Goal: Transaction & Acquisition: Purchase product/service

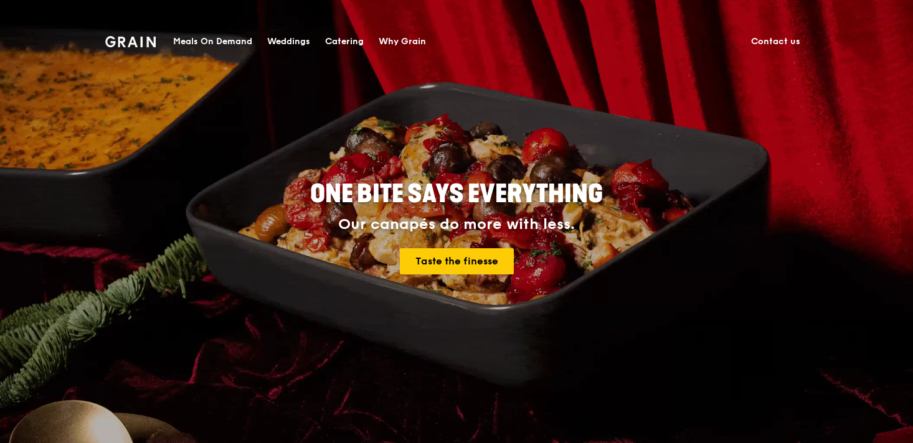
scroll to position [70, 0]
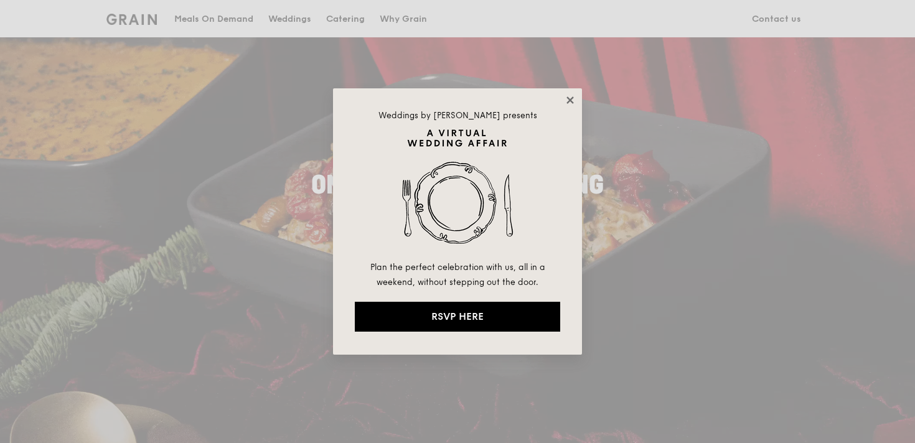
click at [567, 101] on icon at bounding box center [570, 100] width 11 height 11
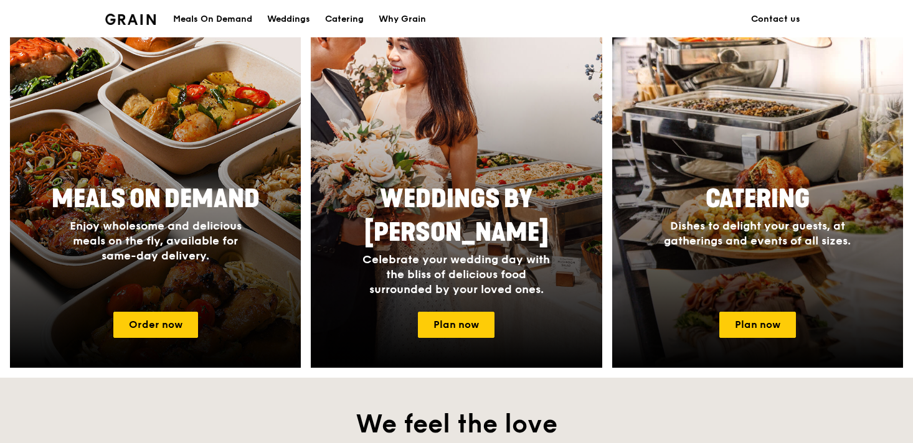
scroll to position [526, 0]
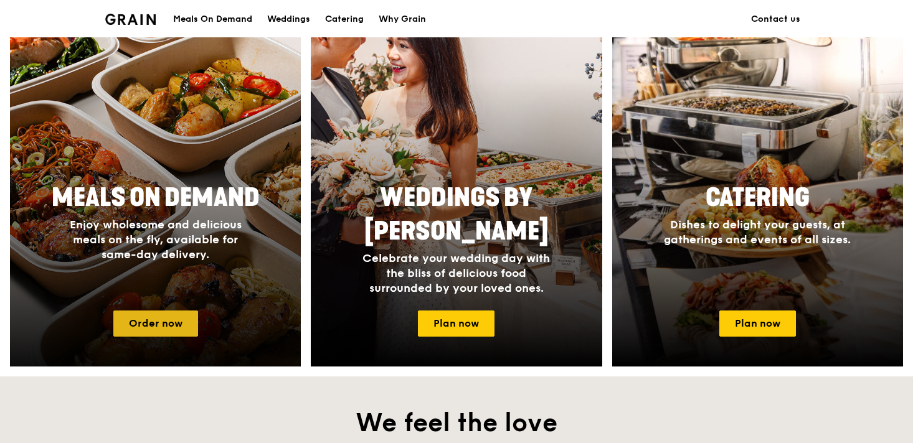
click at [164, 317] on link "Order now" at bounding box center [155, 324] width 85 height 26
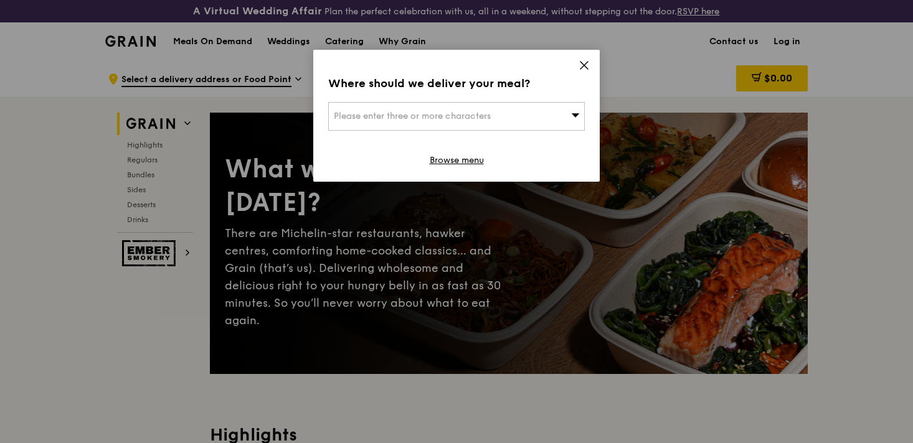
click at [499, 115] on div "Please enter three or more characters" at bounding box center [456, 116] width 256 height 29
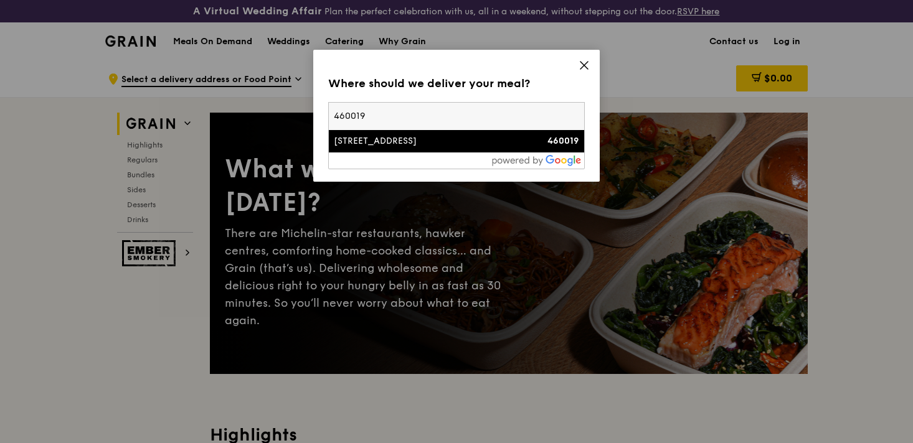
type input "460019"
click at [446, 138] on div "19 Bedok South Road" at bounding box center [426, 141] width 184 height 12
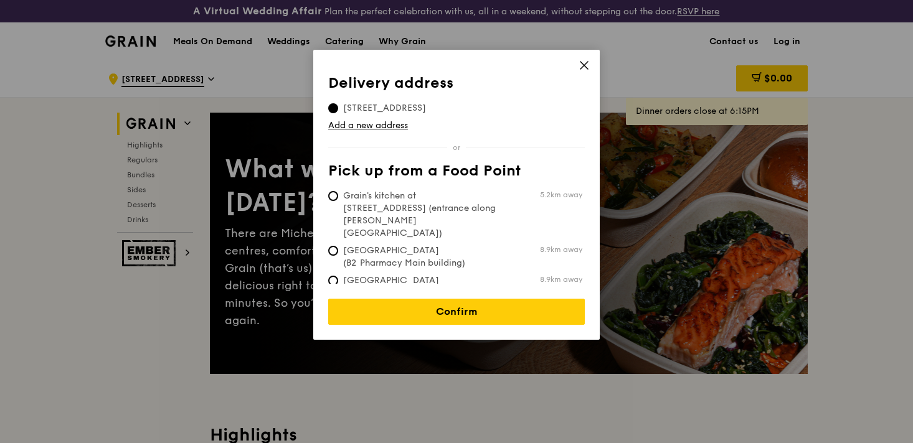
click at [400, 195] on span "Grain's kitchen at 5 Burn Road #05-01 (entrance along Harrison Road)" at bounding box center [421, 215] width 186 height 50
click at [338, 195] on input "Grain's kitchen at 5 Burn Road #05-01 (entrance along Harrison Road) 5.2km away" at bounding box center [333, 196] width 10 height 10
radio input "true"
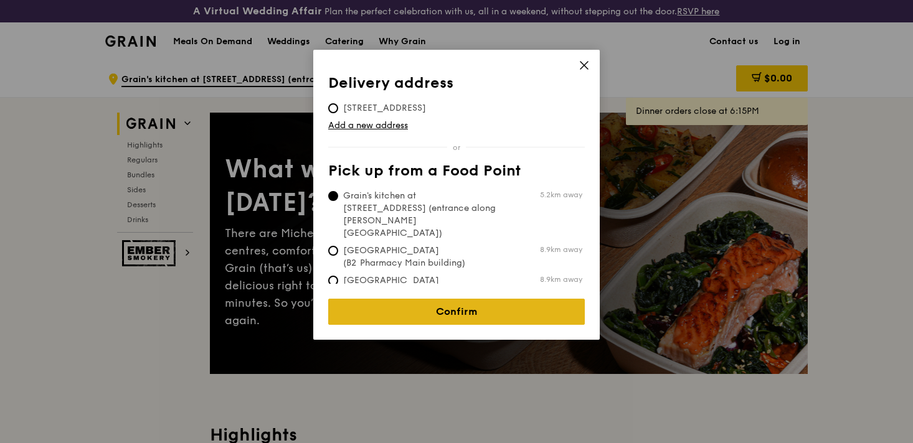
click at [411, 299] on link "Confirm" at bounding box center [456, 312] width 256 height 26
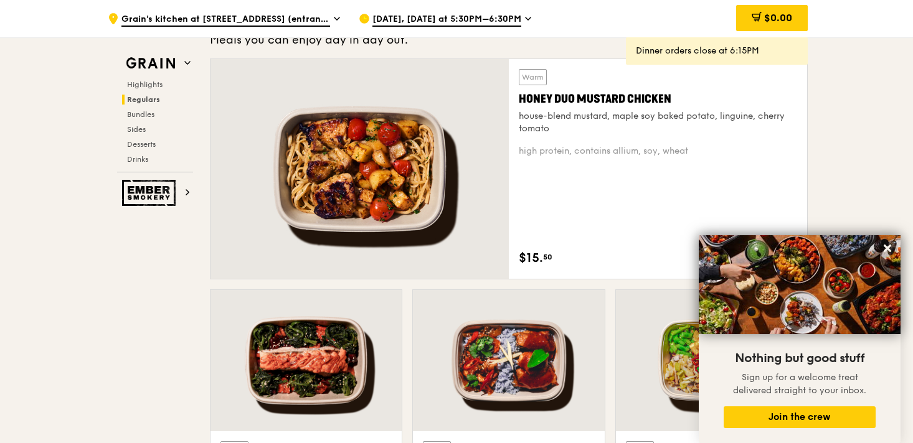
scroll to position [1035, 0]
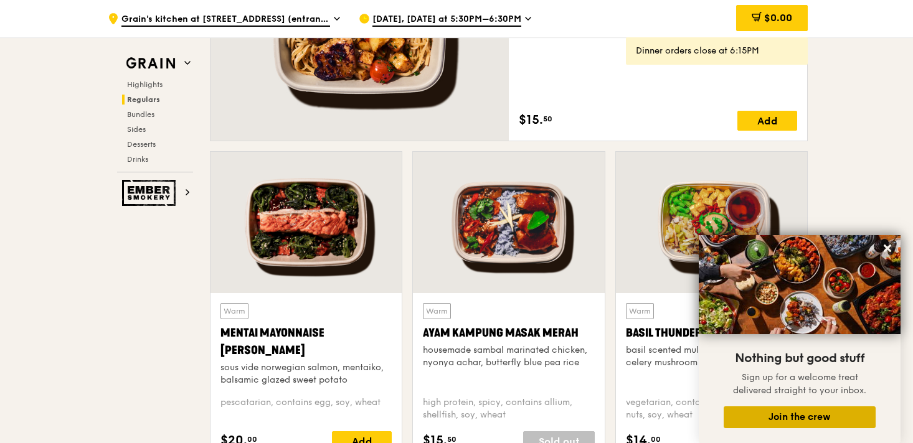
click at [803, 419] on button "Join the crew" at bounding box center [799, 417] width 152 height 22
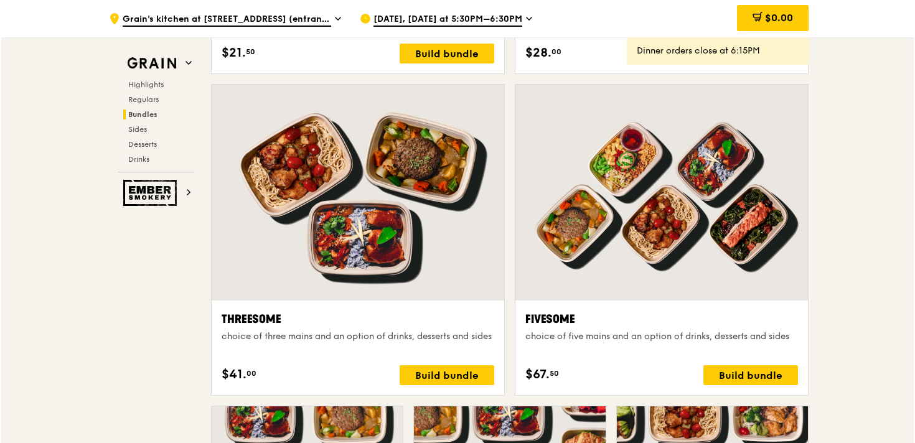
scroll to position [2159, 0]
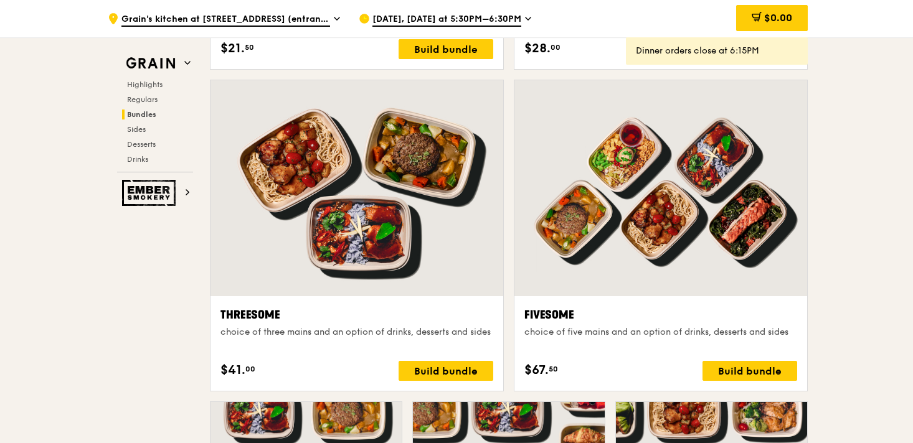
click at [647, 219] on div at bounding box center [660, 188] width 293 height 216
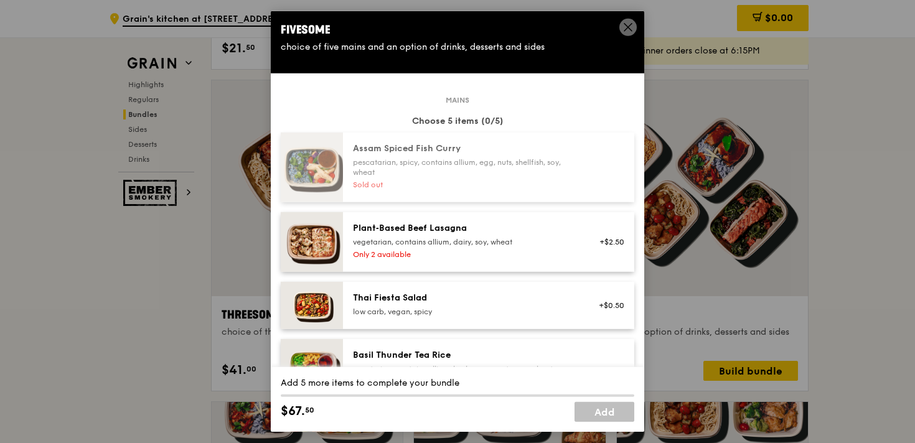
click at [624, 26] on icon at bounding box center [628, 27] width 11 height 11
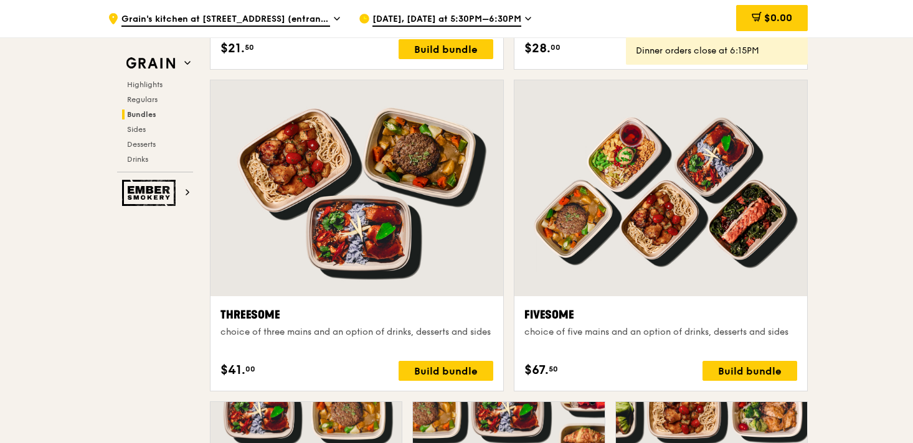
click at [615, 214] on div at bounding box center [660, 188] width 293 height 216
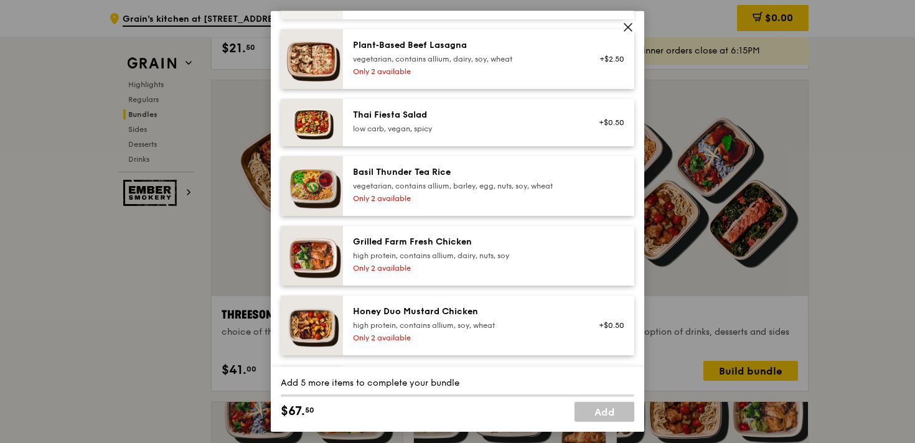
scroll to position [186, 0]
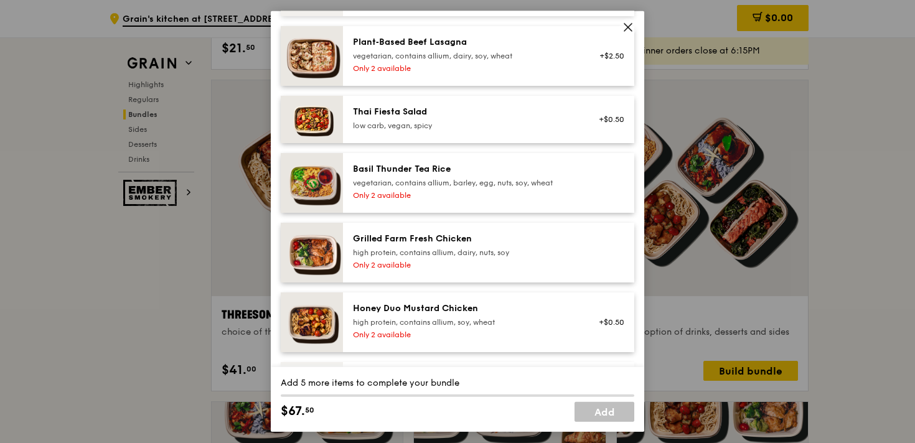
click at [395, 124] on div "low carb, vegan, spicy" at bounding box center [464, 126] width 223 height 10
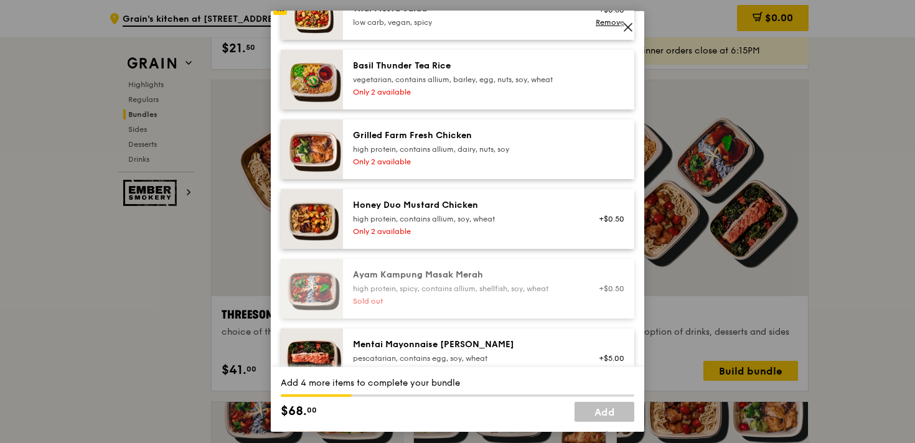
scroll to position [294, 0]
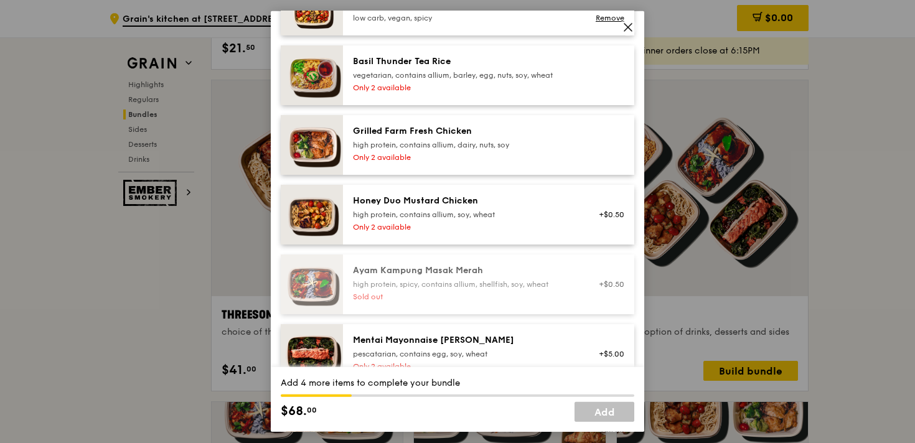
click at [423, 154] on div "Only 2 available" at bounding box center [464, 158] width 223 height 10
click at [421, 221] on div "Honey Duo Mustard Chicken high protein, contains allium, soy, wheat Only 2 avai…" at bounding box center [464, 215] width 238 height 40
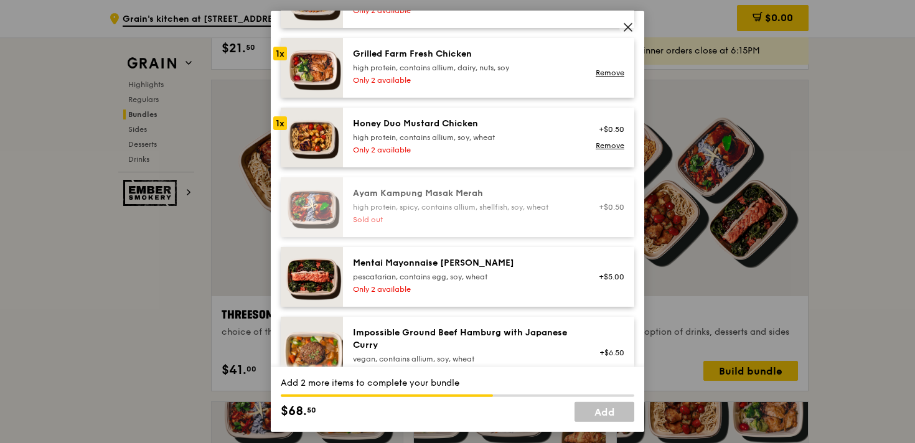
scroll to position [422, 0]
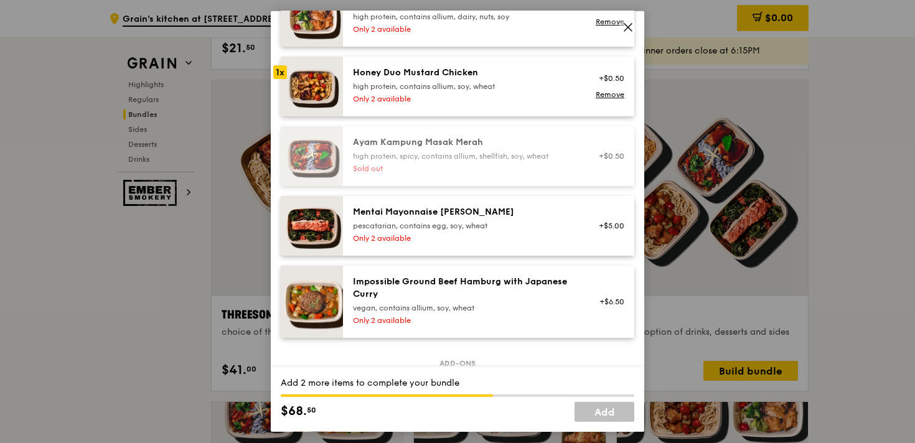
click at [429, 215] on div "Mentai Mayonnaise Aburi Salmon" at bounding box center [464, 212] width 223 height 12
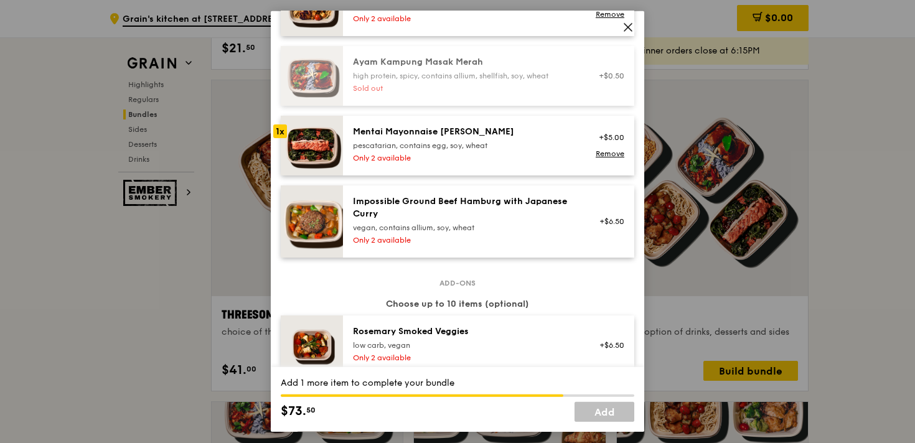
scroll to position [542, 0]
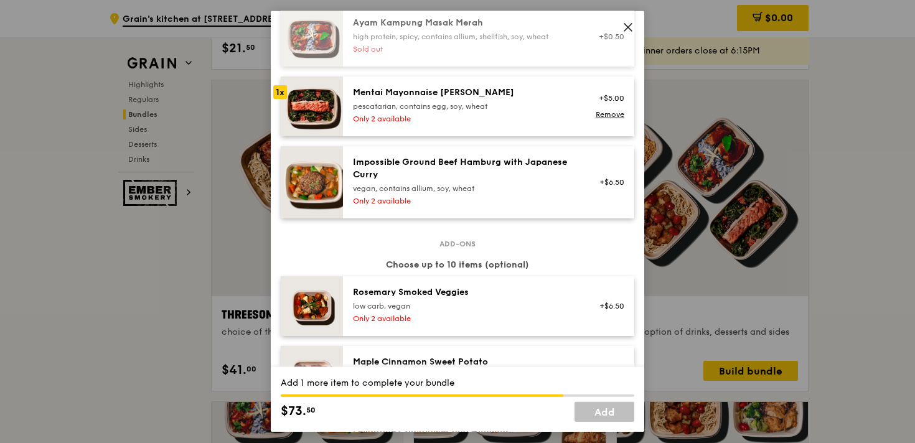
click at [442, 182] on div "Impossible Ground Beef Hamburg with Japanese Curry vegan, contains allium, soy,…" at bounding box center [464, 174] width 223 height 37
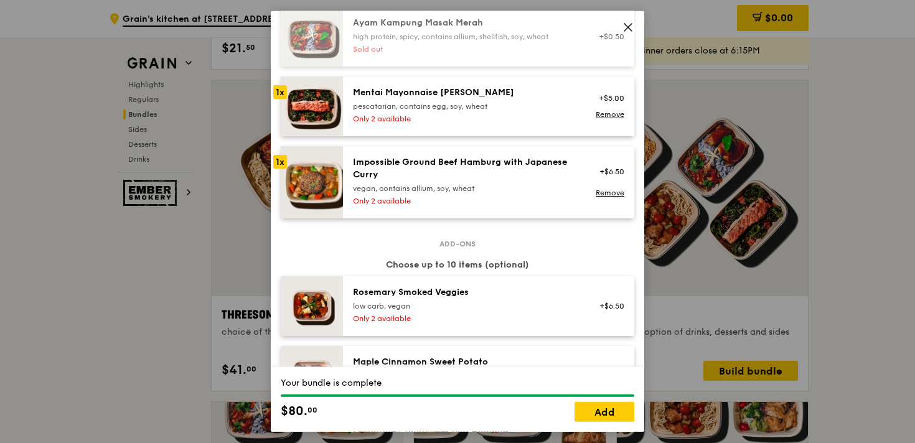
click at [481, 187] on div "vegan, contains allium, soy, wheat" at bounding box center [464, 189] width 223 height 10
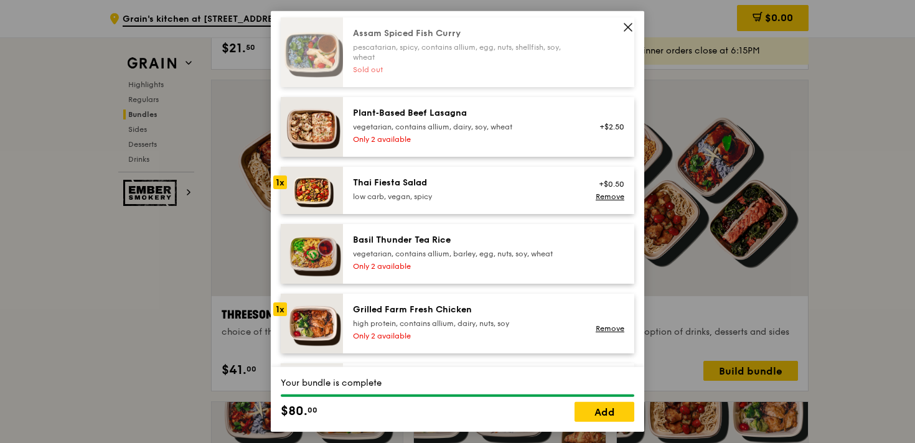
scroll to position [102, 0]
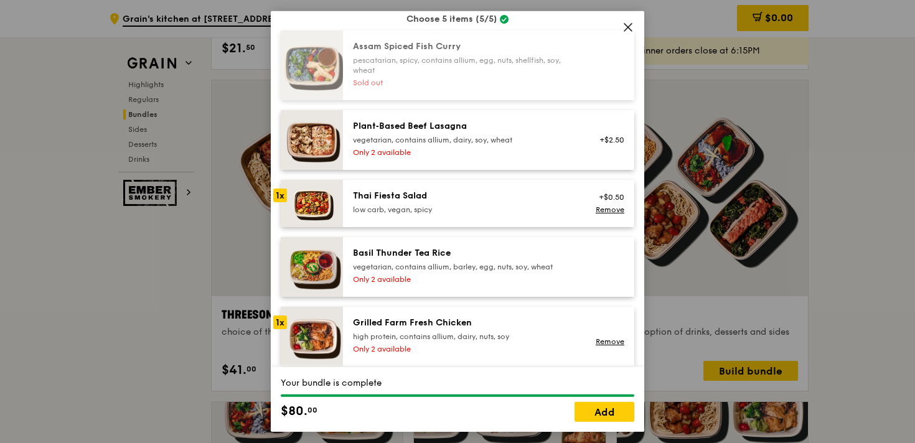
click at [499, 129] on div "Plant‑Based Beef Lasagna" at bounding box center [464, 126] width 223 height 12
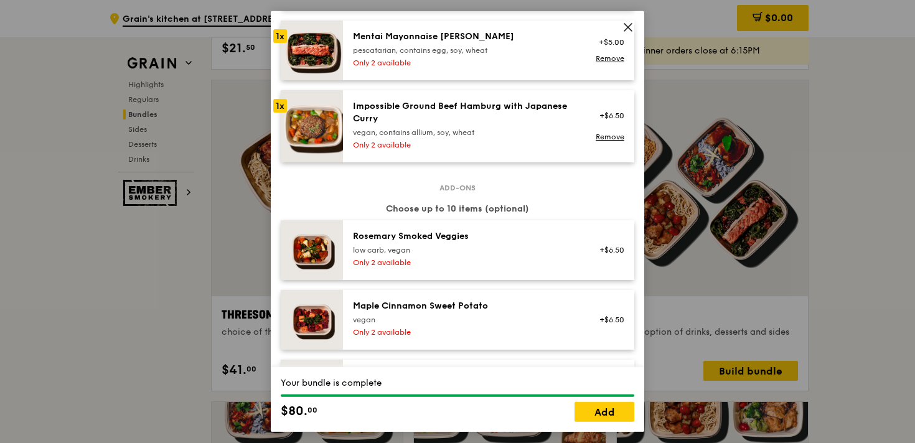
scroll to position [720, 0]
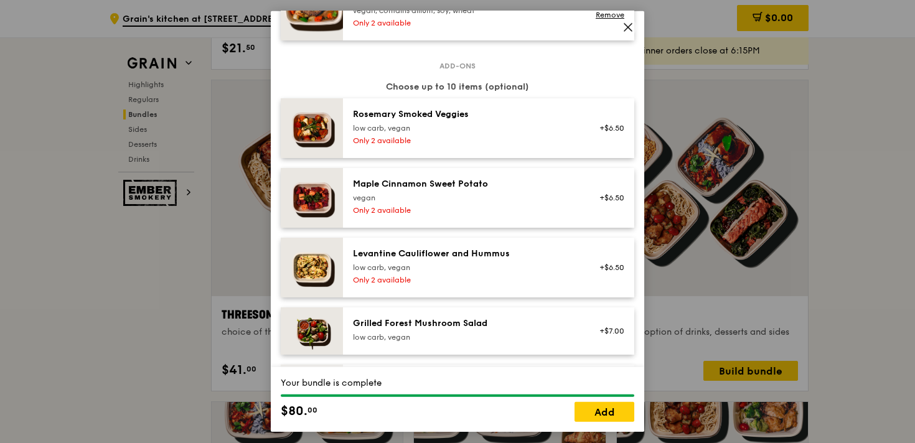
click at [478, 129] on div "low carb, vegan" at bounding box center [464, 128] width 223 height 10
click at [494, 115] on div "Rosemary Smoked Veggies" at bounding box center [464, 114] width 223 height 12
click at [277, 109] on div "2x" at bounding box center [280, 114] width 14 height 14
click at [599, 136] on link "Remove" at bounding box center [610, 136] width 29 height 9
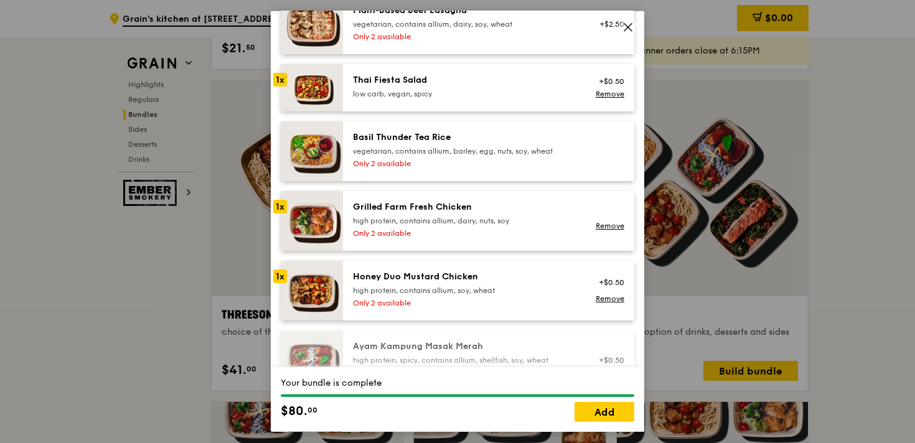
scroll to position [219, 0]
click at [276, 79] on div "1x" at bounding box center [280, 79] width 14 height 14
click at [612, 94] on link "Remove" at bounding box center [610, 93] width 29 height 9
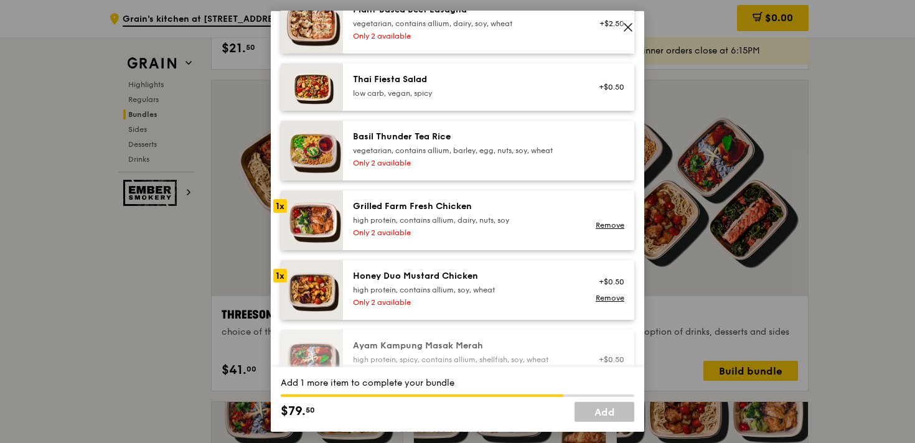
scroll to position [108, 0]
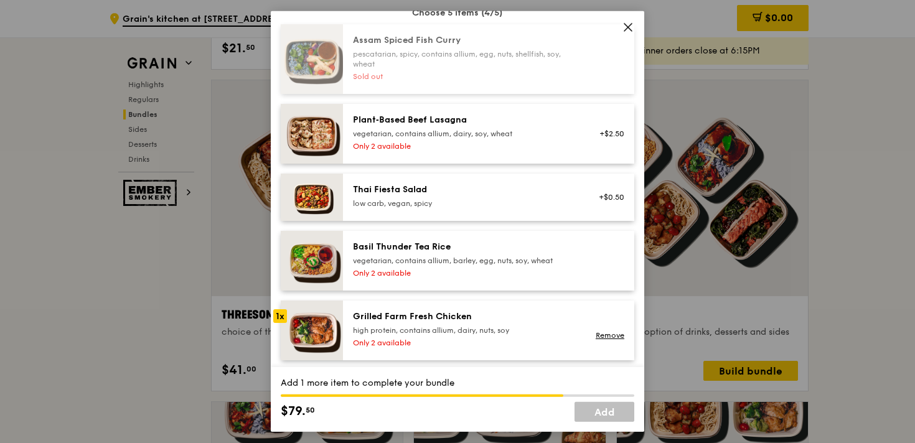
click at [463, 142] on div "Only 2 available" at bounding box center [464, 146] width 223 height 10
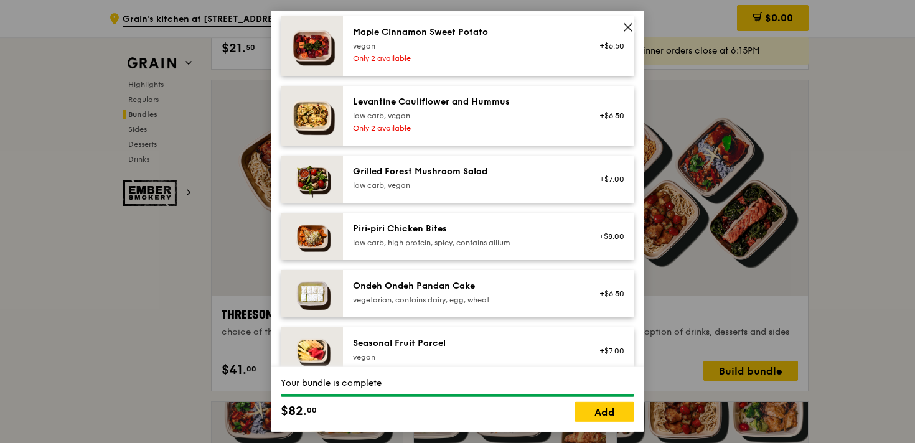
scroll to position [874, 0]
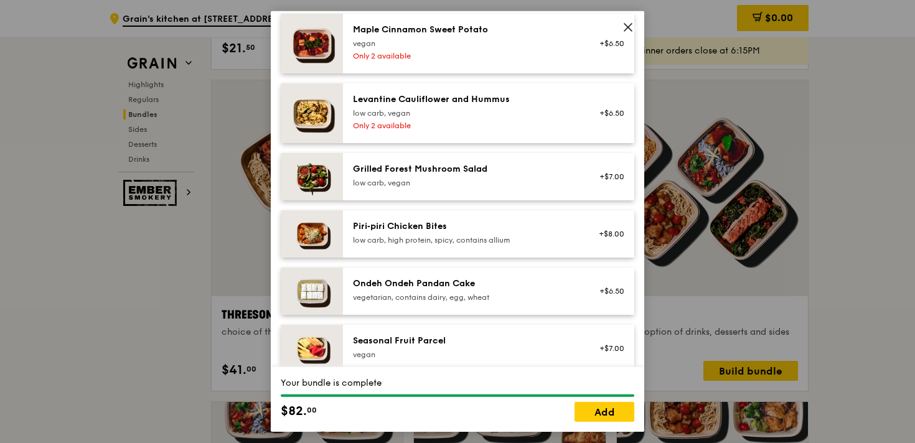
click at [453, 127] on div "Only 2 available" at bounding box center [464, 126] width 223 height 10
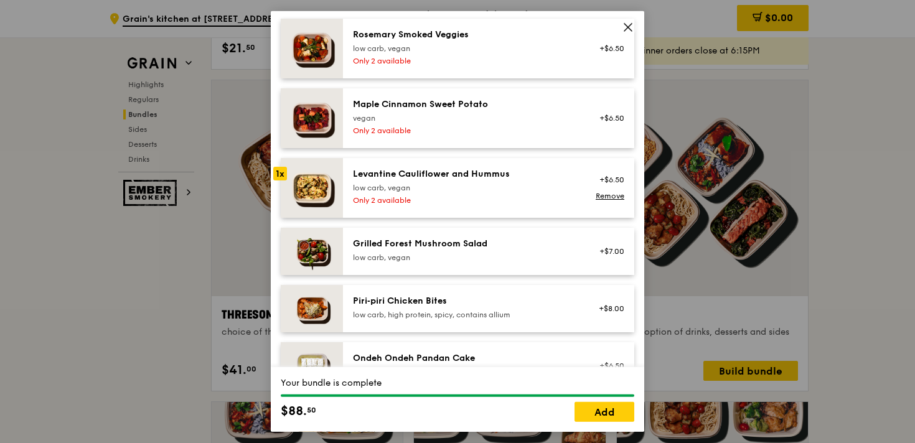
scroll to position [878, 0]
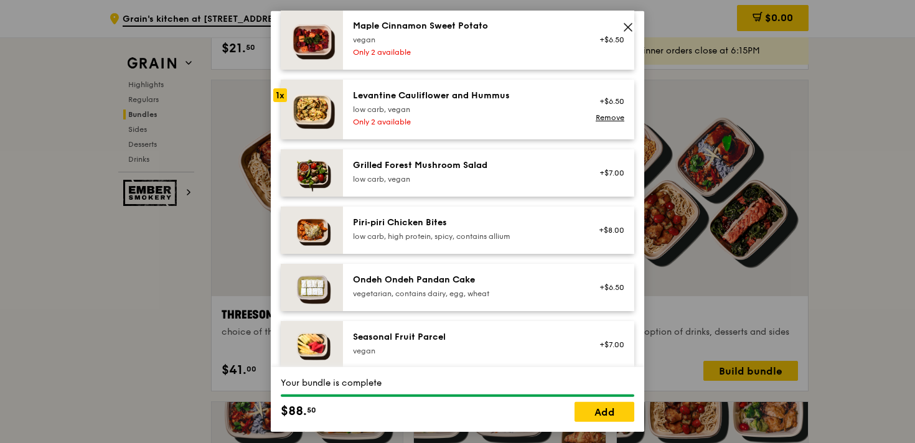
click at [474, 172] on div "Grilled Forest Mushroom Salad low carb, vegan" at bounding box center [464, 171] width 223 height 25
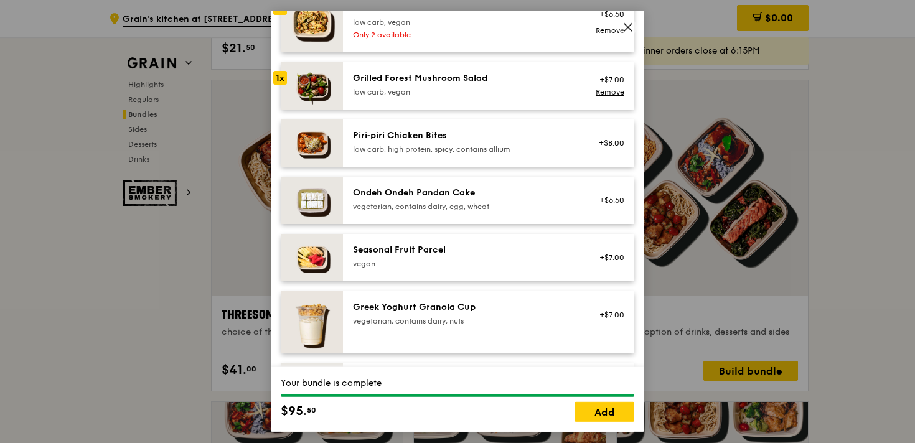
scroll to position [946, 0]
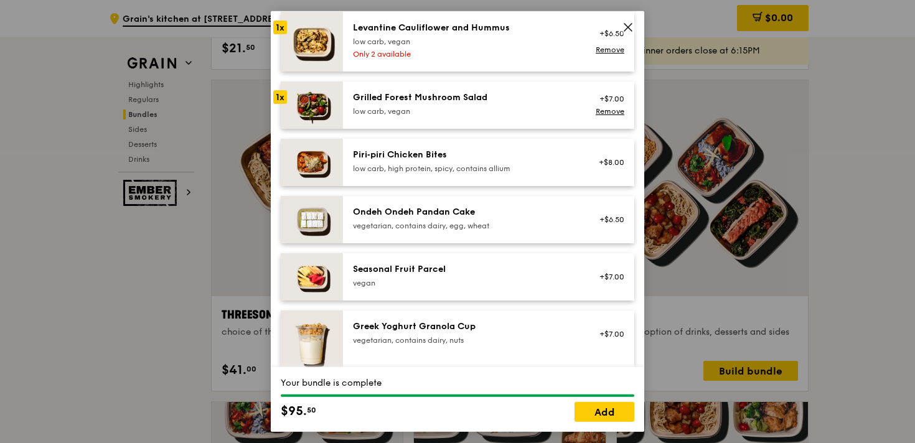
click at [468, 230] on div "vegetarian, contains dairy, egg, wheat" at bounding box center [464, 226] width 223 height 10
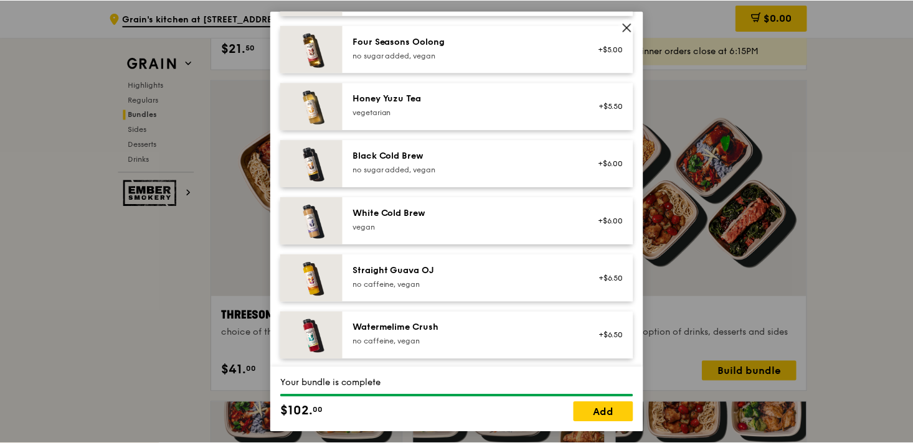
scroll to position [1638, 0]
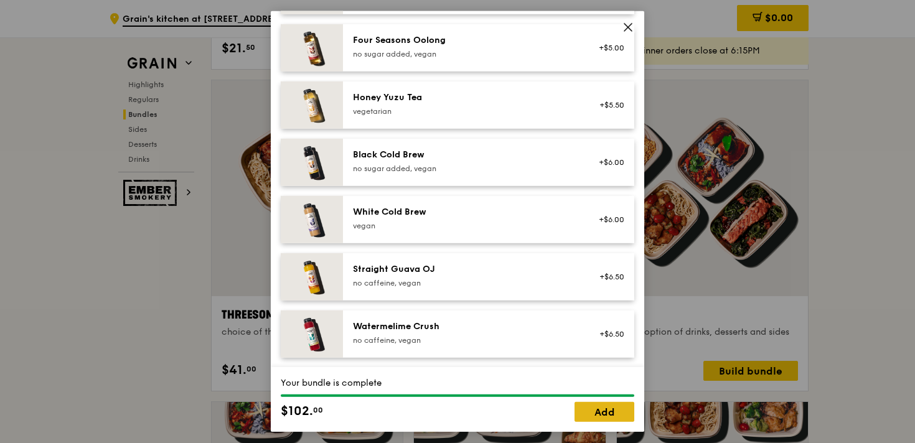
click at [605, 409] on link "Add" at bounding box center [605, 412] width 60 height 20
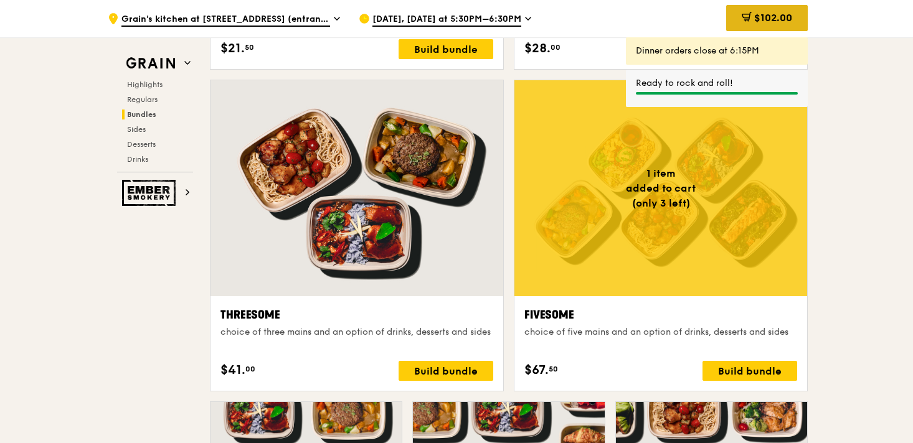
click at [750, 24] on div "$102.00" at bounding box center [767, 18] width 82 height 26
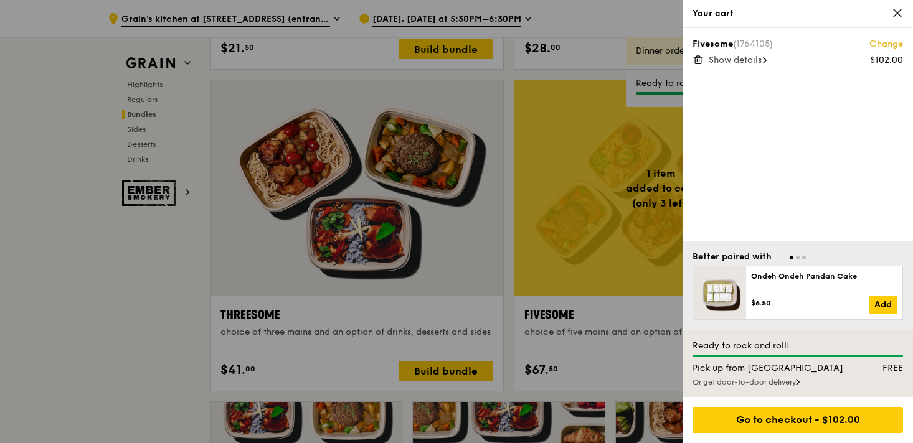
scroll to position [2186, 0]
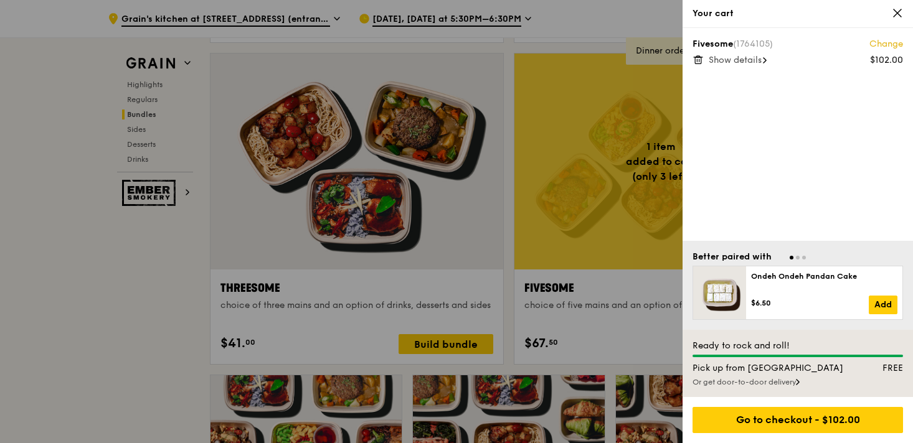
click at [802, 385] on div "Or get door-to-door delivery" at bounding box center [797, 382] width 210 height 10
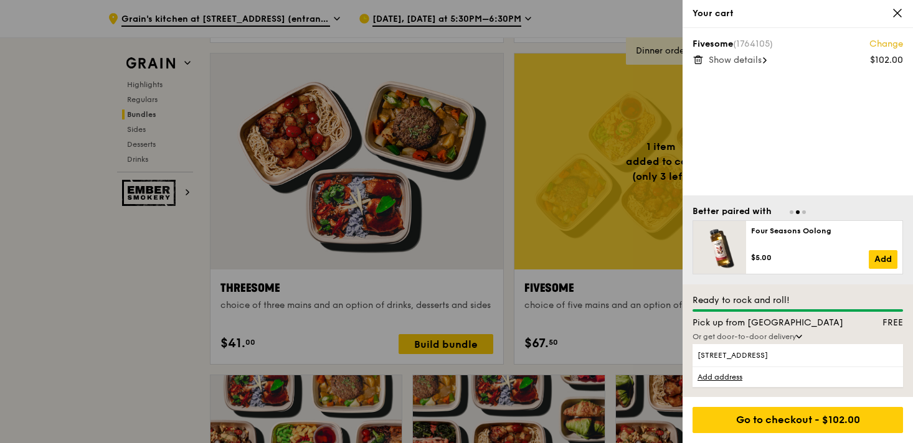
click at [794, 334] on div "Or get door-to-door delivery" at bounding box center [797, 337] width 210 height 10
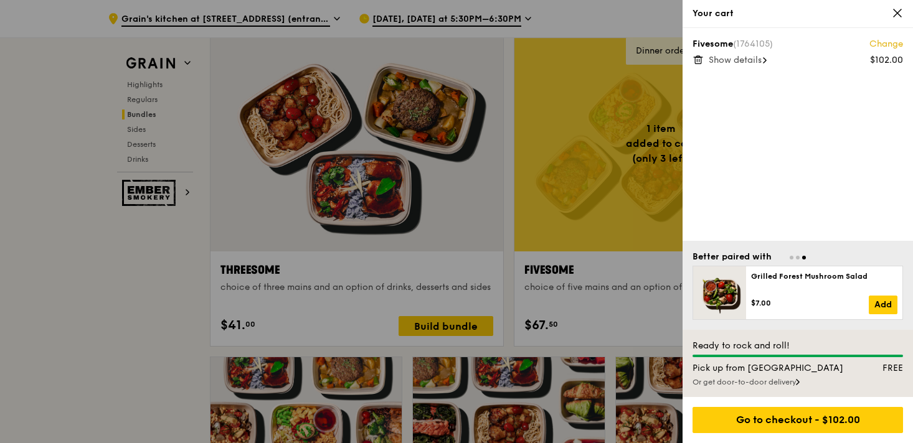
scroll to position [2210, 0]
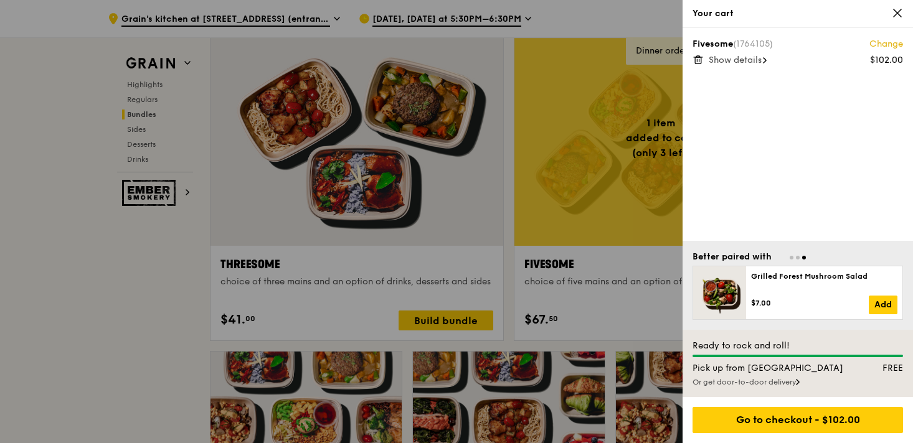
click at [798, 381] on div "Or get door-to-door delivery" at bounding box center [797, 382] width 210 height 10
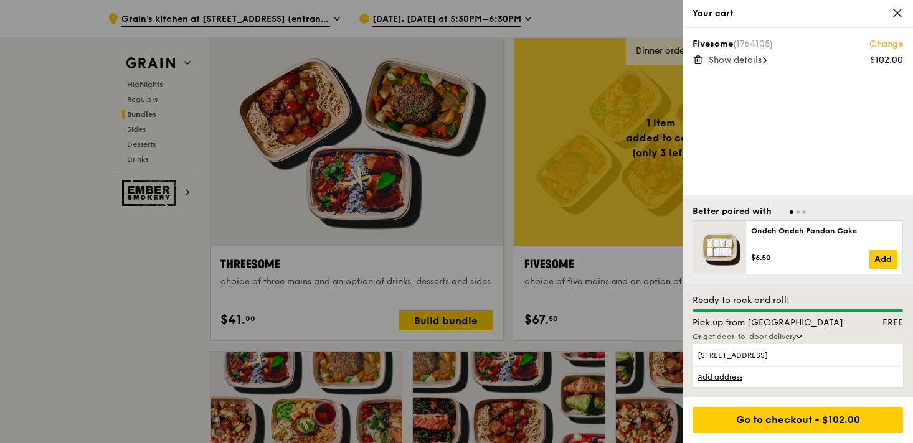
click at [743, 62] on span "Show details" at bounding box center [734, 60] width 53 height 11
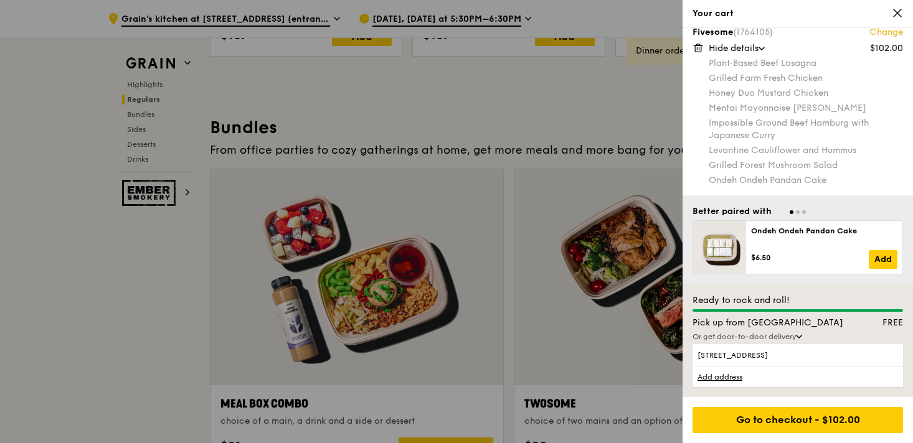
scroll to position [1187, 0]
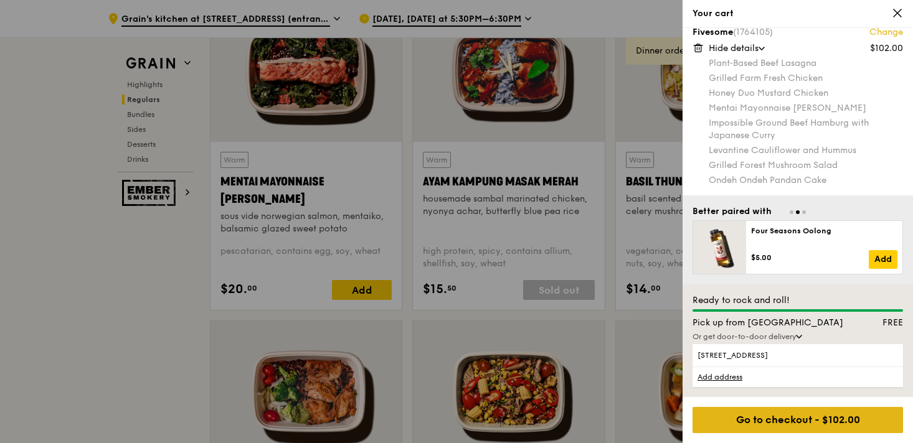
click at [781, 423] on div "Go to checkout - $102.00" at bounding box center [797, 420] width 210 height 26
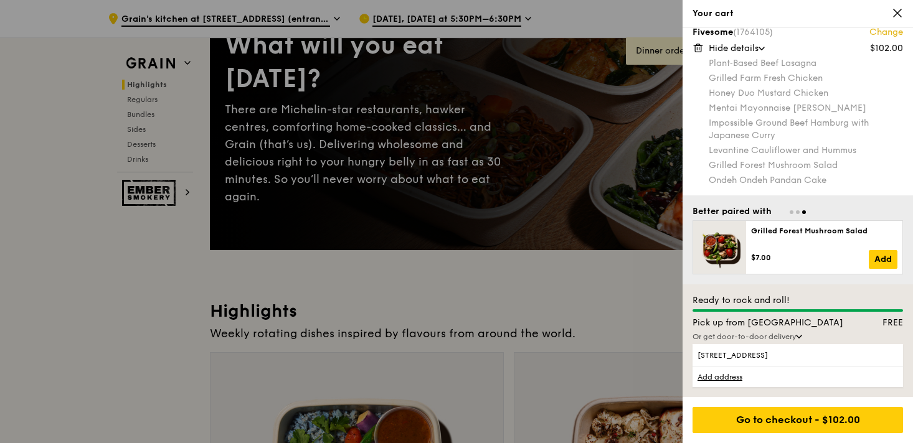
scroll to position [0, 0]
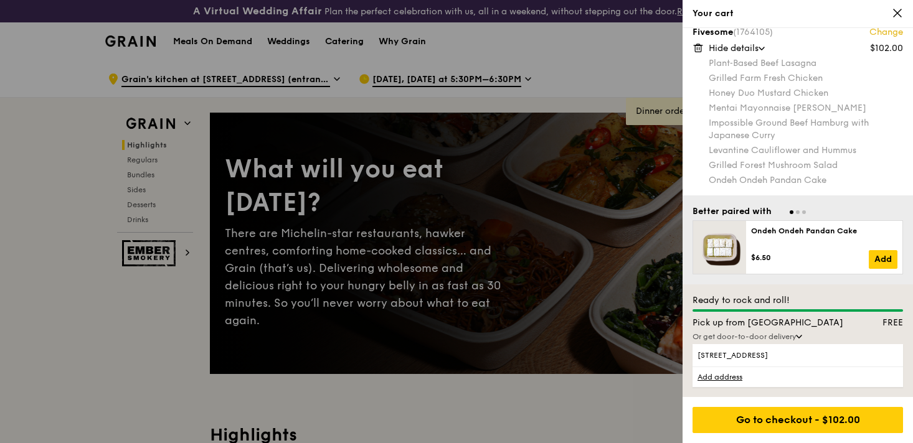
click at [796, 334] on div "Or get door-to-door delivery" at bounding box center [797, 337] width 210 height 10
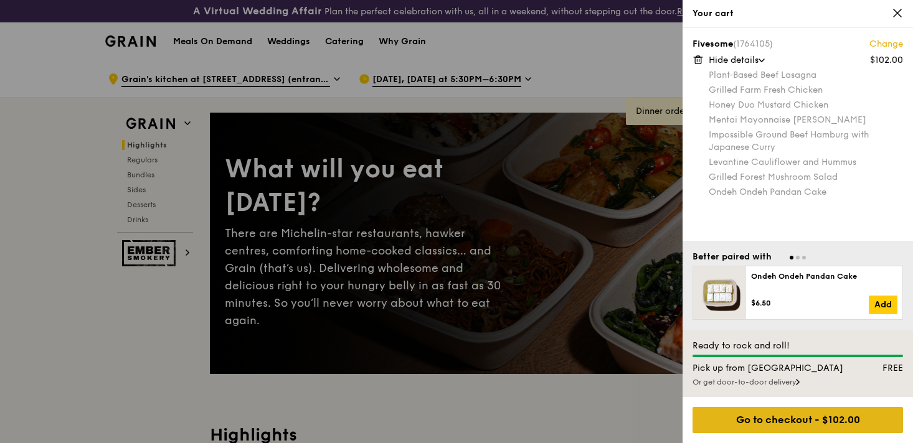
click at [782, 421] on div "Go to checkout - $102.00" at bounding box center [797, 420] width 210 height 26
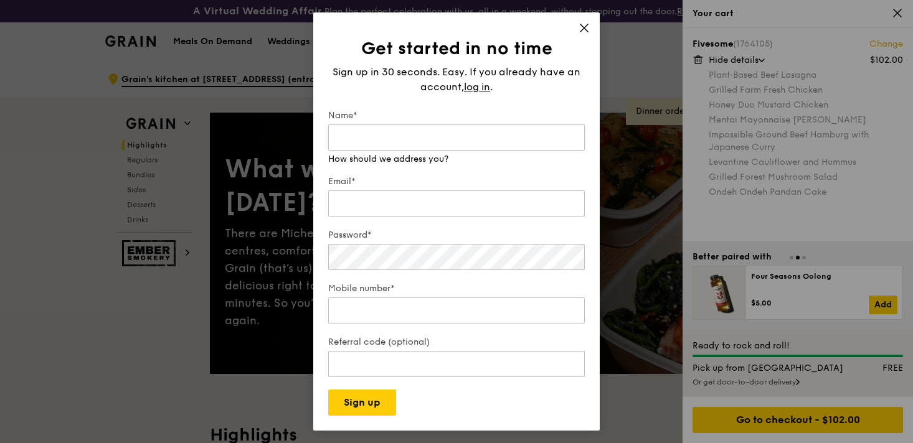
click at [424, 131] on input "Name*" at bounding box center [456, 138] width 256 height 26
click at [421, 132] on input "Name*" at bounding box center [456, 138] width 256 height 26
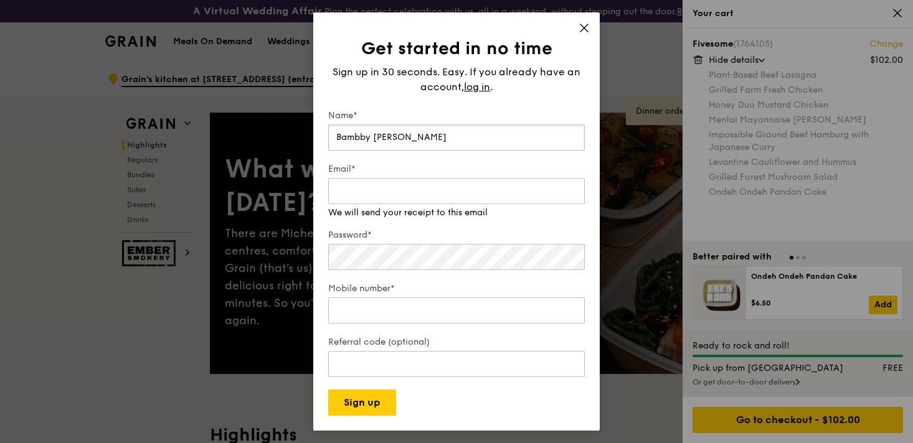
click at [418, 135] on input "Bambby CHeuk" at bounding box center [456, 138] width 256 height 26
type input "Bambby Cheuk"
click at [361, 209] on div "Email*" at bounding box center [456, 198] width 256 height 44
type input "bambbycheuk97@gmail.com"
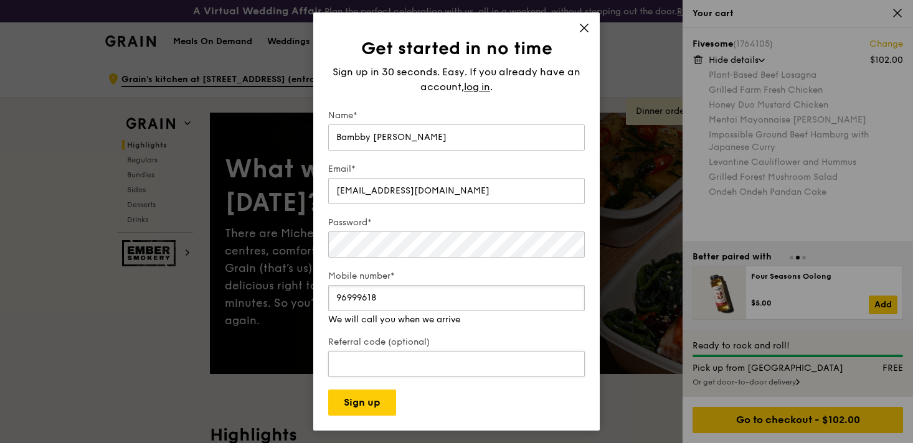
type input "96999618"
click at [418, 360] on input "Referral code (optional)" at bounding box center [456, 364] width 256 height 26
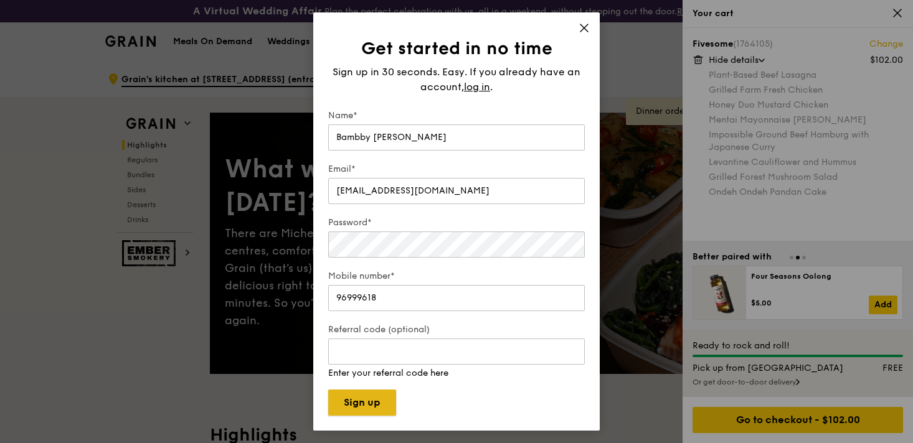
click at [374, 406] on button "Sign up" at bounding box center [362, 403] width 68 height 26
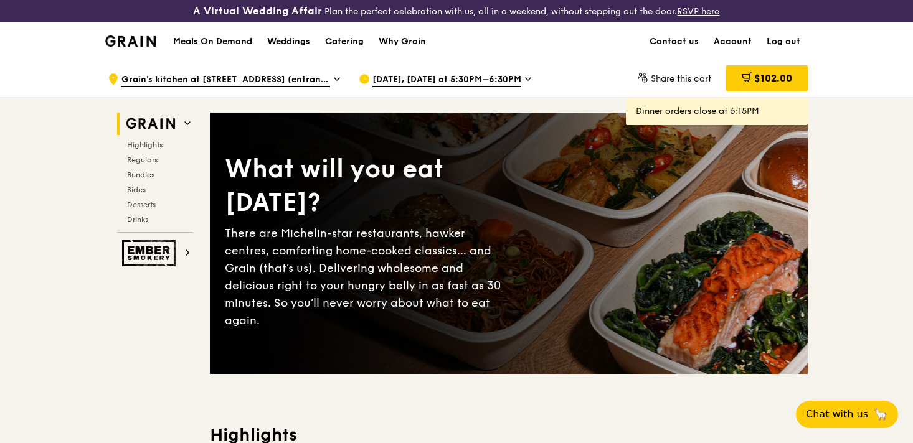
click at [758, 79] on span "$102.00" at bounding box center [773, 78] width 38 height 12
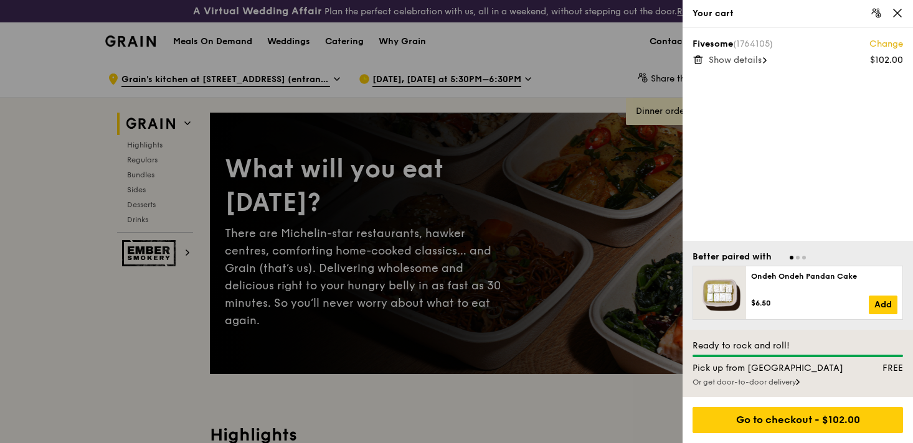
click at [801, 378] on div "Or get door-to-door delivery" at bounding box center [797, 382] width 210 height 10
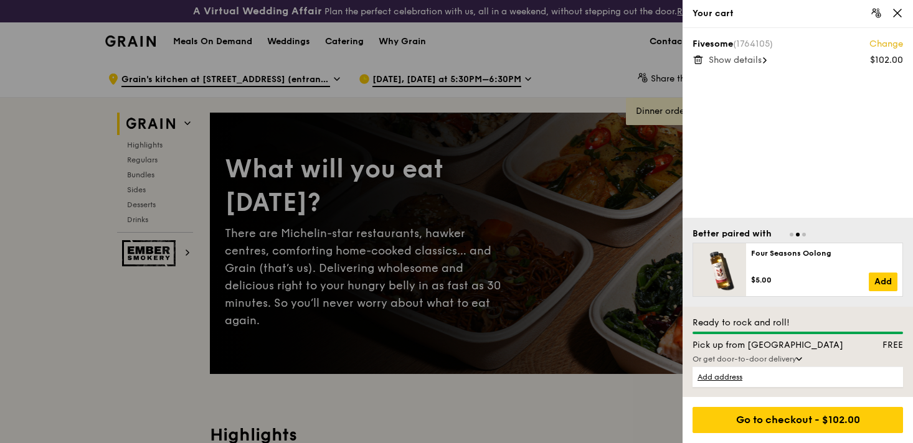
click at [773, 334] on div "Ready to rock and roll! Pick up from Food Point FREE Or get door-to-door delive…" at bounding box center [797, 352] width 230 height 90
click at [891, 12] on icon at bounding box center [896, 12] width 11 height 11
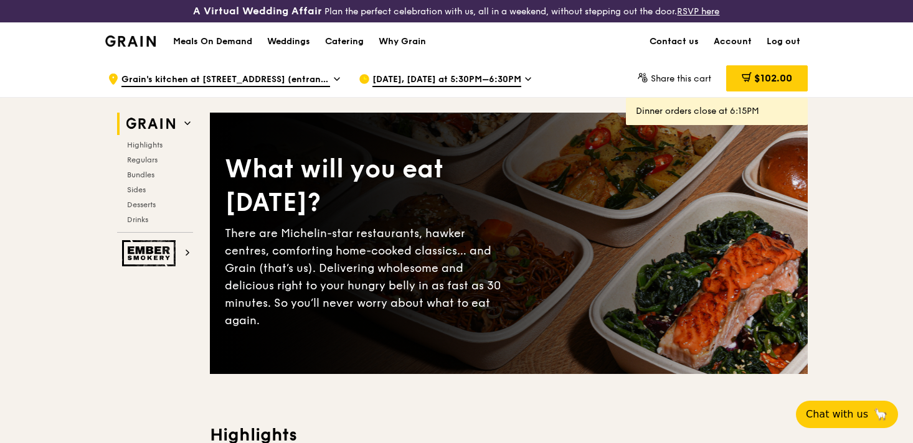
click at [466, 72] on div "Sep 25, Today at 5:30PM–6:30PM" at bounding box center [474, 78] width 231 height 37
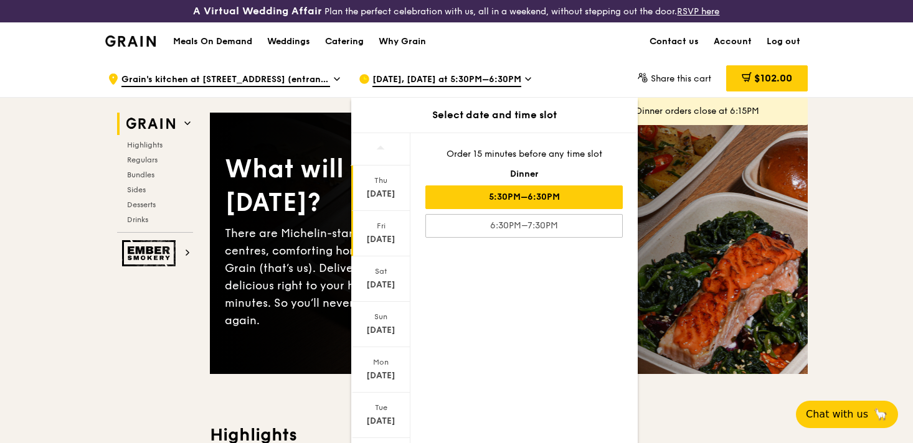
click at [384, 230] on div "Fri" at bounding box center [380, 226] width 55 height 10
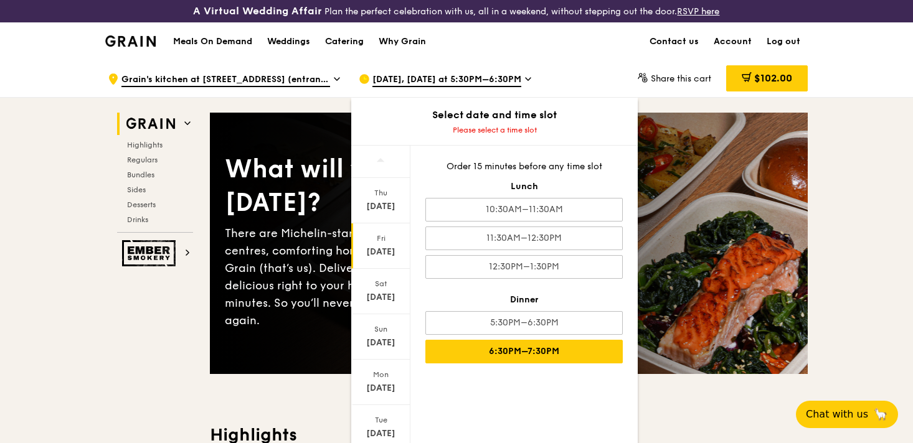
click at [534, 349] on div "6:30PM–7:30PM" at bounding box center [523, 352] width 197 height 24
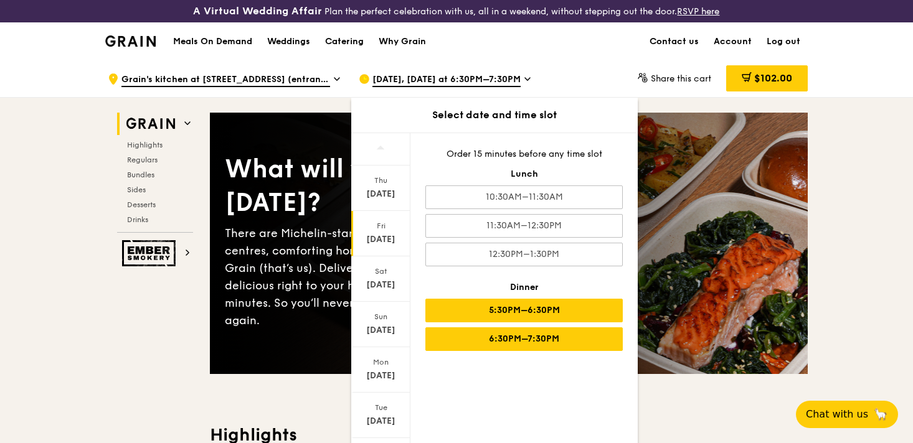
click at [505, 313] on div "5:30PM–6:30PM" at bounding box center [523, 311] width 197 height 24
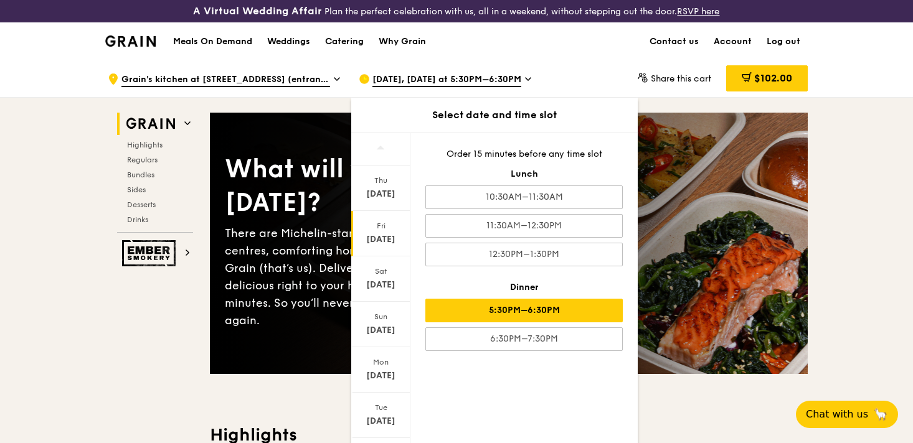
click at [543, 75] on div "Sep 26, Tomorrow at 5:30PM–6:30PM" at bounding box center [474, 78] width 231 height 37
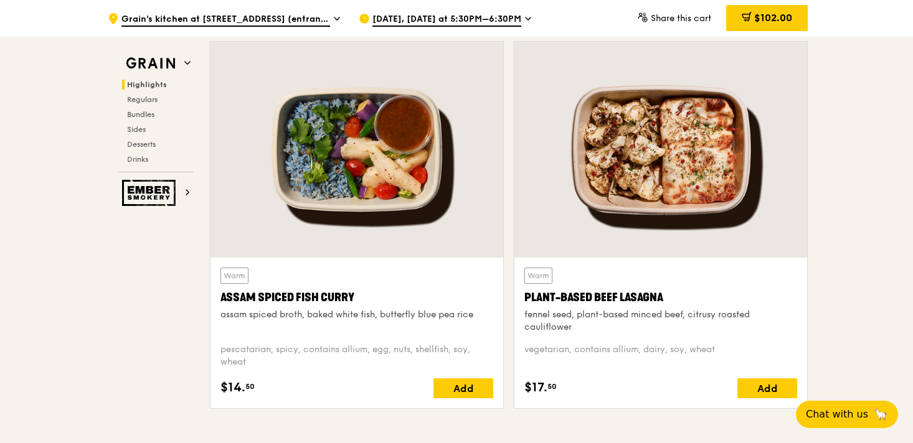
scroll to position [438, 0]
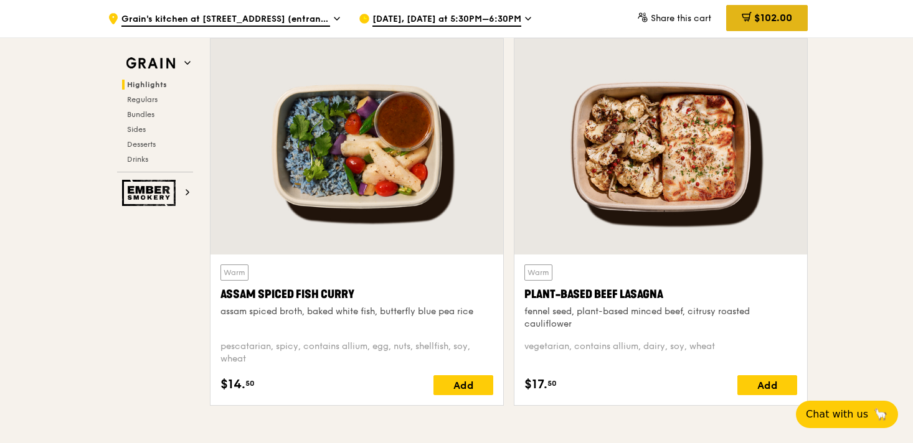
click at [781, 11] on div "$102.00" at bounding box center [767, 18] width 82 height 26
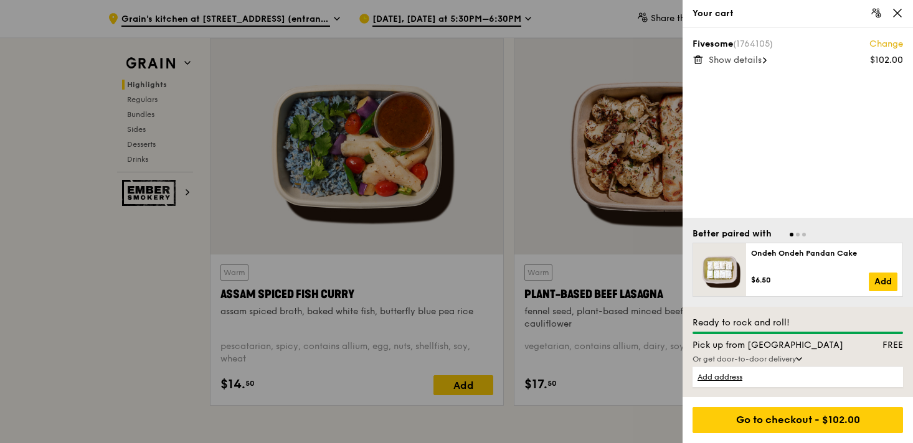
click at [766, 62] on icon at bounding box center [765, 60] width 4 height 6
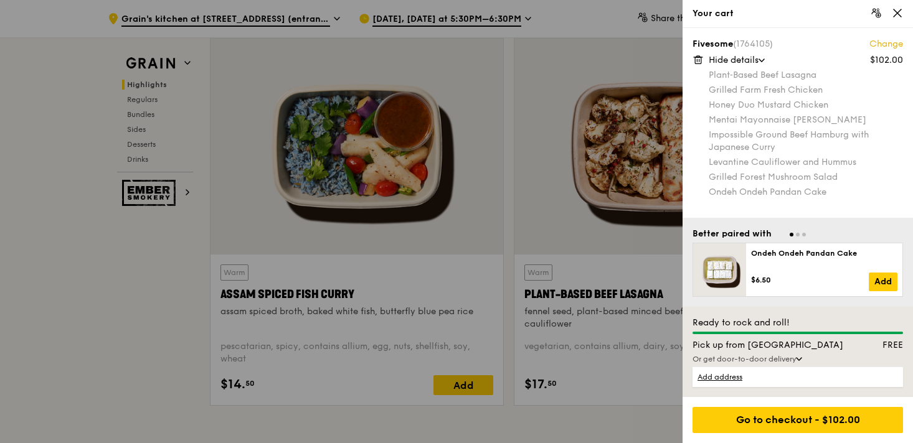
click at [896, 15] on icon at bounding box center [896, 12] width 11 height 11
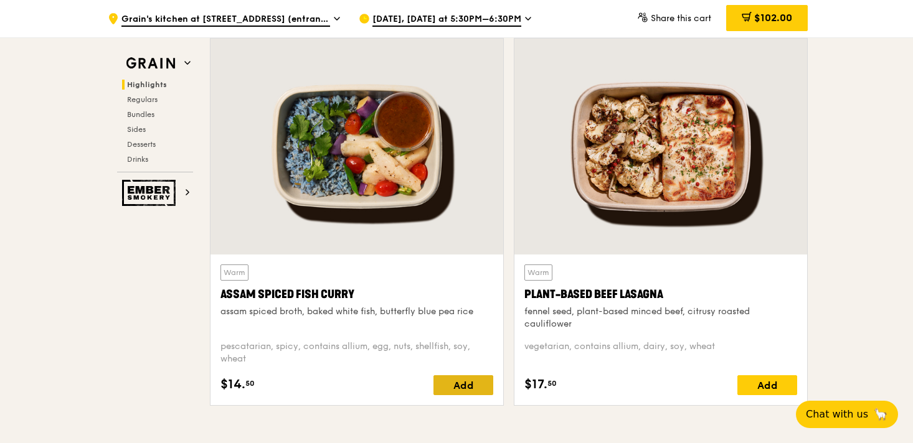
click at [458, 384] on div "Add" at bounding box center [463, 385] width 60 height 20
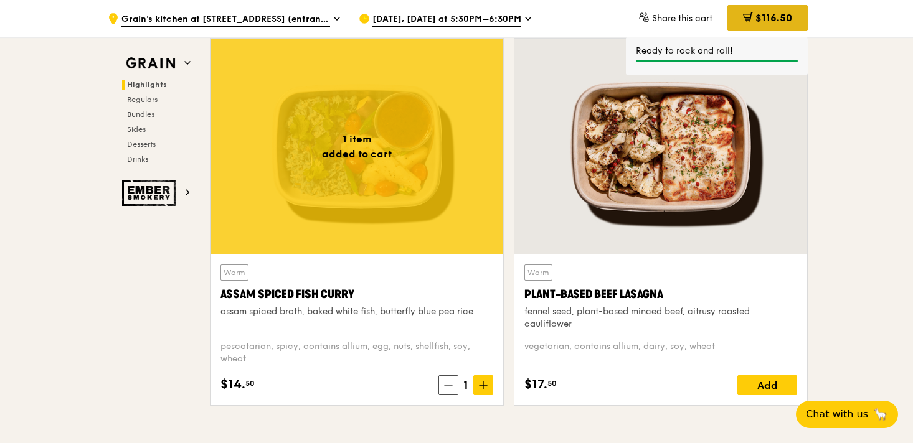
click at [763, 22] on span "$116.50" at bounding box center [773, 18] width 37 height 12
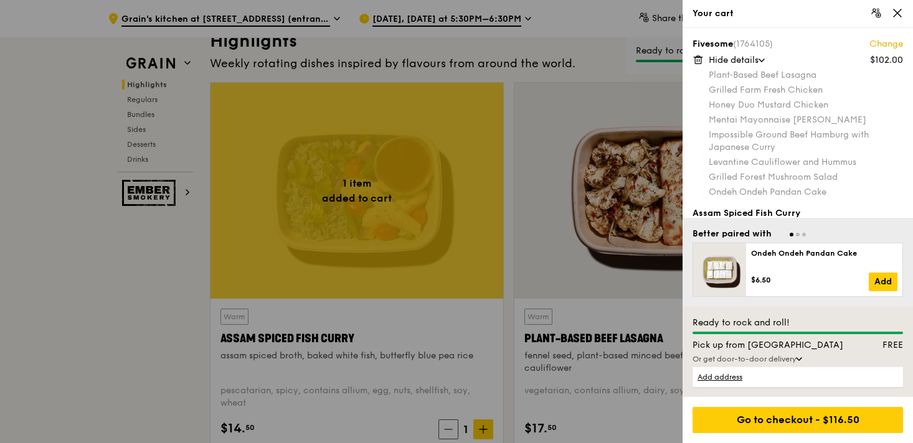
scroll to position [31, 0]
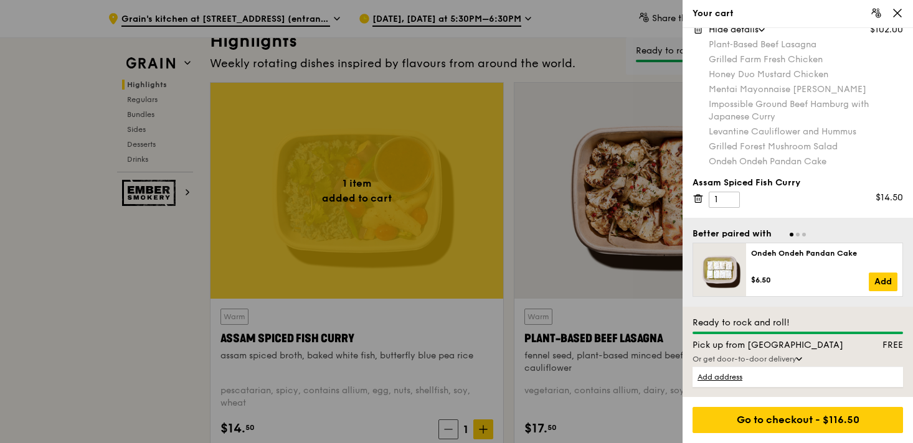
click at [699, 204] on icon at bounding box center [697, 198] width 11 height 11
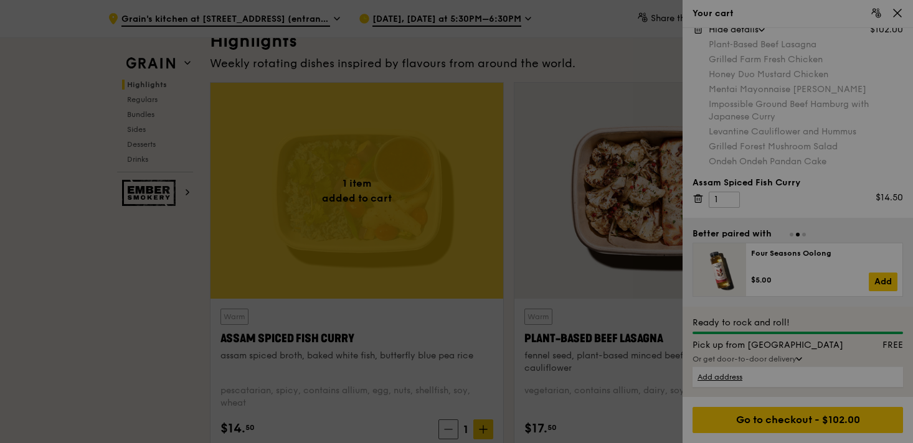
scroll to position [0, 0]
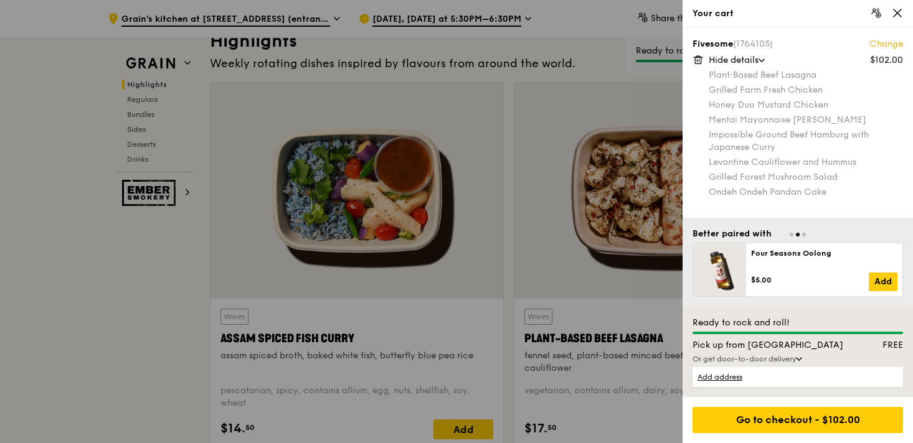
click at [897, 12] on icon at bounding box center [896, 12] width 11 height 11
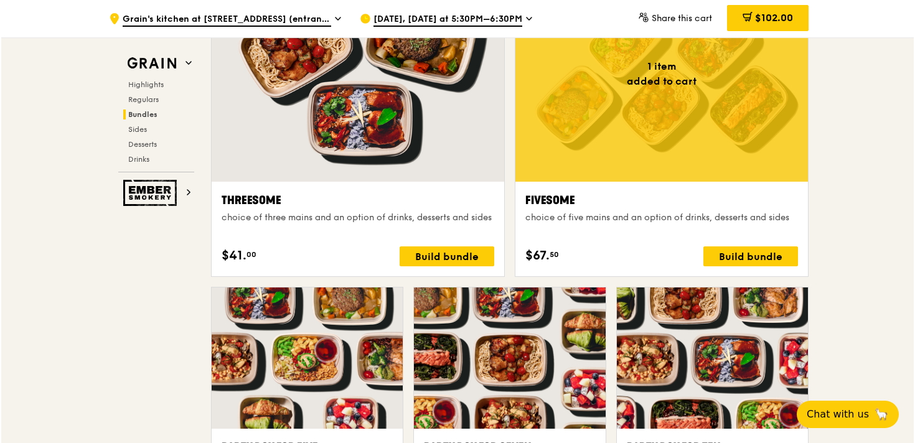
scroll to position [2275, 0]
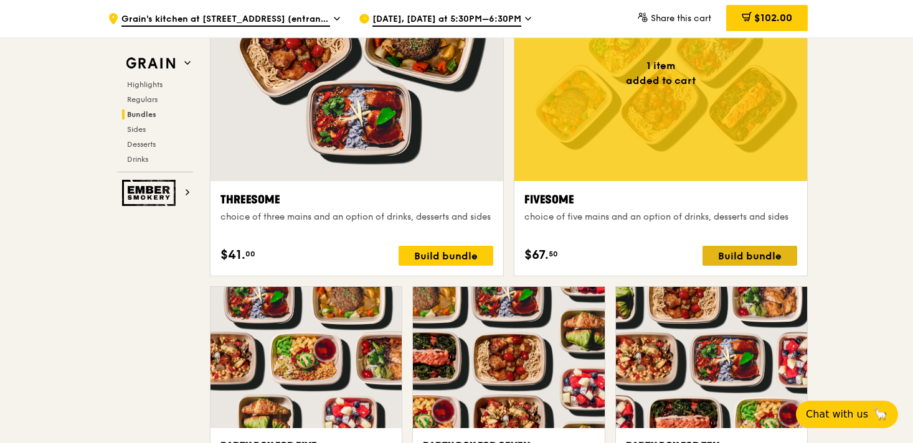
click at [760, 263] on div "Build bundle" at bounding box center [749, 256] width 95 height 20
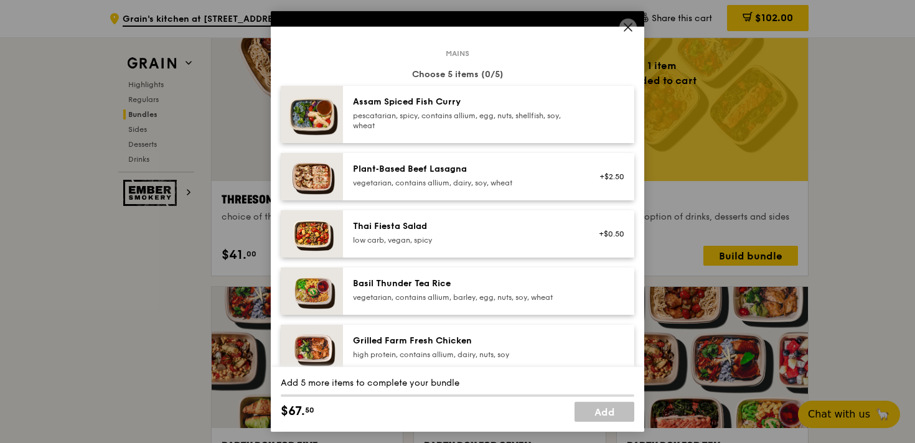
scroll to position [52, 0]
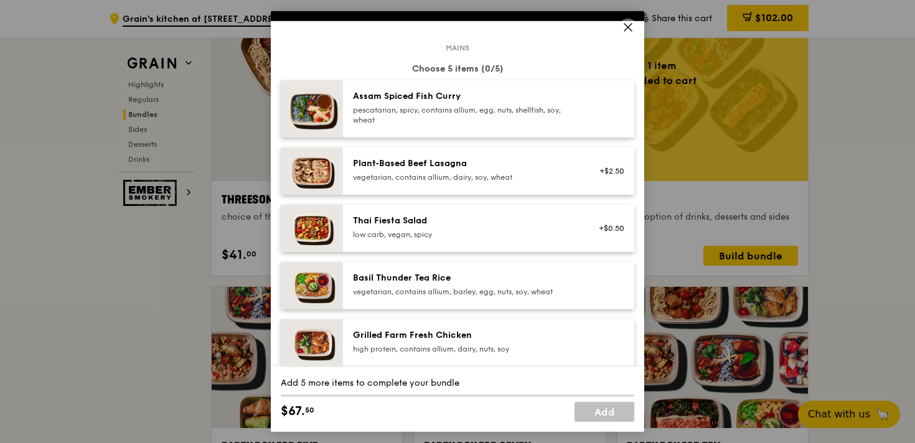
click at [479, 165] on div "Plant‑Based Beef Lasagna" at bounding box center [464, 163] width 223 height 12
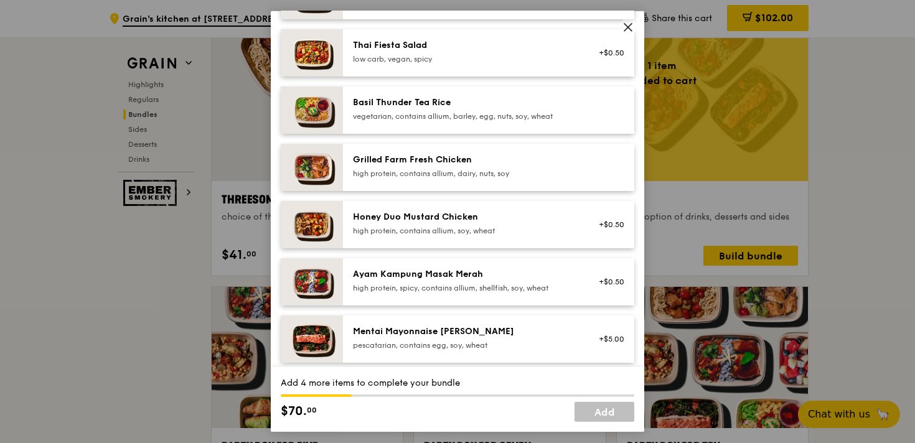
scroll to position [240, 0]
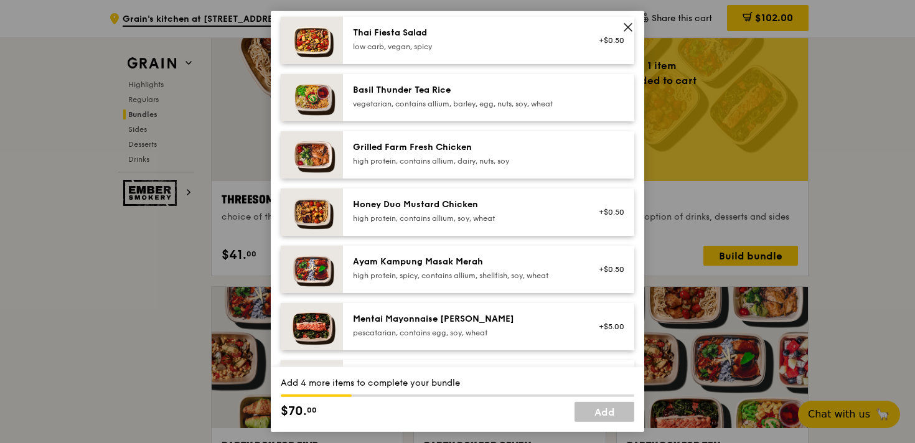
click at [459, 223] on div "high protein, contains allium, soy, wheat" at bounding box center [464, 219] width 223 height 10
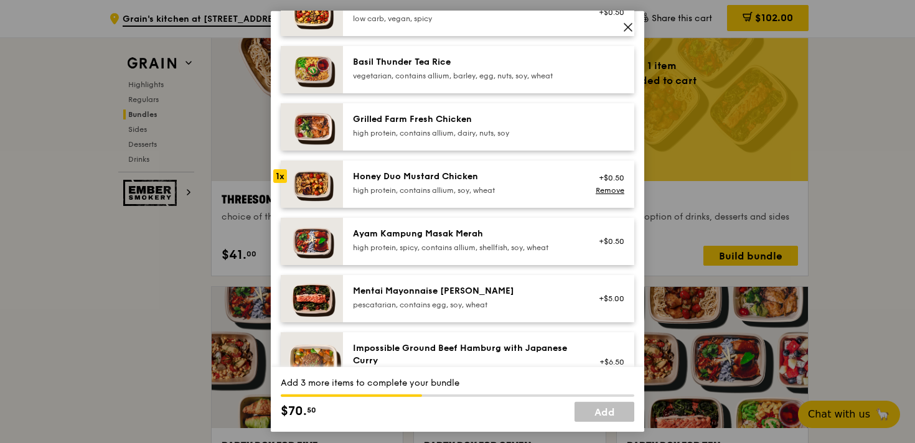
scroll to position [269, 0]
click at [433, 325] on div "Mains Choose 5 items (2/5) Assam Spiced Fish Curry pescatarian, spicy, contains…" at bounding box center [458, 124] width 354 height 586
click at [435, 299] on div "pescatarian, contains egg, soy, wheat" at bounding box center [464, 304] width 223 height 10
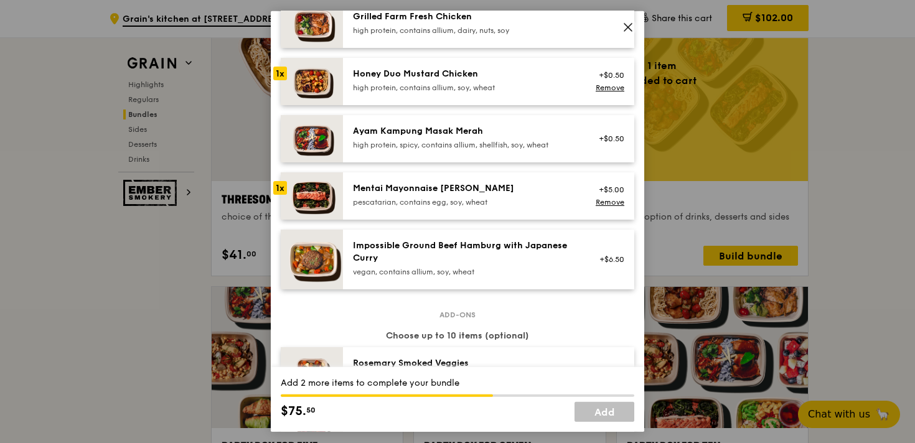
click at [438, 249] on div "Impossible Ground Beef Hamburg with Japanese Curry" at bounding box center [464, 252] width 223 height 25
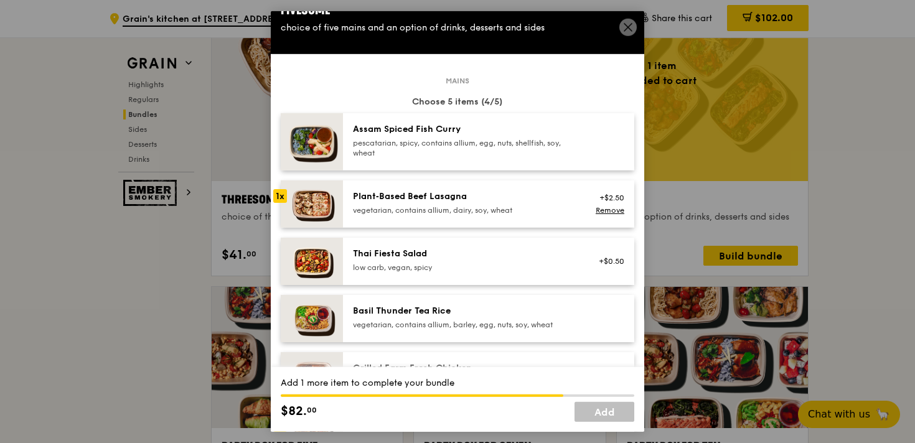
scroll to position [0, 0]
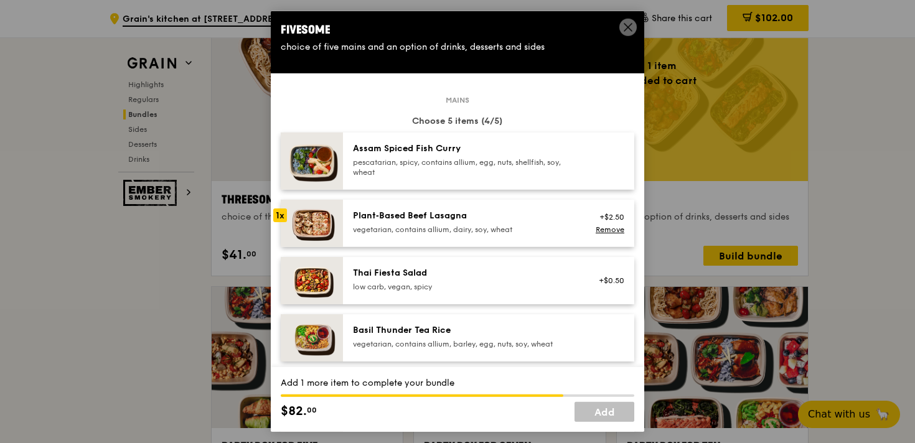
click at [467, 162] on div "pescatarian, spicy, contains allium, egg, nuts, shellfish, soy, wheat" at bounding box center [464, 167] width 223 height 20
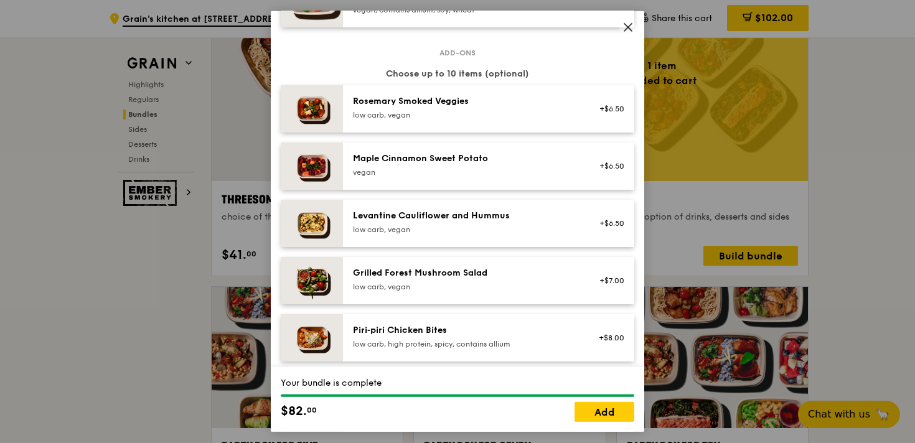
scroll to position [646, 0]
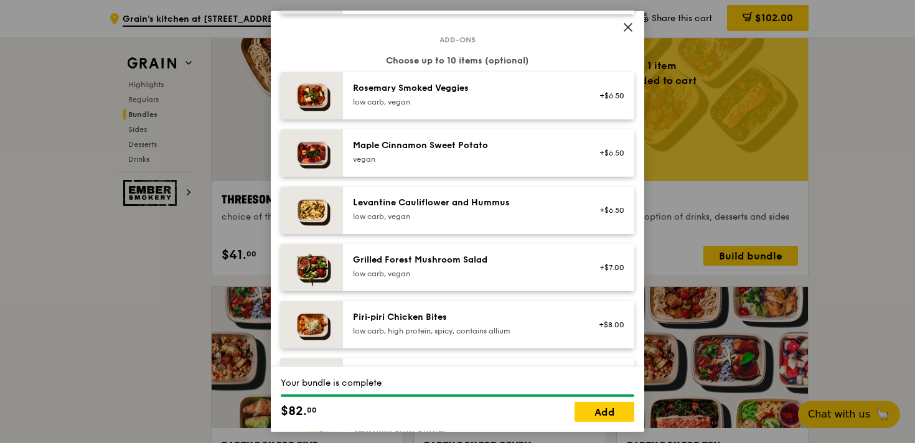
click at [489, 203] on div "Levantine Cauliflower and Hummus" at bounding box center [464, 203] width 223 height 12
click at [484, 265] on div "Grilled Forest Mushroom Salad" at bounding box center [464, 260] width 223 height 12
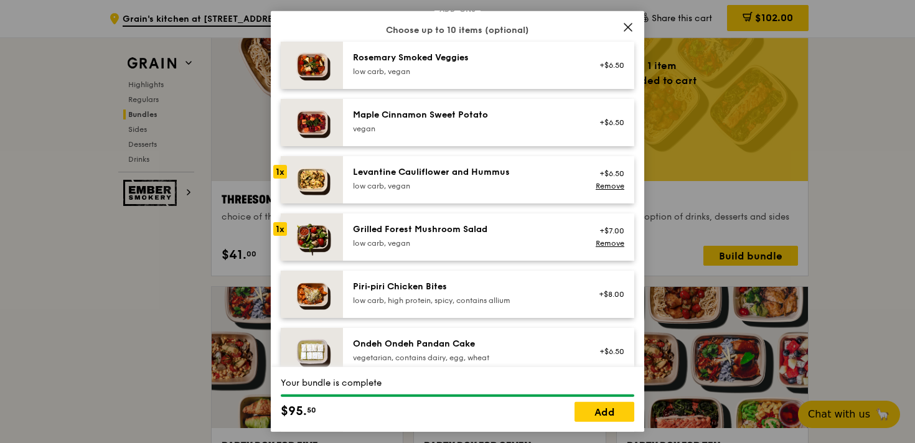
scroll to position [683, 0]
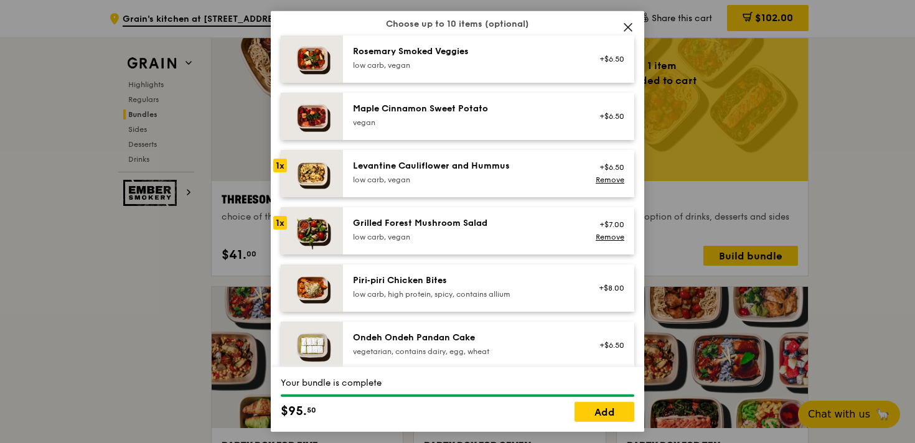
click at [489, 176] on div "low carb, vegan" at bounding box center [464, 180] width 223 height 10
click at [598, 181] on link "Remove" at bounding box center [610, 180] width 29 height 9
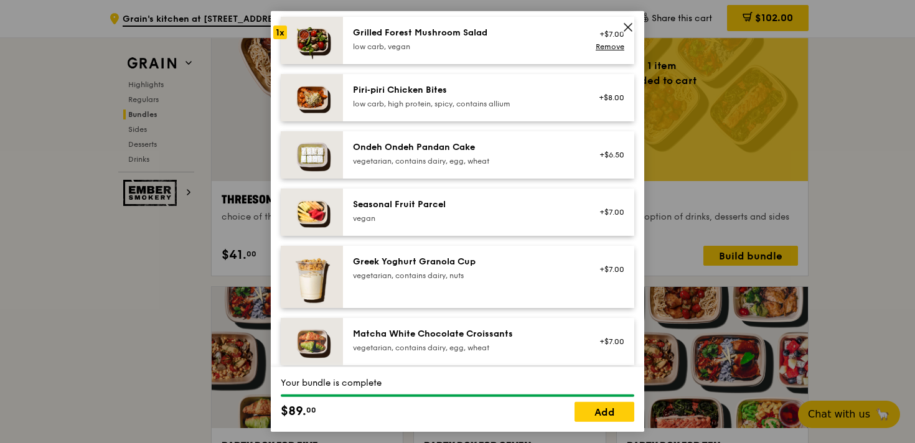
scroll to position [894, 0]
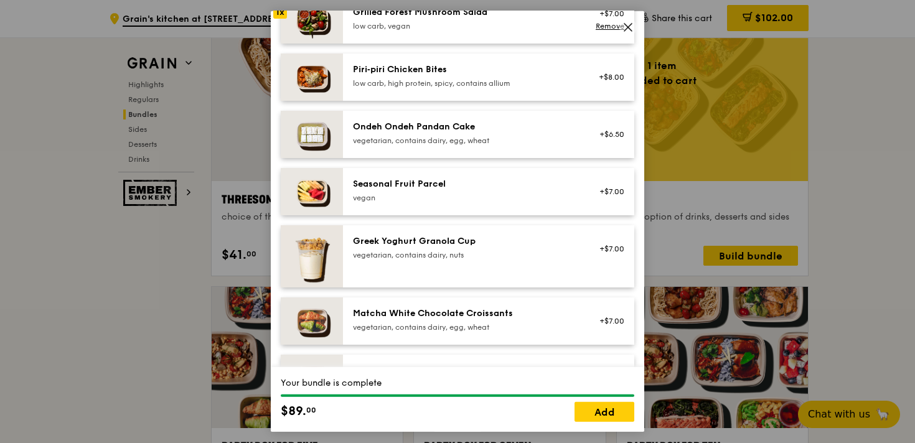
click at [502, 132] on div "Ondeh Ondeh Pandan Cake" at bounding box center [464, 127] width 223 height 12
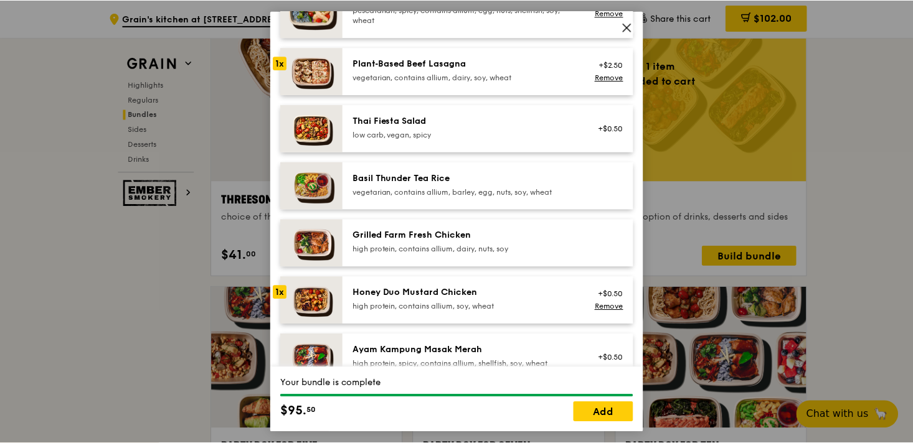
scroll to position [153, 0]
click at [607, 412] on link "Add" at bounding box center [605, 412] width 60 height 20
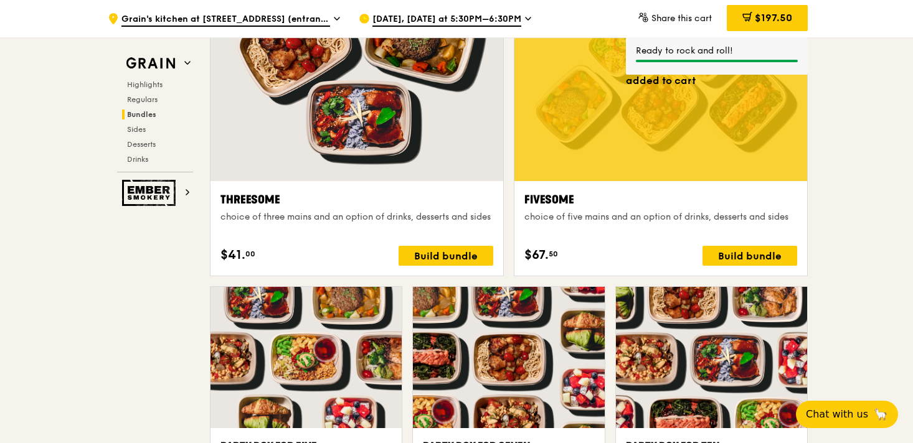
click at [852, 229] on div ".cls-1 { fill: none; stroke: #fff; stroke-linecap: round; stroke-linejoin: roun…" at bounding box center [456, 419] width 913 height 5269
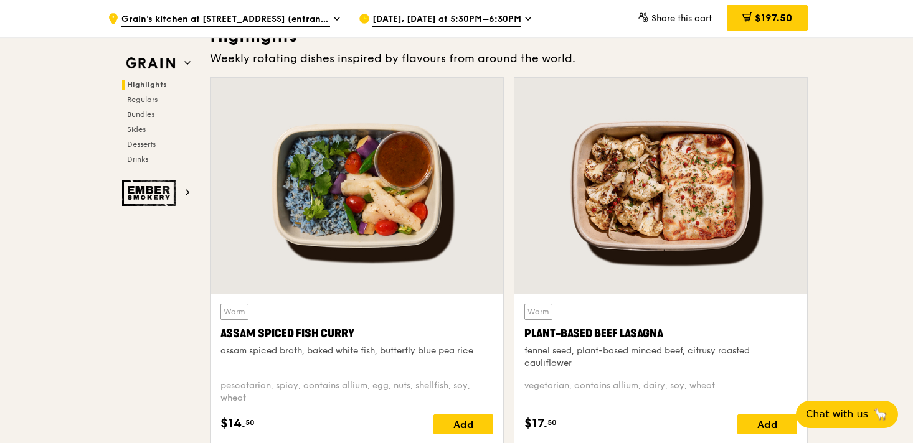
scroll to position [399, 0]
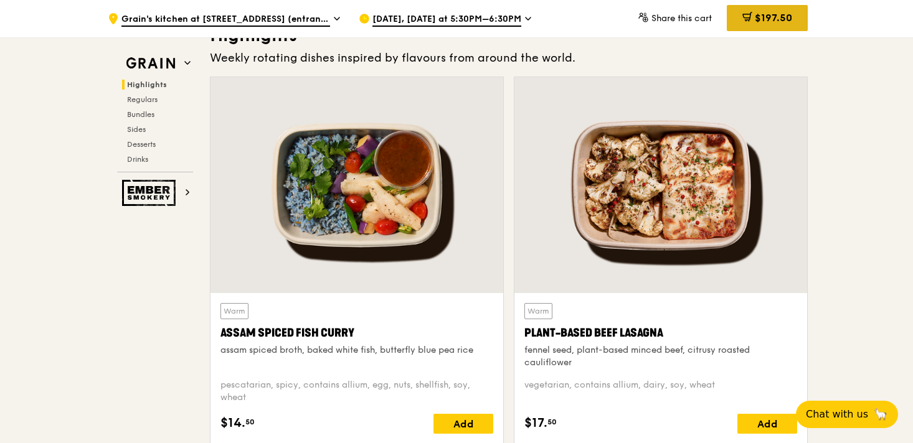
click at [772, 20] on span "$197.50" at bounding box center [772, 18] width 37 height 12
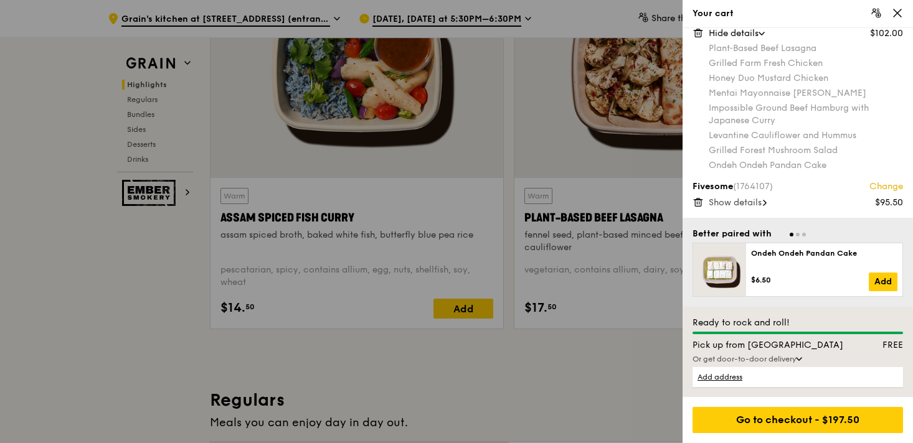
scroll to position [521, 0]
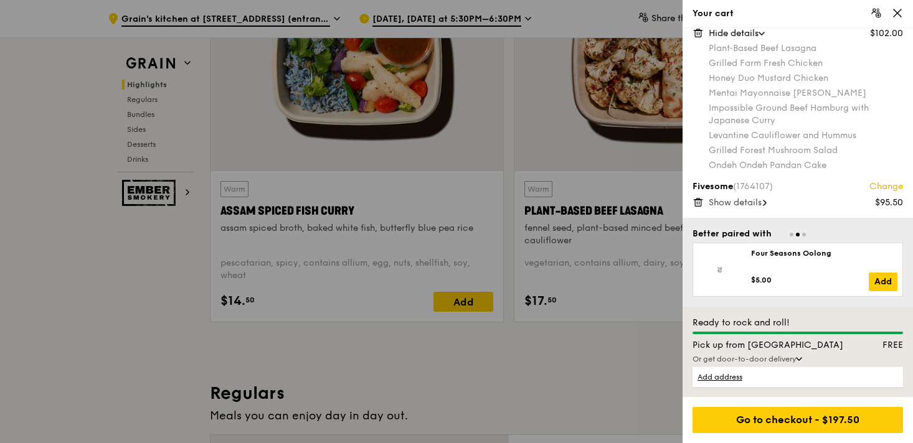
click at [753, 202] on span "Show details" at bounding box center [734, 202] width 53 height 11
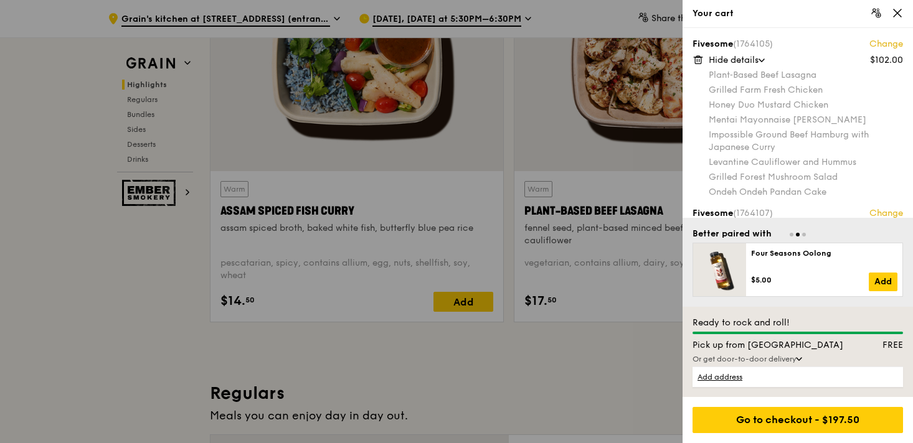
scroll to position [505, 0]
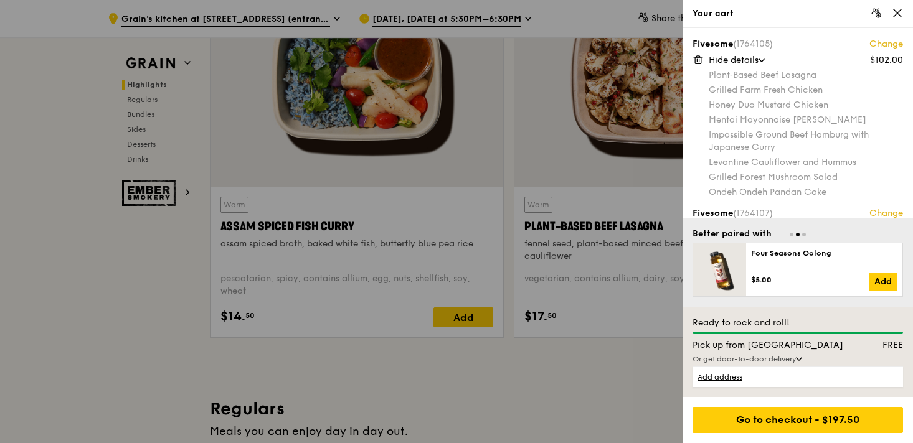
click at [697, 59] on icon at bounding box center [697, 59] width 11 height 11
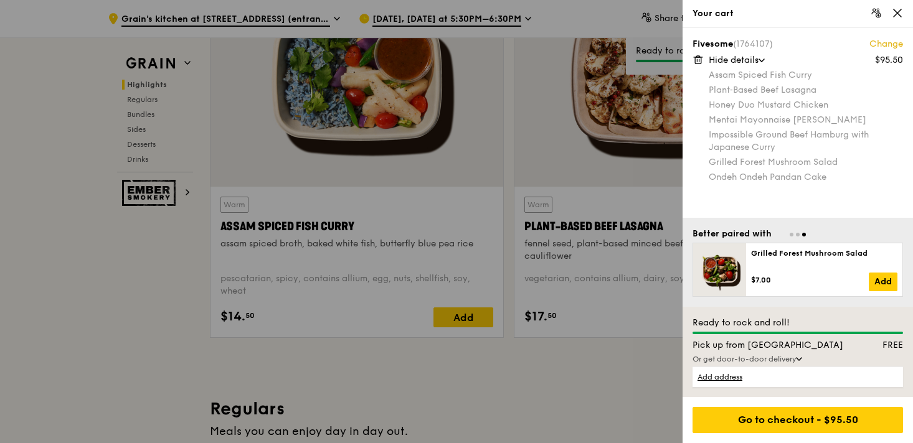
scroll to position [507, 0]
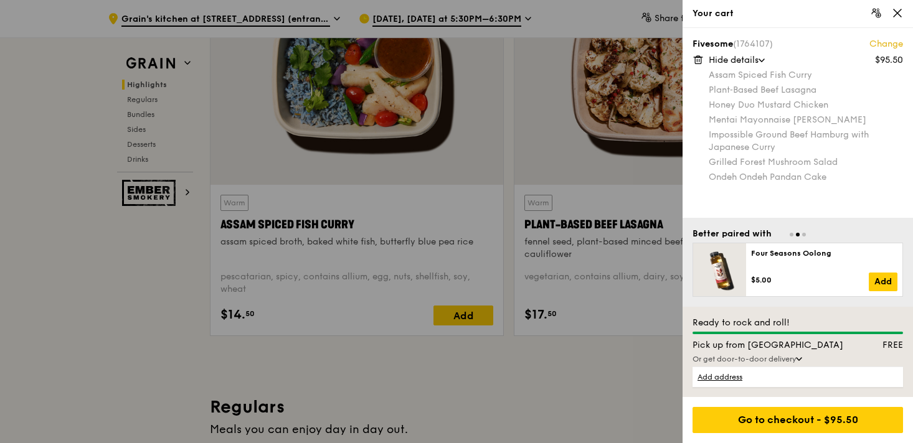
click at [896, 10] on icon at bounding box center [896, 12] width 11 height 11
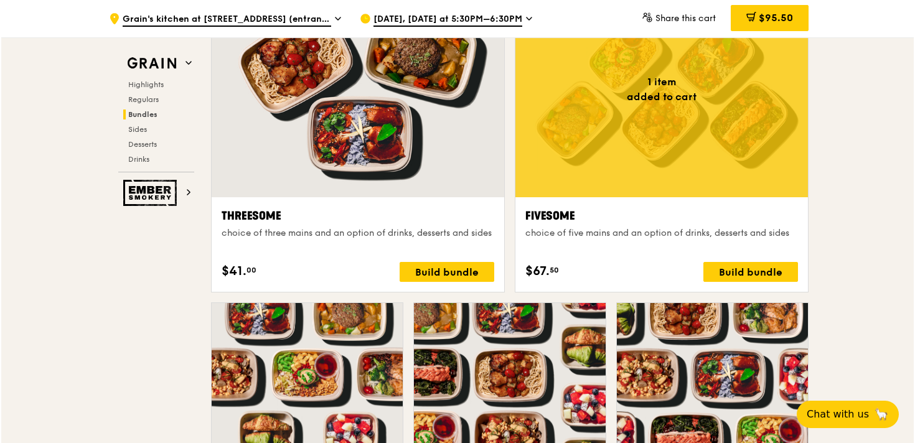
scroll to position [2476, 0]
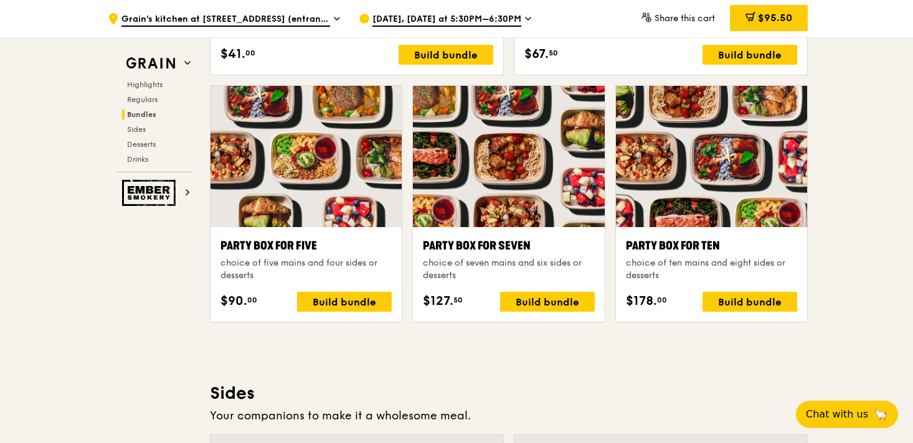
click at [313, 207] on div at bounding box center [305, 156] width 191 height 141
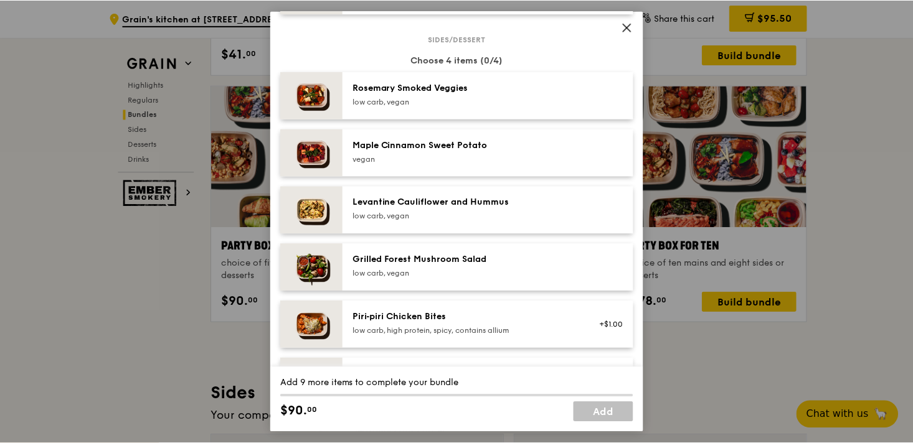
scroll to position [664, 0]
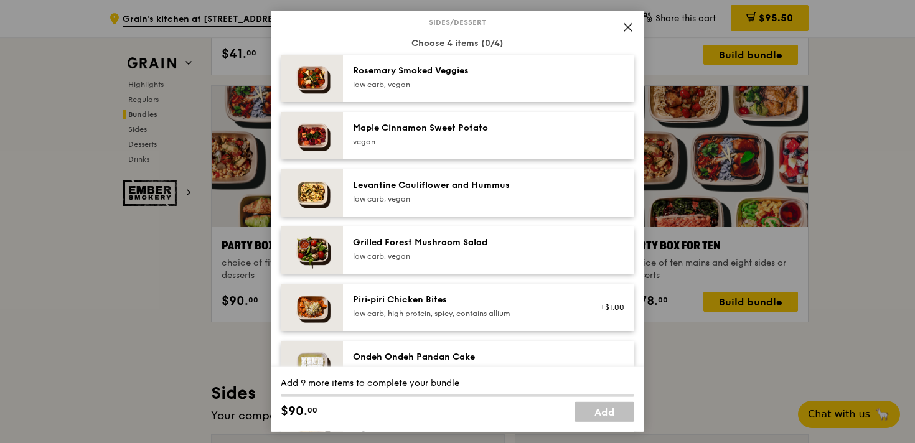
click at [621, 27] on span at bounding box center [627, 27] width 17 height 17
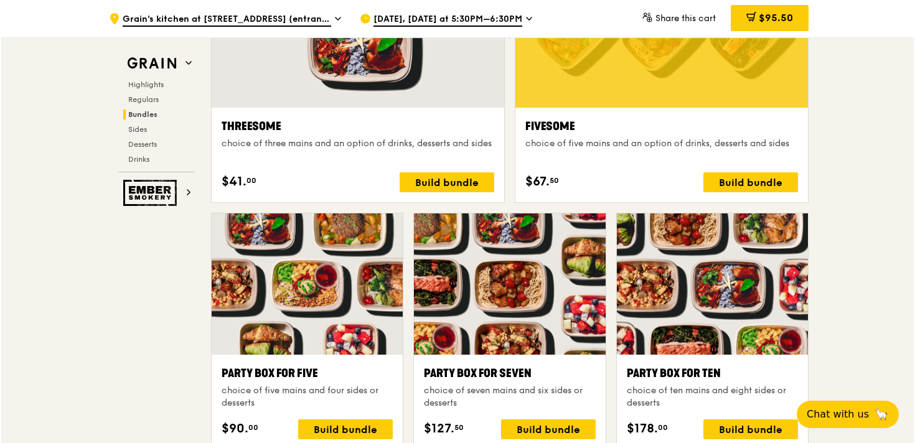
scroll to position [2363, 0]
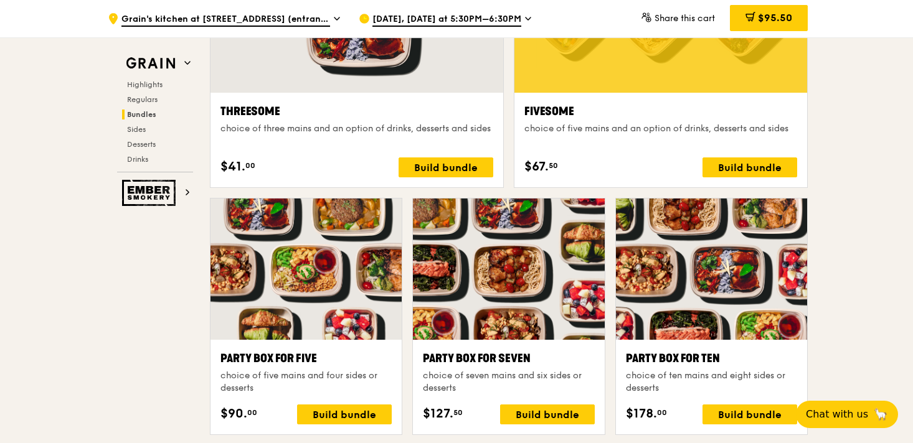
click at [302, 289] on div at bounding box center [305, 269] width 191 height 141
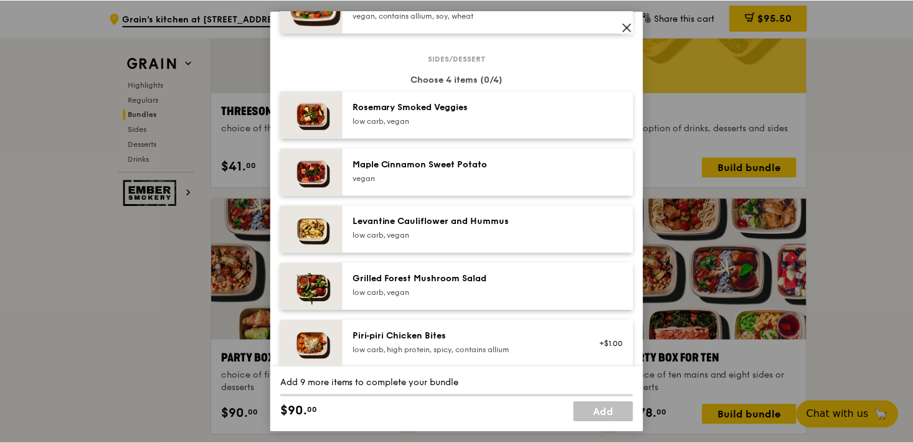
scroll to position [624, 0]
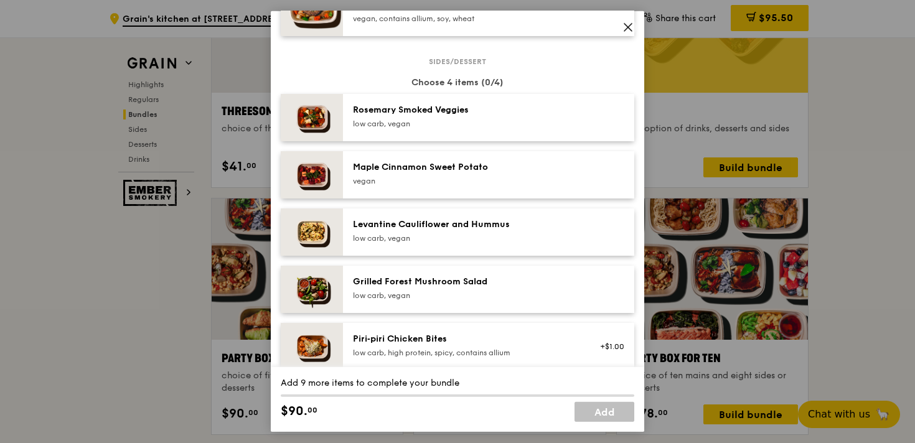
click at [627, 26] on icon at bounding box center [628, 27] width 11 height 11
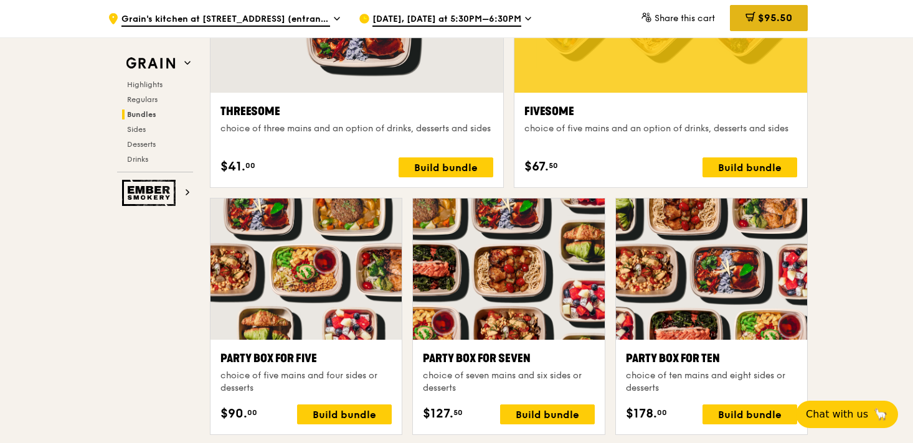
click at [757, 27] on div "$95.50" at bounding box center [769, 18] width 78 height 26
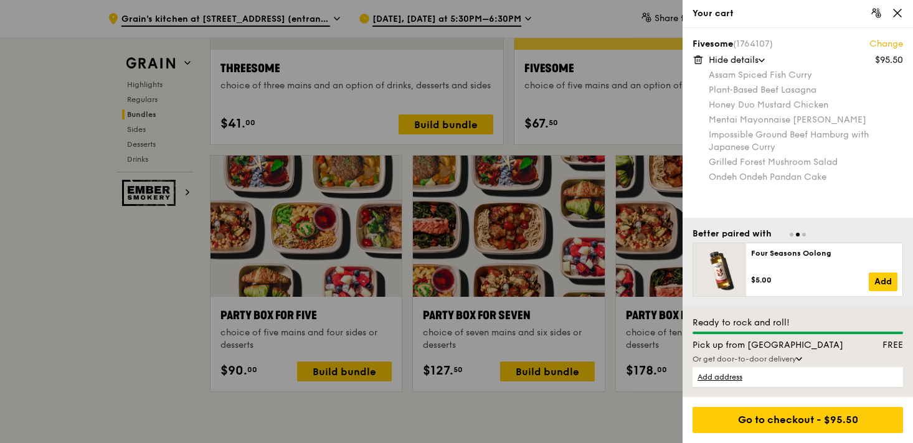
scroll to position [2406, 0]
click at [697, 59] on icon at bounding box center [697, 60] width 0 height 2
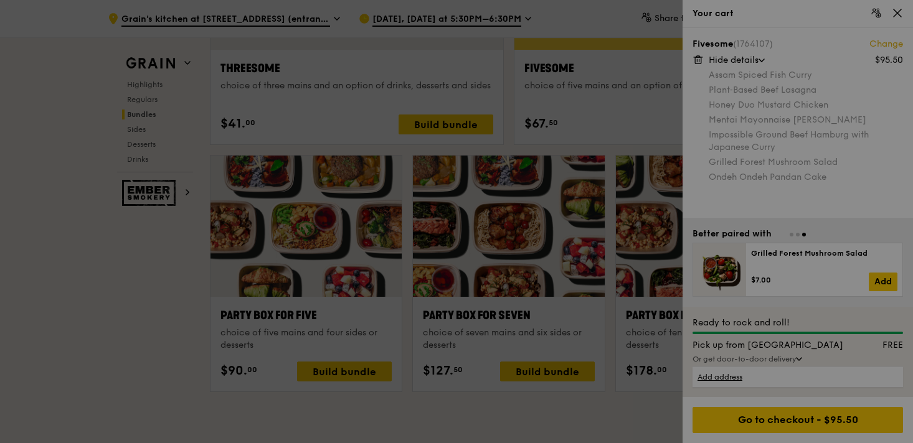
scroll to position [2405, 0]
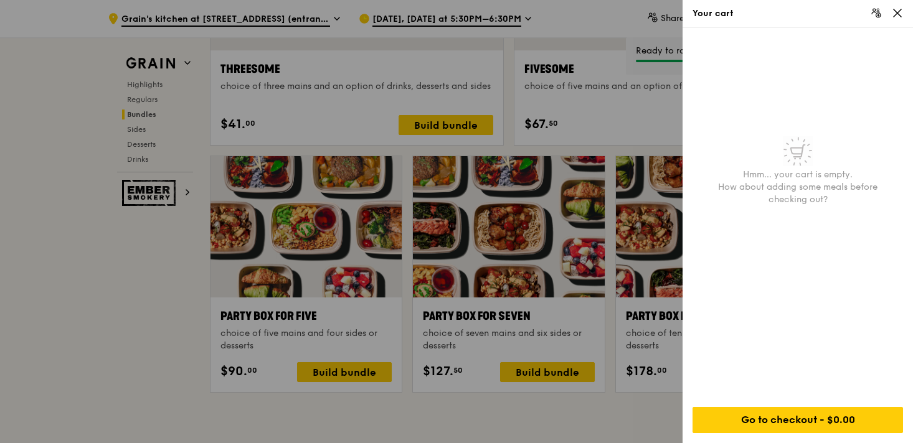
click at [895, 14] on icon at bounding box center [896, 12] width 11 height 11
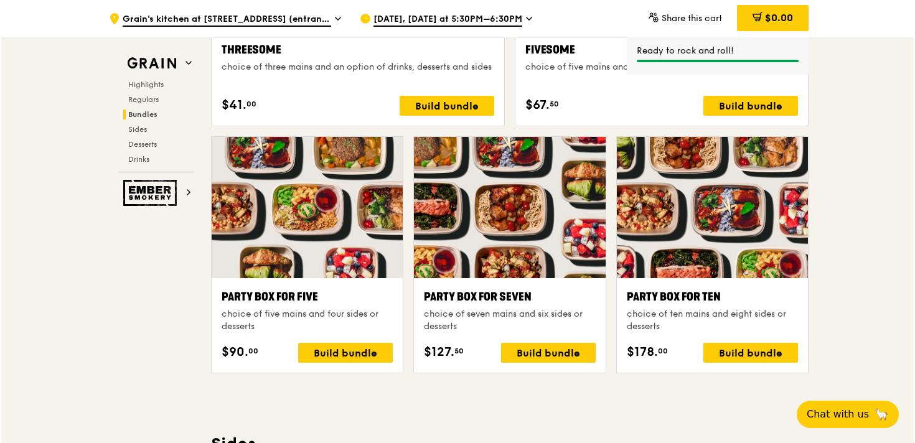
scroll to position [2428, 0]
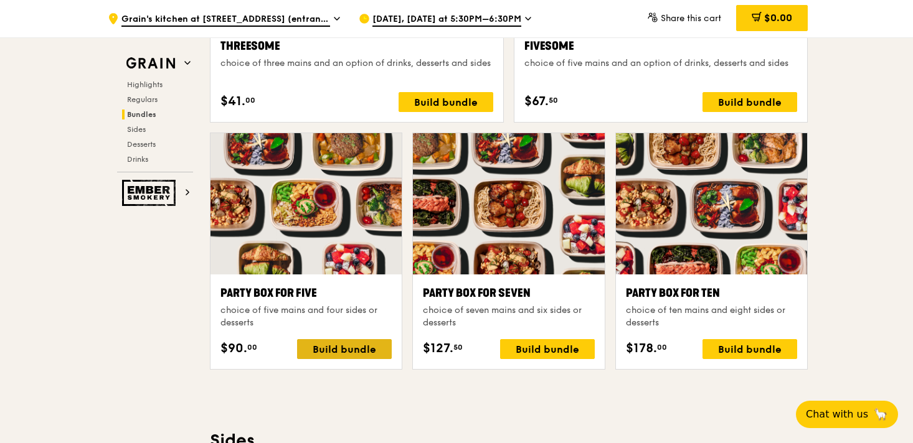
click at [323, 347] on div "Build bundle" at bounding box center [344, 349] width 95 height 20
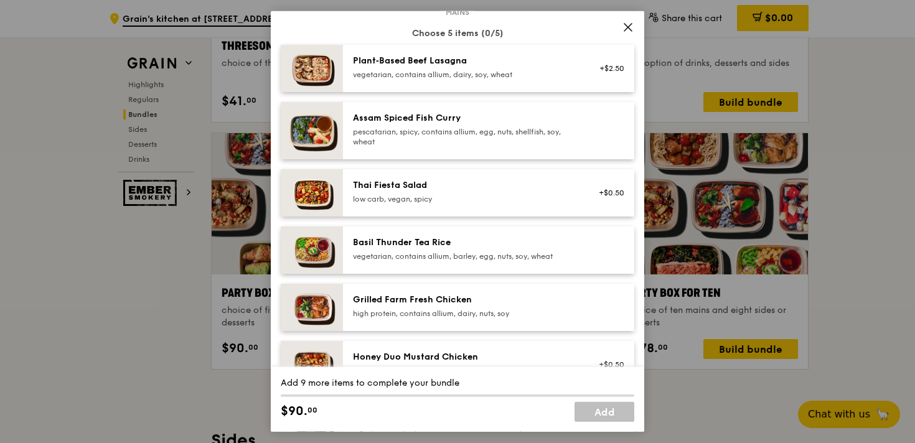
scroll to position [115, 0]
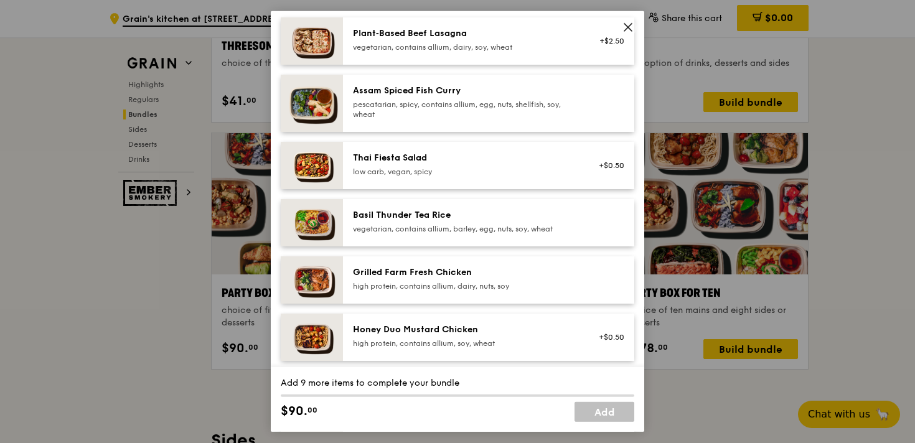
click at [519, 111] on div "pescatarian, spicy, contains allium, egg, nuts, shellfish, soy, wheat" at bounding box center [464, 110] width 223 height 20
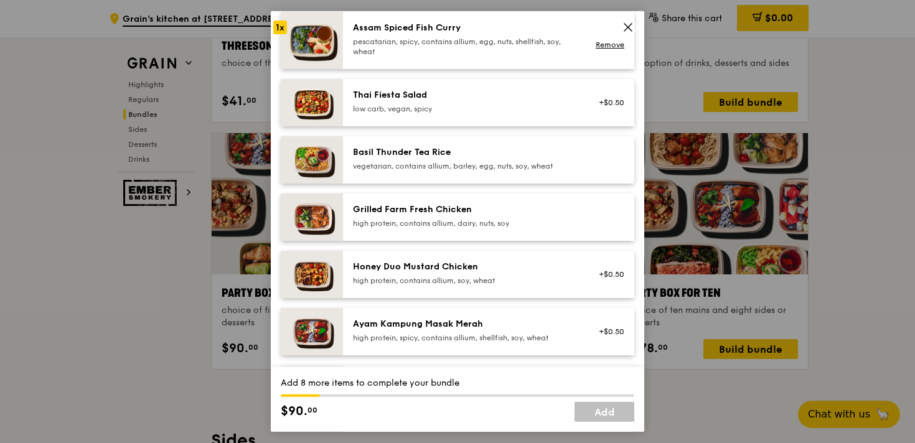
click at [491, 158] on div "Basil Thunder Tea Rice" at bounding box center [464, 152] width 223 height 12
click at [605, 162] on link "Remove" at bounding box center [610, 162] width 29 height 9
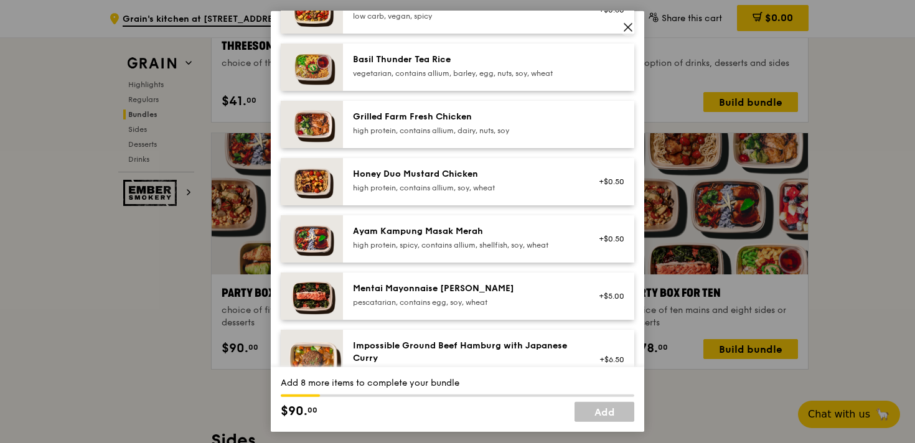
scroll to position [271, 0]
click at [561, 184] on div "high protein, contains allium, soy, wheat" at bounding box center [464, 187] width 223 height 10
click at [486, 291] on div "Mentai Mayonnaise Aburi Salmon" at bounding box center [464, 288] width 223 height 12
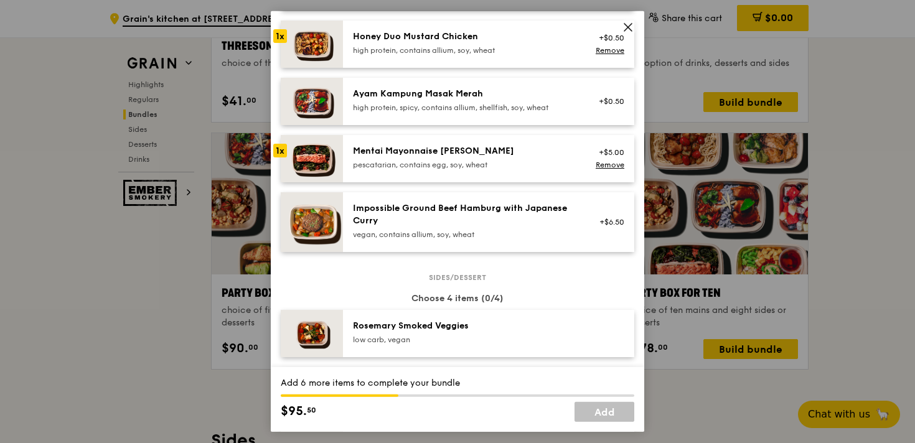
scroll to position [410, 0]
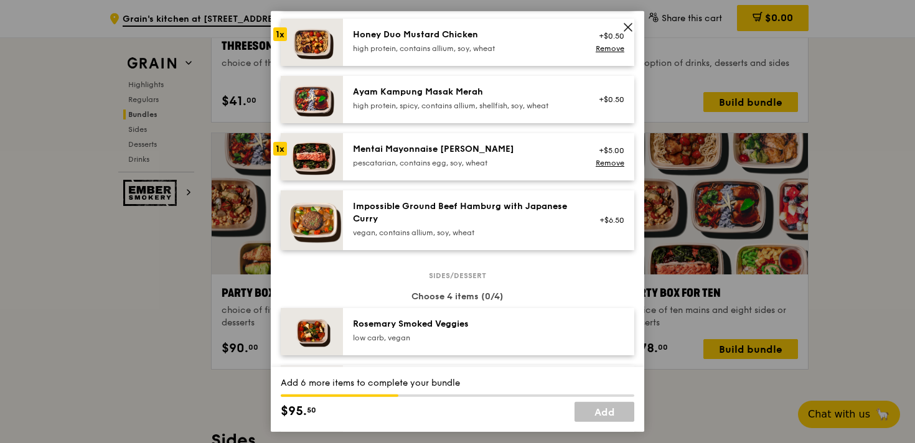
click at [502, 220] on div "Impossible Ground Beef Hamburg with Japanese Curry" at bounding box center [464, 212] width 223 height 25
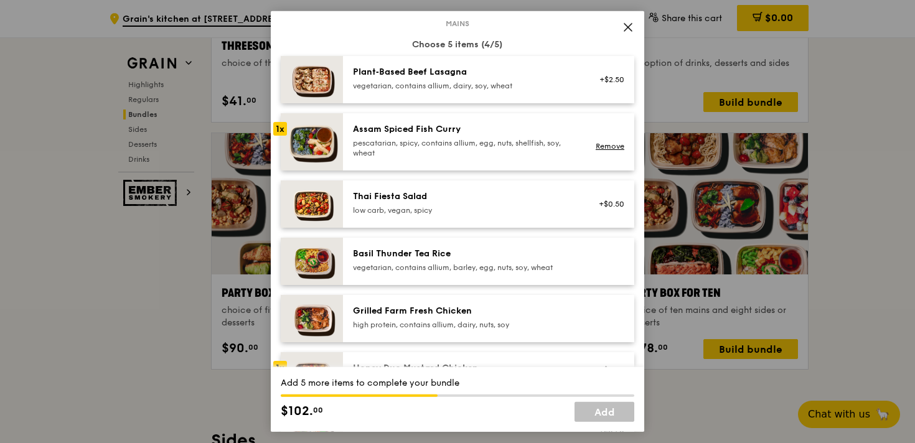
scroll to position [48, 0]
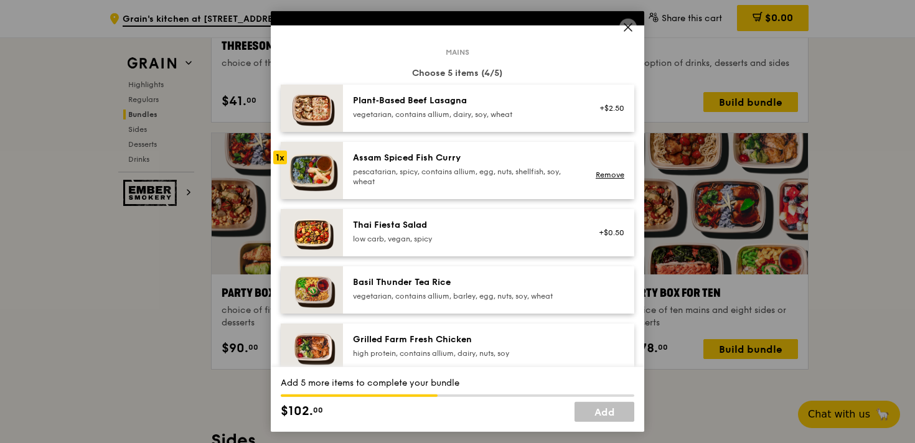
click at [631, 26] on icon at bounding box center [628, 27] width 11 height 11
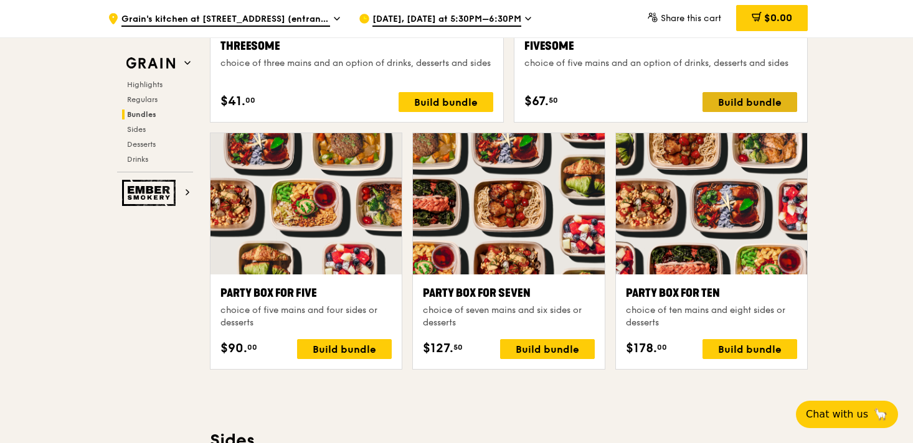
click at [730, 97] on div "Build bundle" at bounding box center [749, 102] width 95 height 20
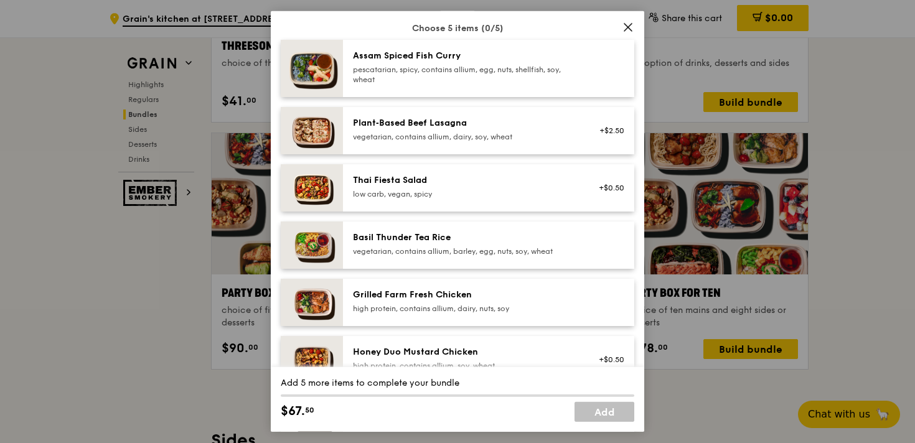
scroll to position [0, 0]
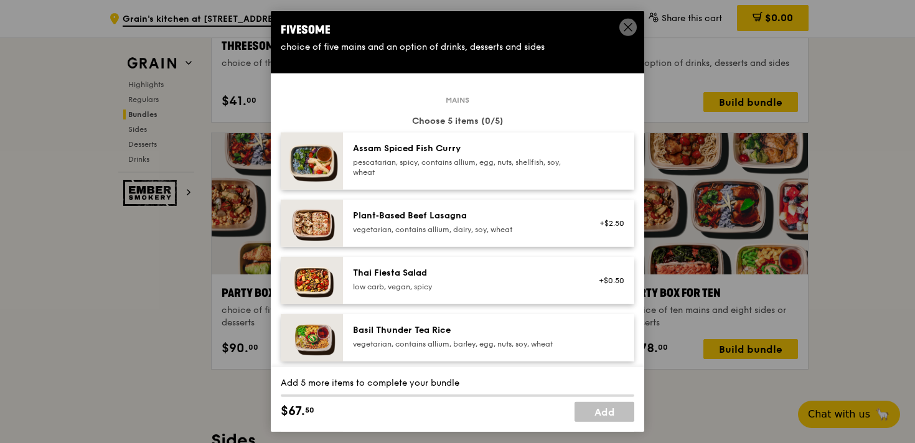
click at [634, 24] on span at bounding box center [627, 27] width 17 height 17
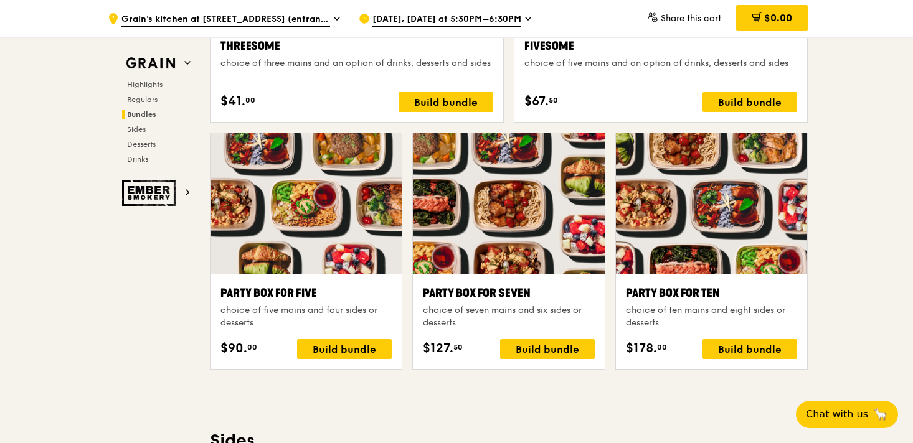
click at [719, 89] on div "Fivesome choice of five mains and an option of drinks, desserts and sides $67. …" at bounding box center [660, 74] width 273 height 75
click at [720, 97] on div "Build bundle" at bounding box center [749, 102] width 95 height 20
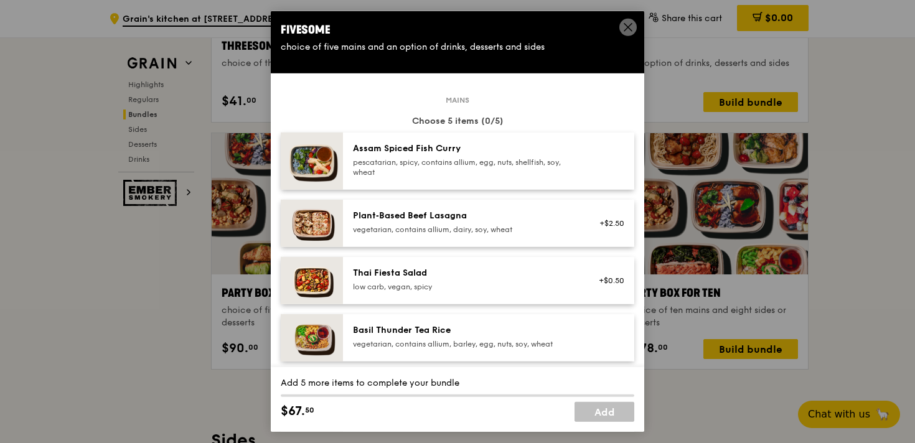
click at [509, 172] on div "pescatarian, spicy, contains allium, egg, nuts, shellfish, soy, wheat" at bounding box center [464, 167] width 223 height 20
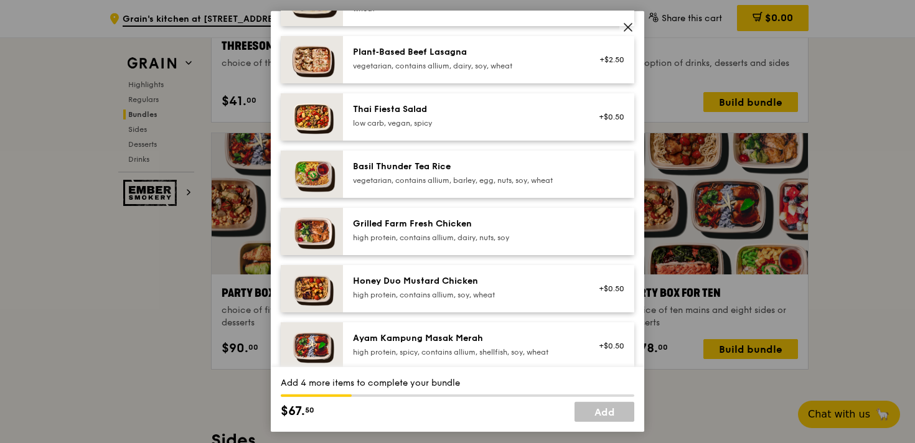
scroll to position [177, 0]
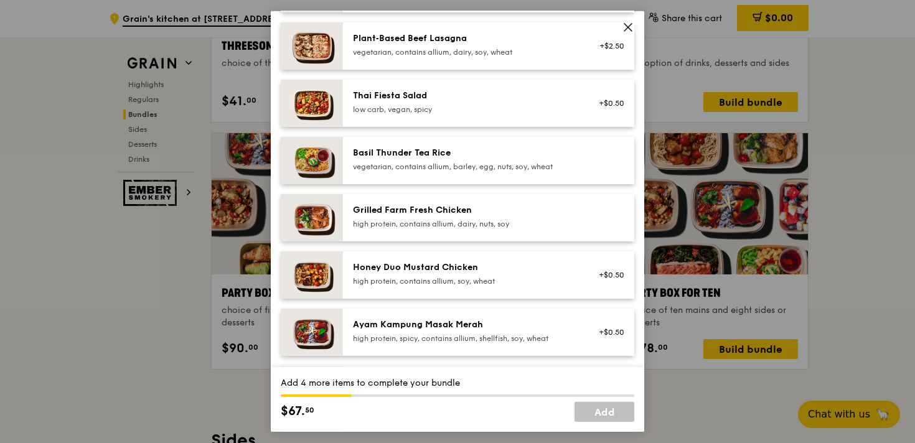
click at [539, 49] on div "vegetarian, contains allium, dairy, soy, wheat" at bounding box center [464, 52] width 223 height 10
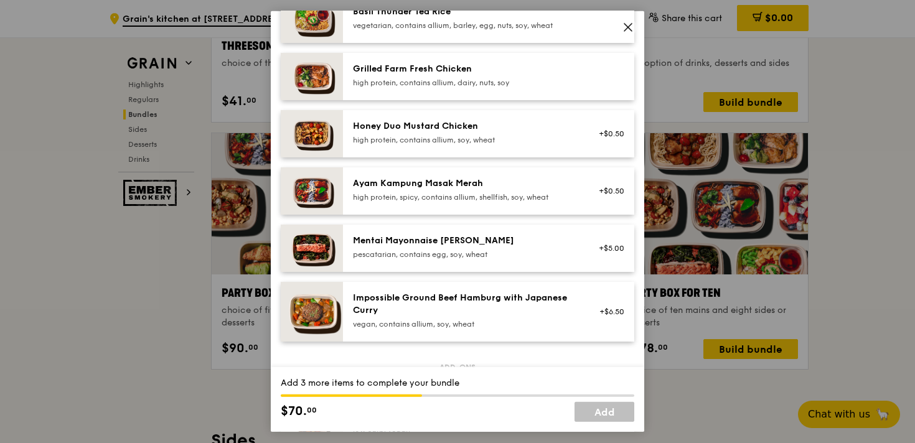
scroll to position [374, 0]
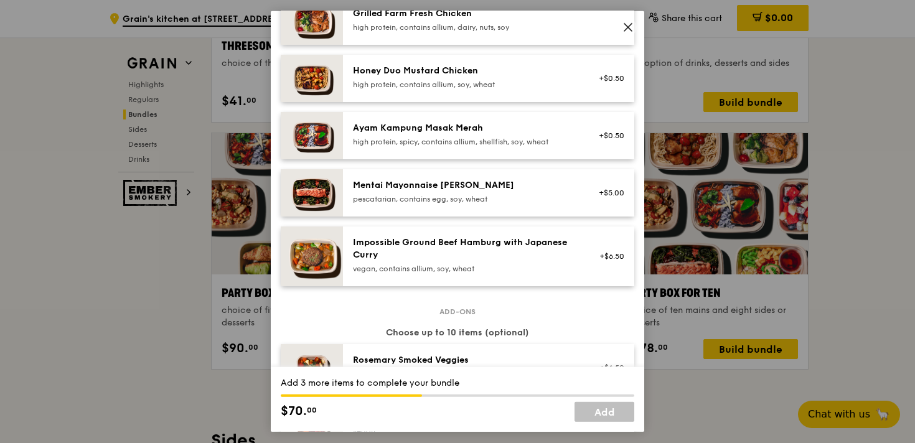
click at [515, 200] on div "pescatarian, contains egg, soy, wheat" at bounding box center [464, 199] width 223 height 10
click at [509, 268] on div "vegan, contains allium, soy, wheat" at bounding box center [464, 269] width 223 height 10
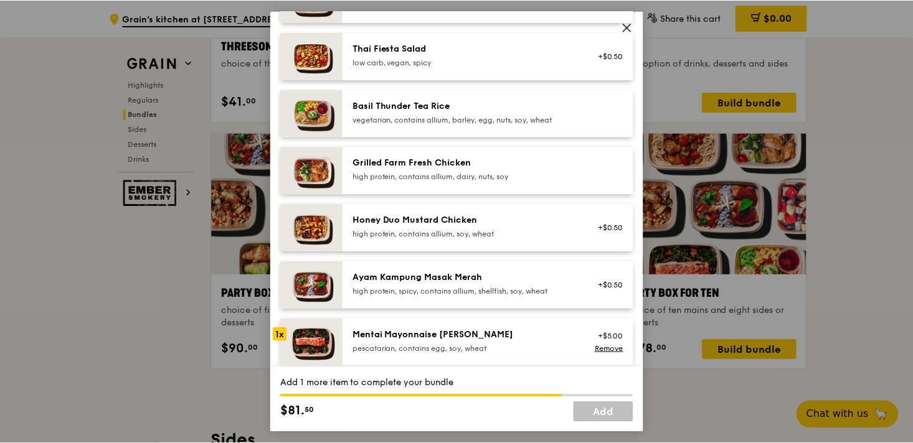
scroll to position [222, 0]
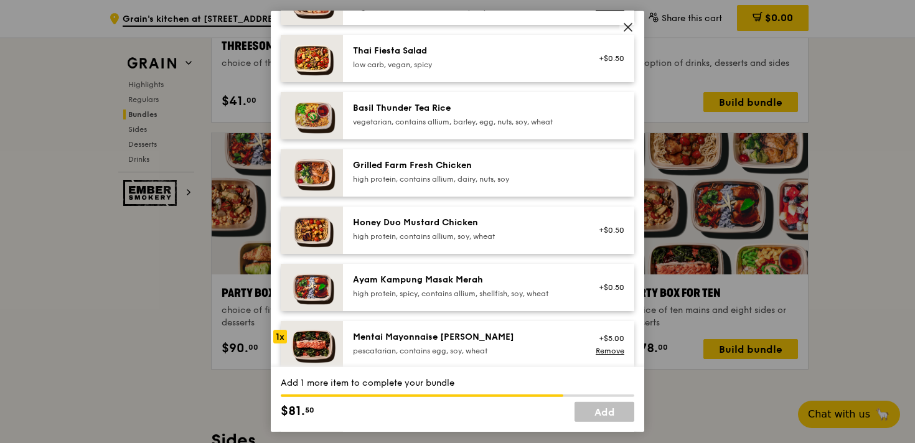
click at [628, 32] on icon at bounding box center [628, 27] width 11 height 11
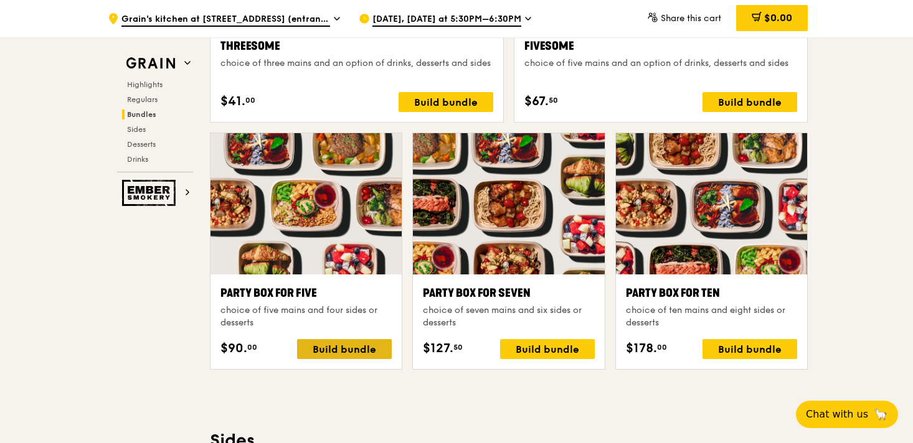
click at [311, 344] on div "Build bundle" at bounding box center [344, 349] width 95 height 20
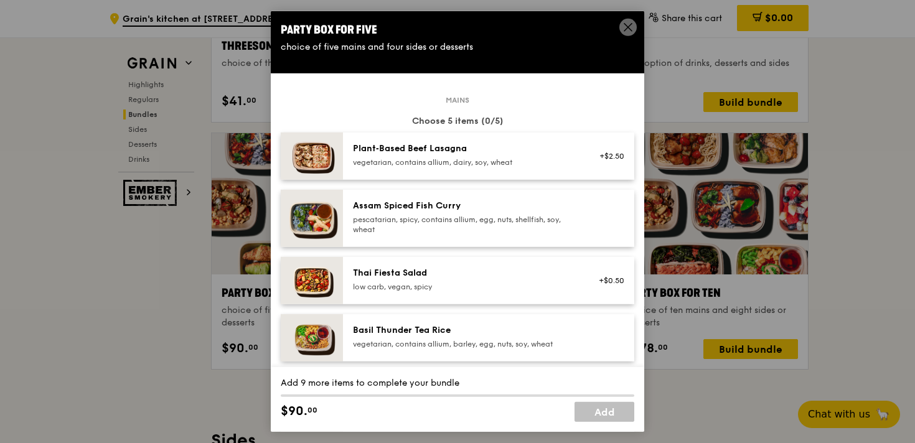
click at [623, 31] on icon at bounding box center [628, 27] width 11 height 11
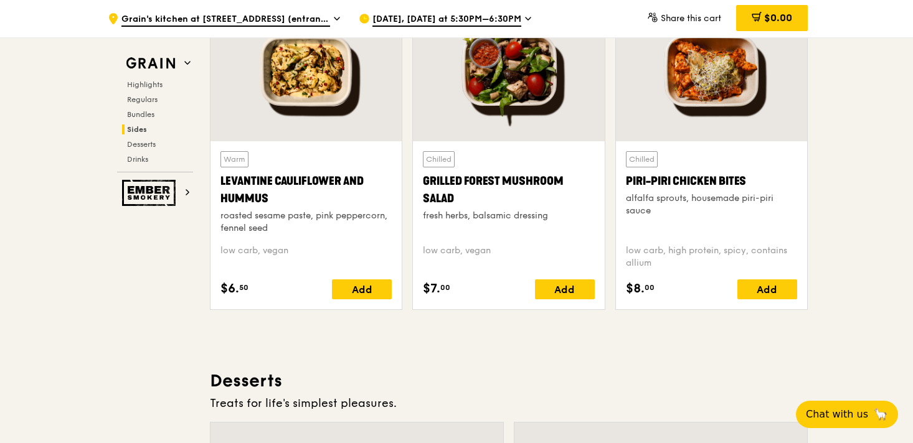
scroll to position [3245, 0]
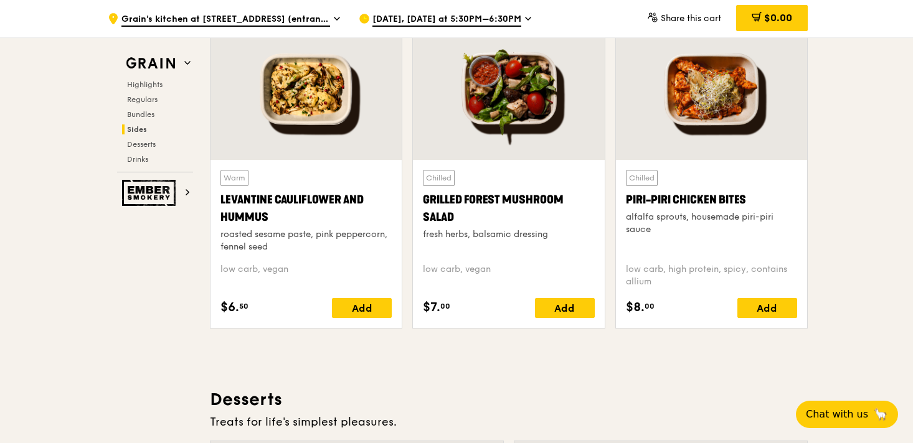
click at [718, 85] on div at bounding box center [711, 89] width 191 height 141
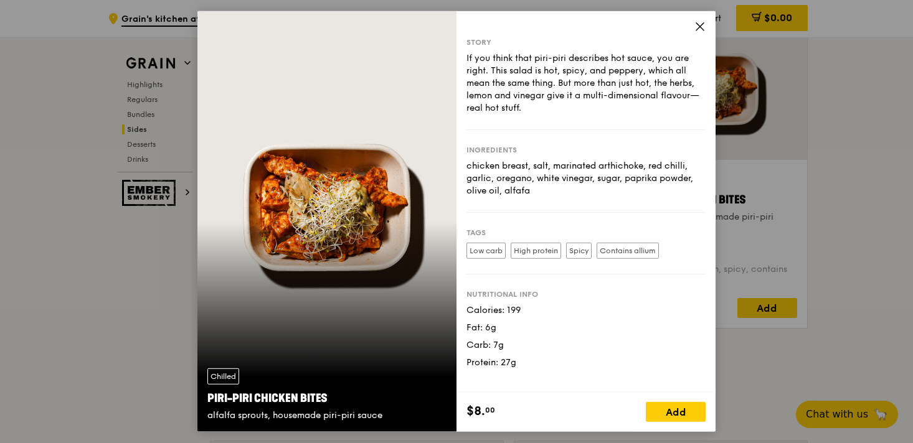
click at [702, 18] on div "Story If you think that piri-piri describes hot sauce, you are right. This sala…" at bounding box center [585, 201] width 259 height 381
click at [697, 27] on icon at bounding box center [699, 26] width 11 height 11
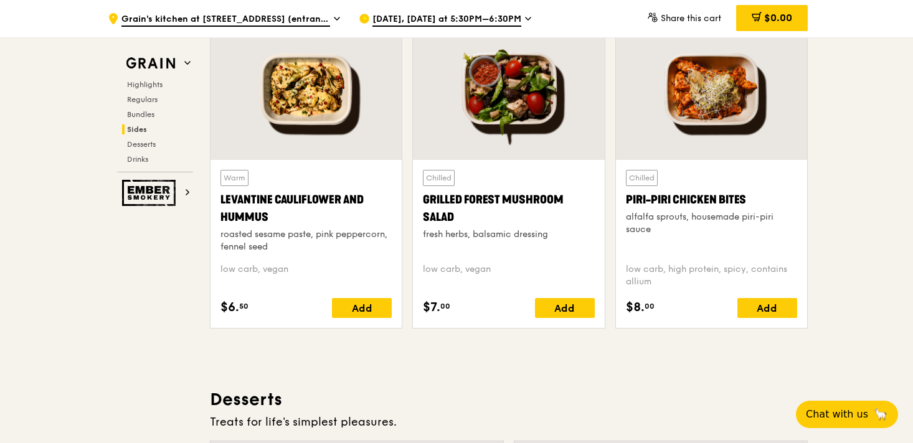
click at [553, 100] on div at bounding box center [508, 89] width 191 height 141
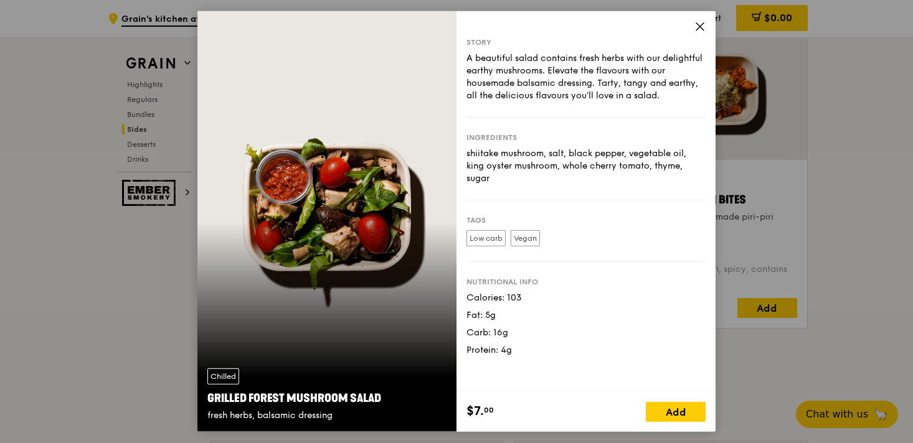
click at [697, 29] on icon at bounding box center [699, 26] width 7 height 7
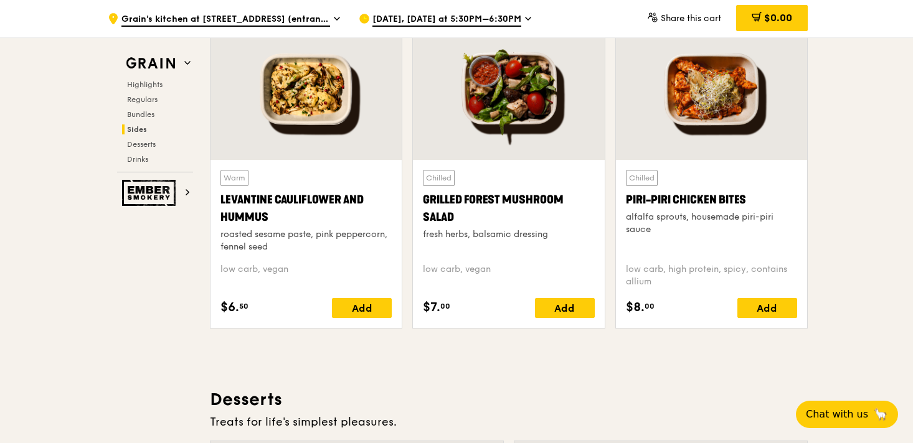
scroll to position [3242, 0]
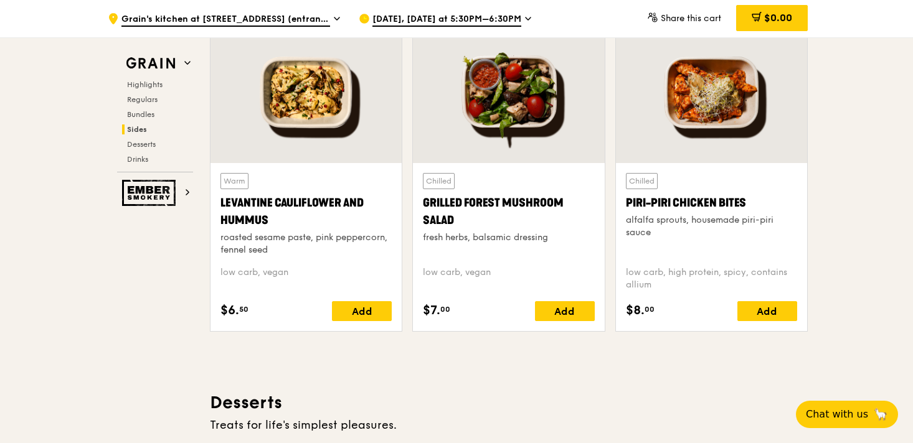
click at [331, 101] on div at bounding box center [305, 92] width 191 height 141
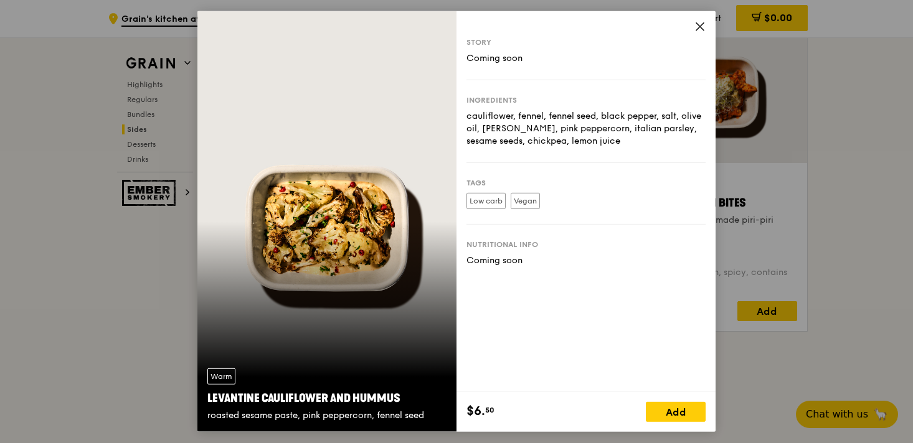
click at [710, 15] on div "Story Coming soon Ingredients cauliflower, fennel, fennel seed, black pepper, s…" at bounding box center [585, 201] width 259 height 381
click at [697, 18] on div "Story Coming soon Ingredients cauliflower, fennel, fennel seed, black pepper, s…" at bounding box center [585, 201] width 259 height 381
click at [698, 30] on icon at bounding box center [699, 26] width 11 height 11
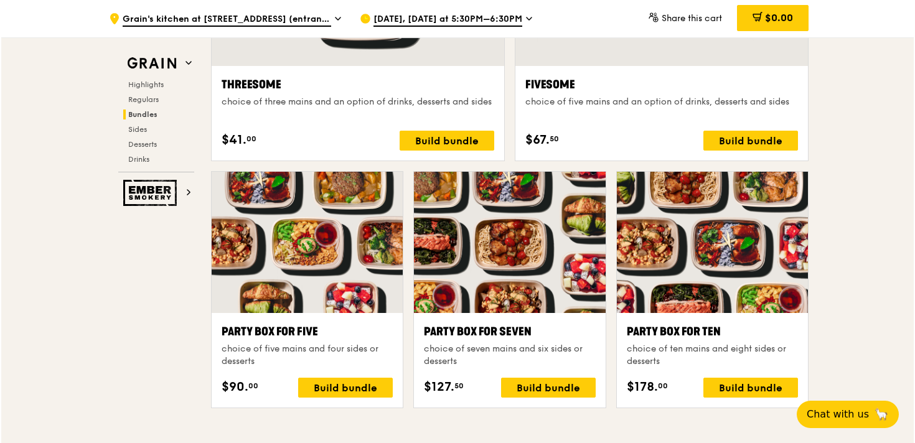
scroll to position [2385, 0]
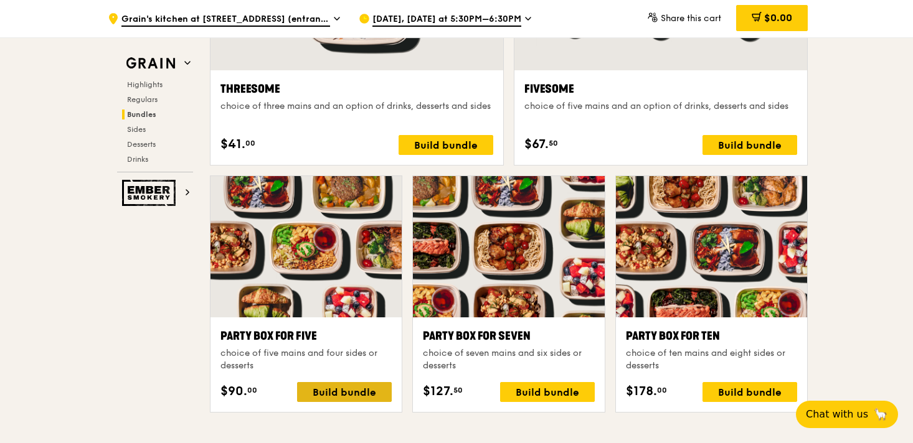
click at [325, 389] on div "Build bundle" at bounding box center [344, 392] width 95 height 20
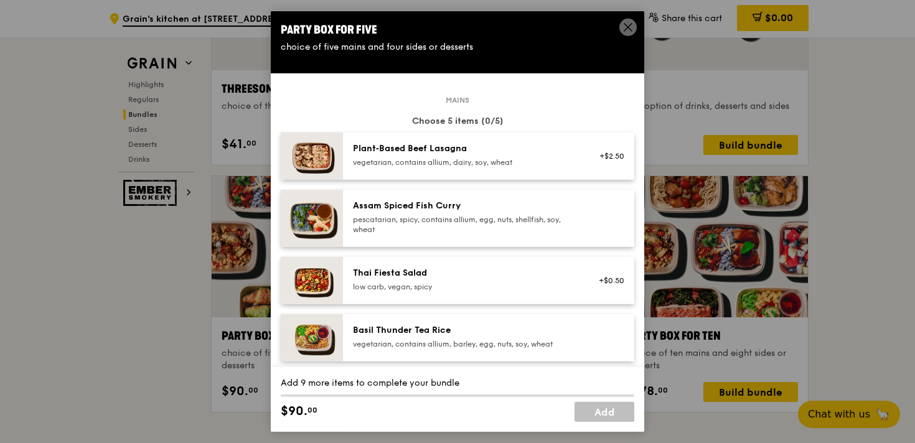
click at [487, 234] on div "Assam Spiced Fish Curry pescatarian, spicy, contains allium, egg, nuts, shellfi…" at bounding box center [464, 218] width 238 height 37
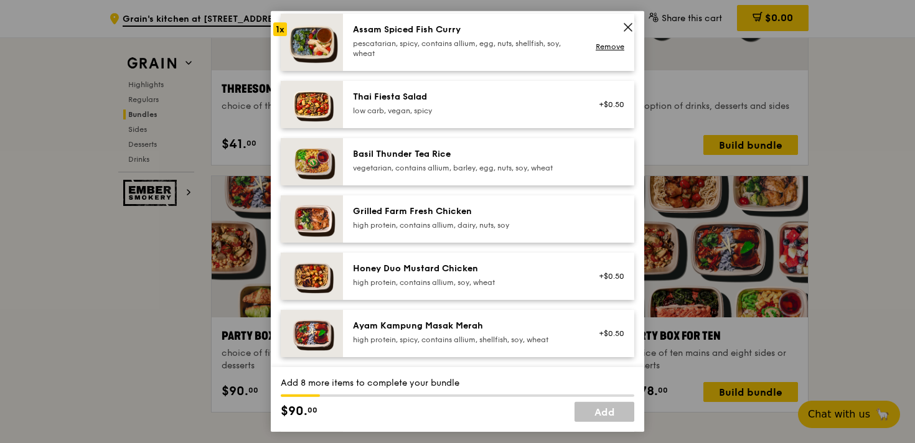
click at [487, 220] on div "high protein, contains allium, dairy, nuts, soy" at bounding box center [464, 225] width 223 height 10
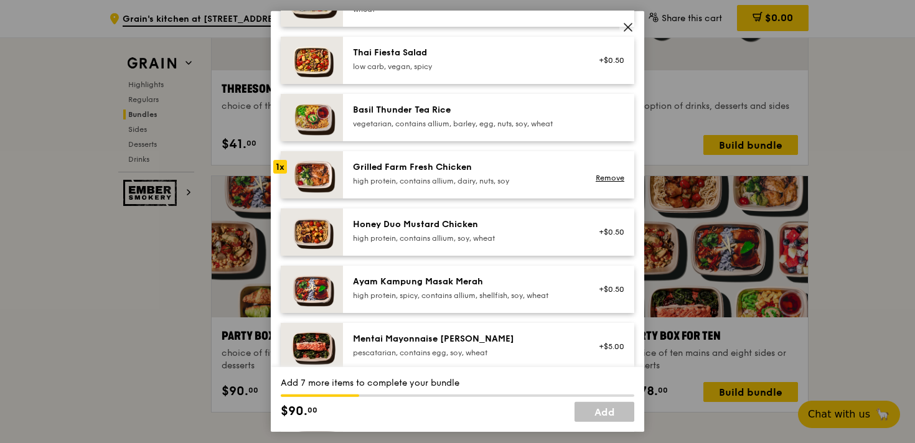
scroll to position [218, 0]
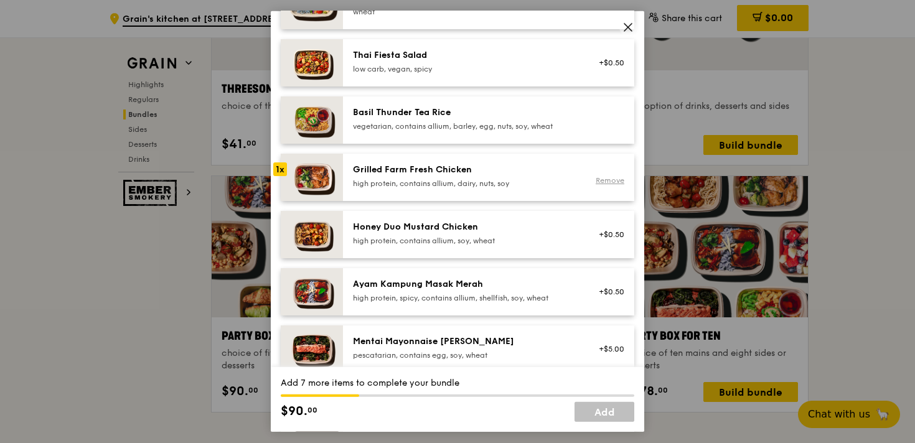
click at [601, 179] on link "Remove" at bounding box center [610, 180] width 29 height 9
click at [614, 241] on div "+$0.50" at bounding box center [608, 234] width 48 height 27
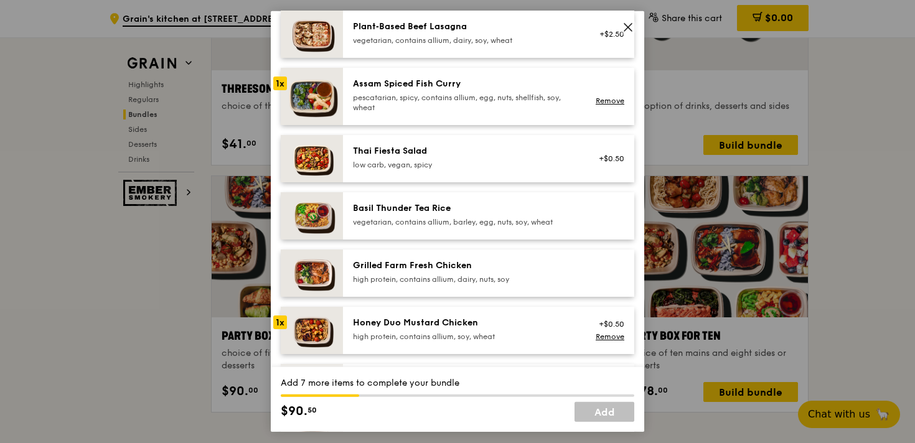
scroll to position [113, 0]
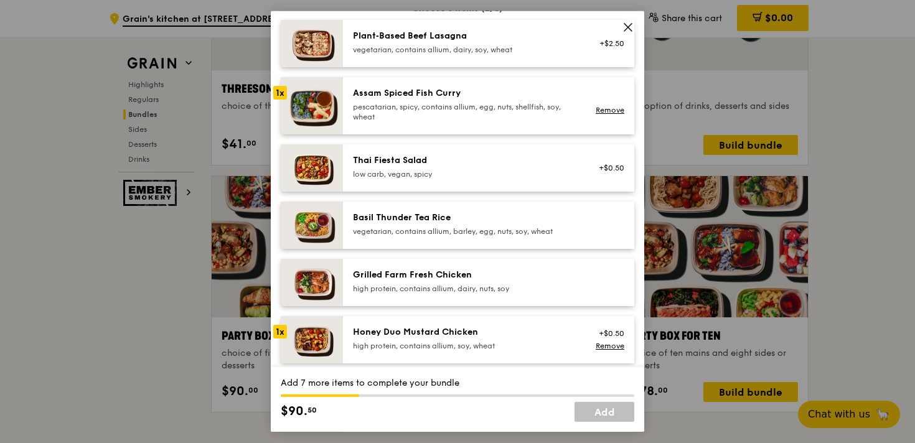
click at [496, 35] on div "Plant‑Based Beef Lasagna" at bounding box center [464, 36] width 223 height 12
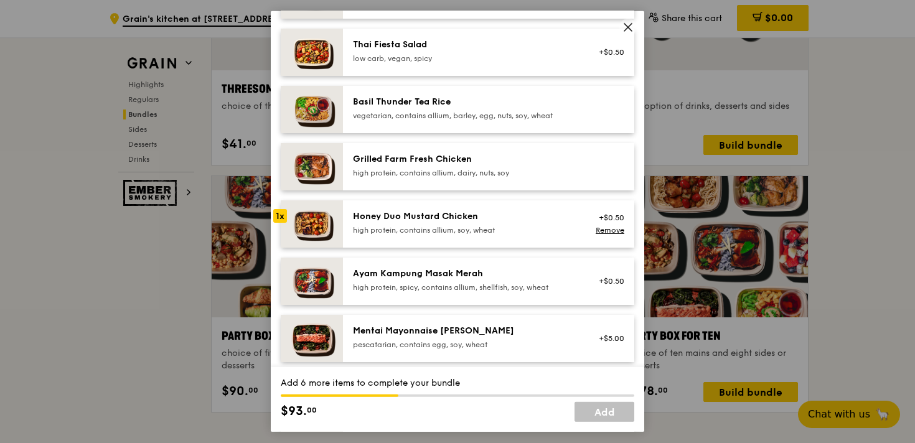
scroll to position [328, 0]
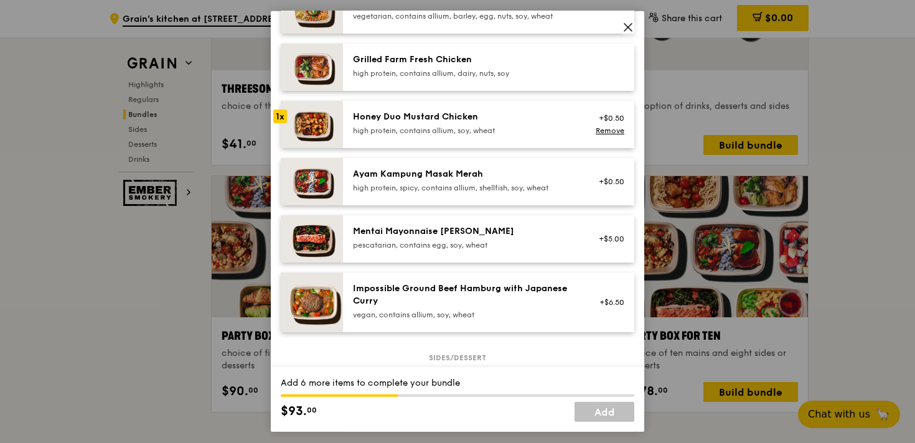
click at [444, 243] on div "pescatarian, contains egg, soy, wheat" at bounding box center [464, 245] width 223 height 10
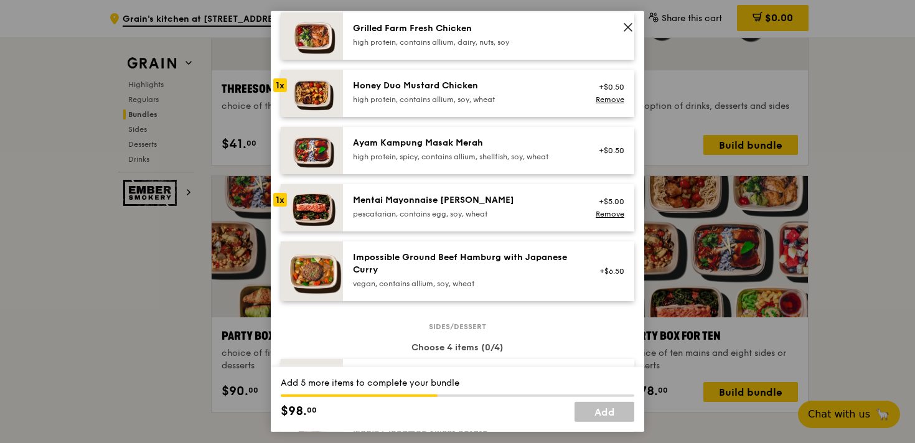
scroll to position [365, 0]
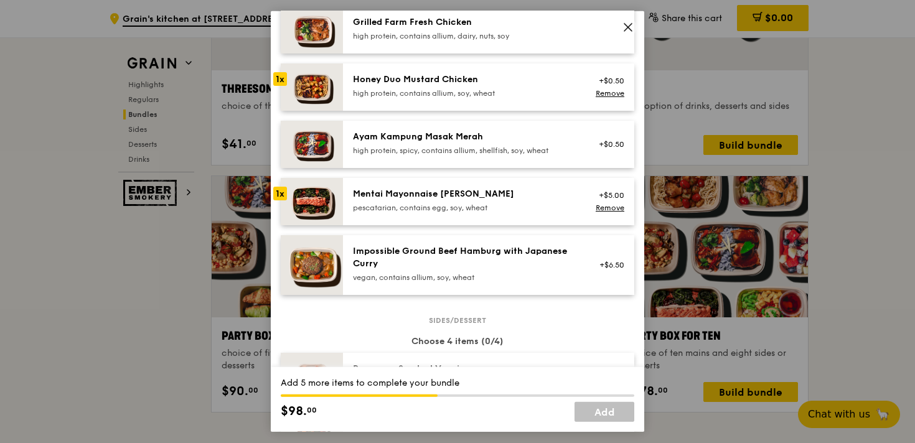
click at [438, 268] on div "Impossible Ground Beef Hamburg with Japanese Curry" at bounding box center [464, 257] width 223 height 25
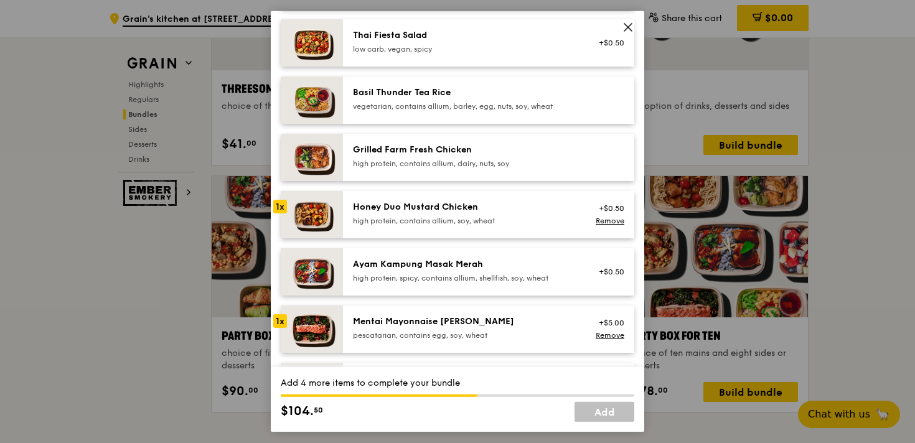
scroll to position [233, 0]
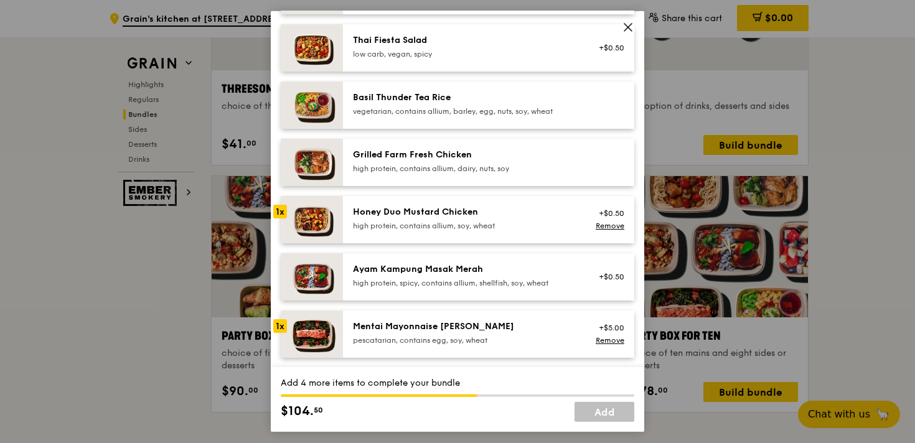
click at [466, 159] on div "Grilled Farm Fresh Chicken" at bounding box center [464, 155] width 223 height 12
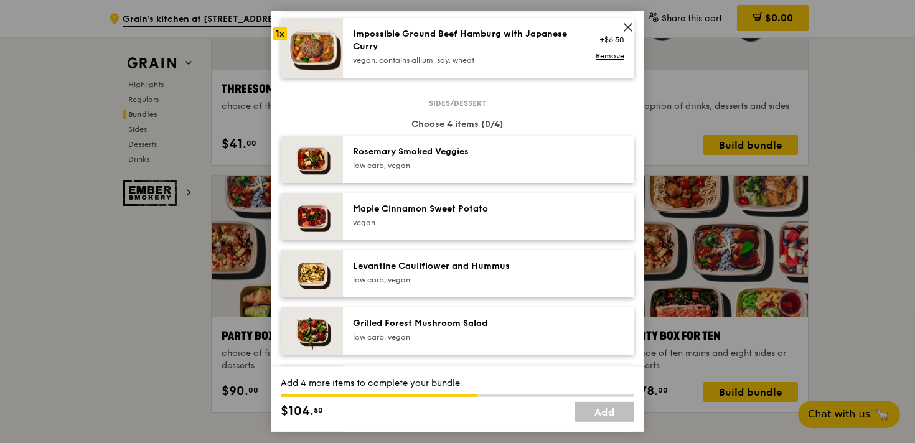
scroll to position [616, 0]
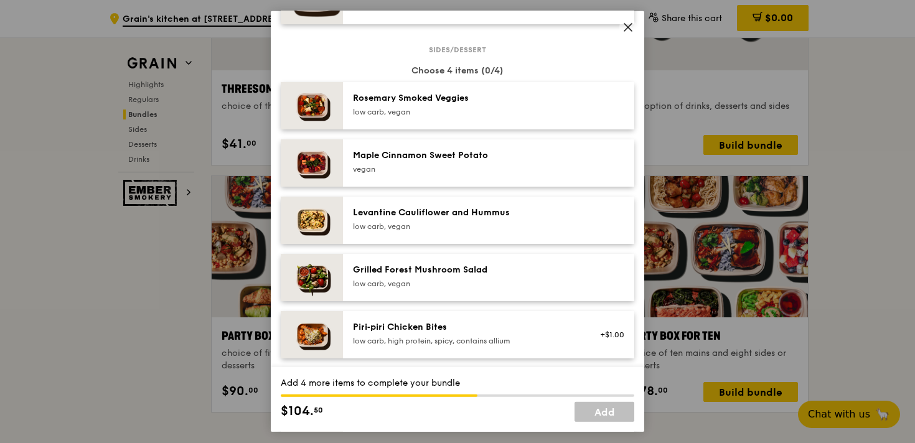
click at [463, 117] on div "Rosemary Smoked Veggies low carb, vegan" at bounding box center [464, 105] width 238 height 27
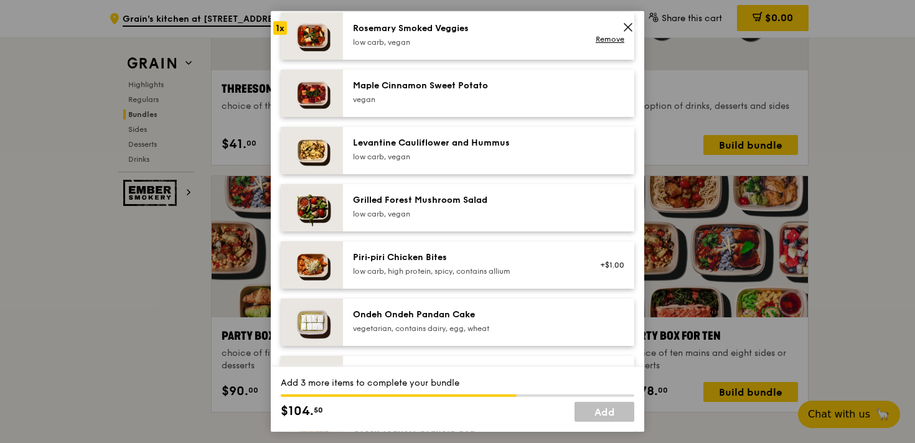
scroll to position [707, 0]
click at [454, 145] on div "Levantine Cauliflower and Hummus" at bounding box center [464, 142] width 223 height 12
click at [438, 204] on div "Grilled Forest Mushroom Salad" at bounding box center [464, 200] width 223 height 12
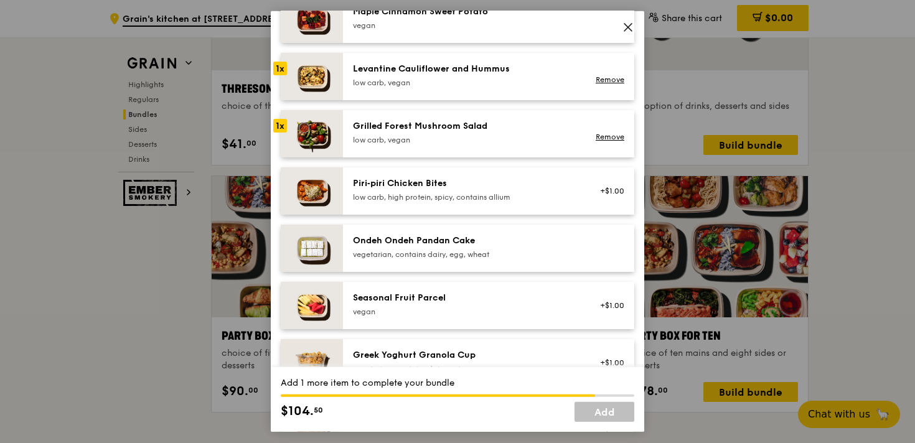
click at [432, 251] on div "vegetarian, contains dairy, egg, wheat" at bounding box center [464, 255] width 223 height 10
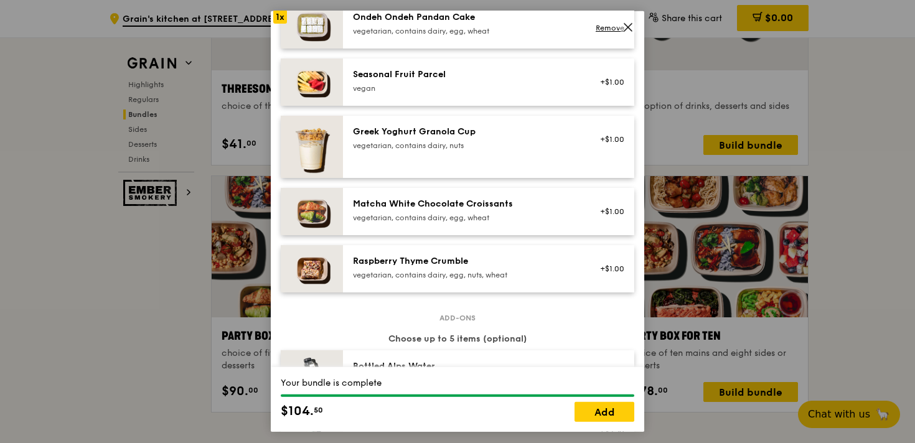
scroll to position [1005, 0]
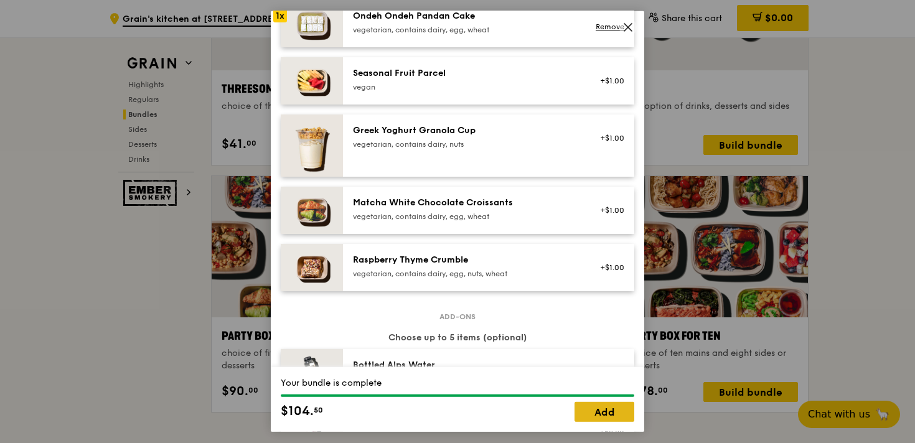
click at [608, 408] on link "Add" at bounding box center [605, 412] width 60 height 20
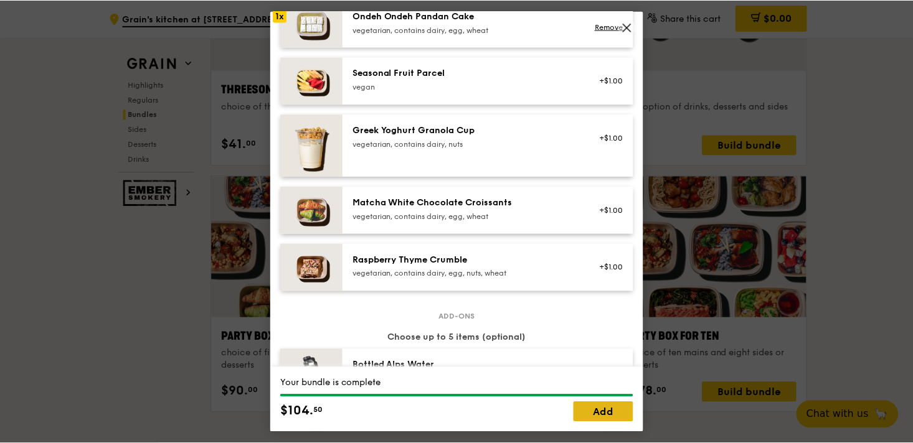
scroll to position [2385, 0]
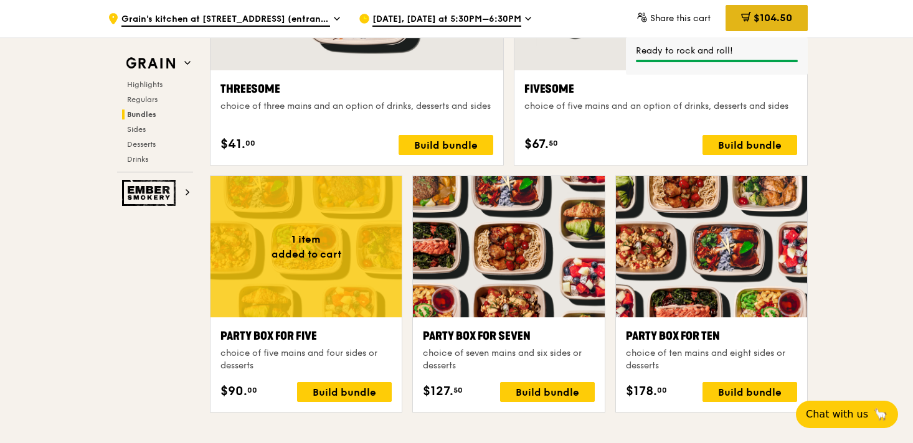
click at [787, 29] on div "$104.50" at bounding box center [766, 18] width 82 height 26
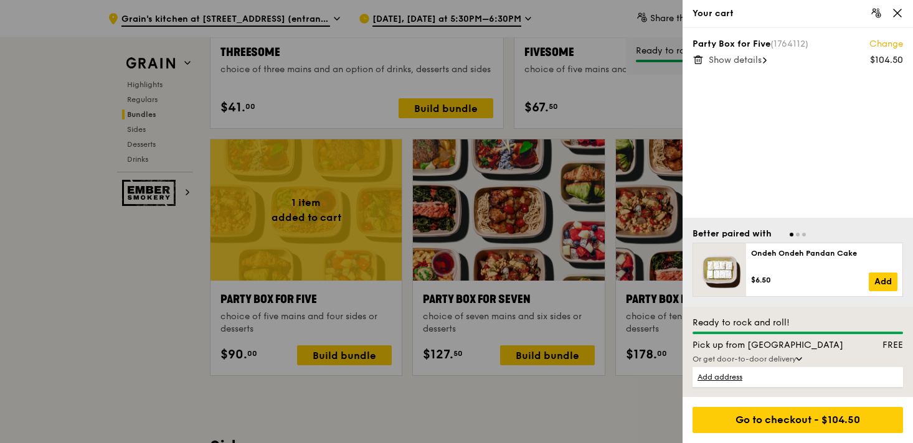
scroll to position [2434, 0]
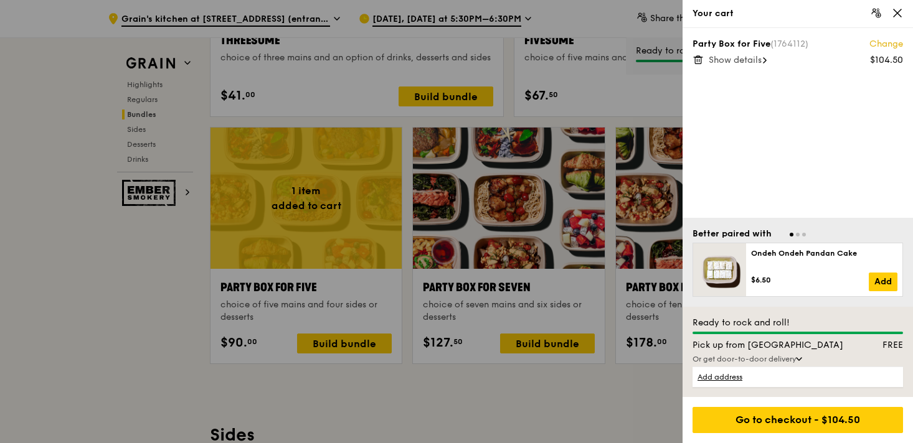
click at [764, 60] on div "Show details" at bounding box center [805, 60] width 194 height 12
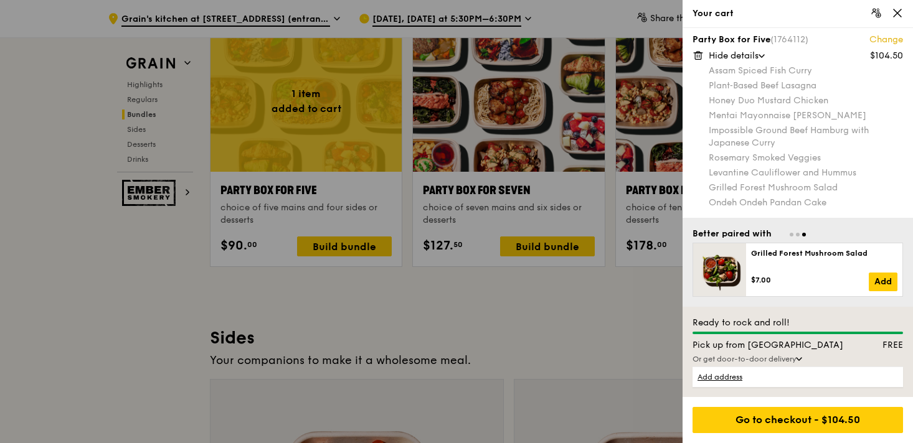
scroll to position [2560, 0]
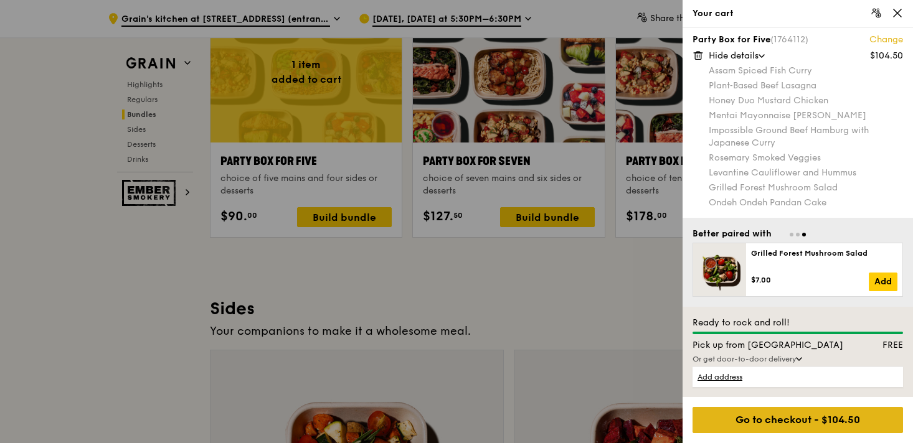
click at [774, 415] on div "Go to checkout - $104.50" at bounding box center [797, 420] width 210 height 26
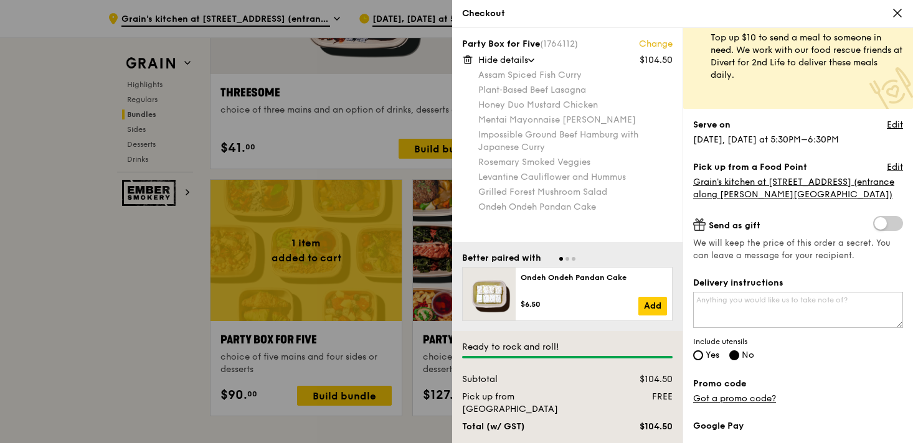
scroll to position [27, 0]
click at [707, 360] on div "Delivery instructions Include utensils Yes No" at bounding box center [798, 319] width 210 height 86
click at [699, 347] on div "Delivery instructions Include utensils Yes No" at bounding box center [798, 319] width 210 height 86
click at [699, 352] on input "Yes" at bounding box center [698, 355] width 10 height 10
radio input "true"
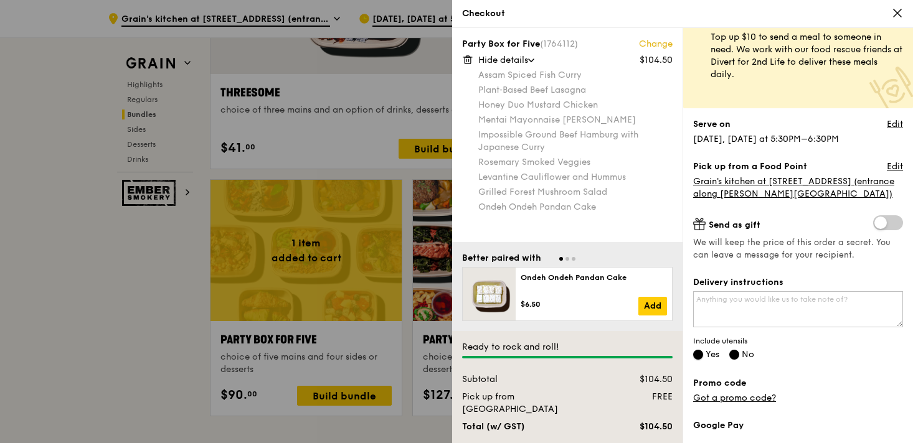
radio input "false"
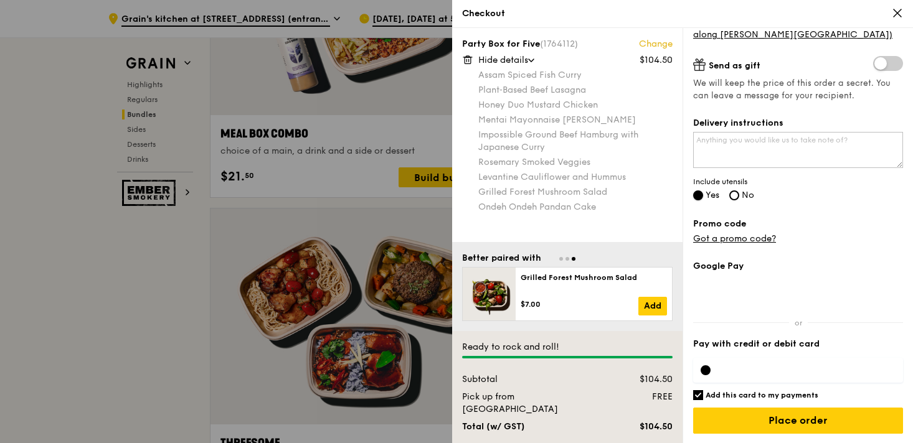
scroll to position [0, 0]
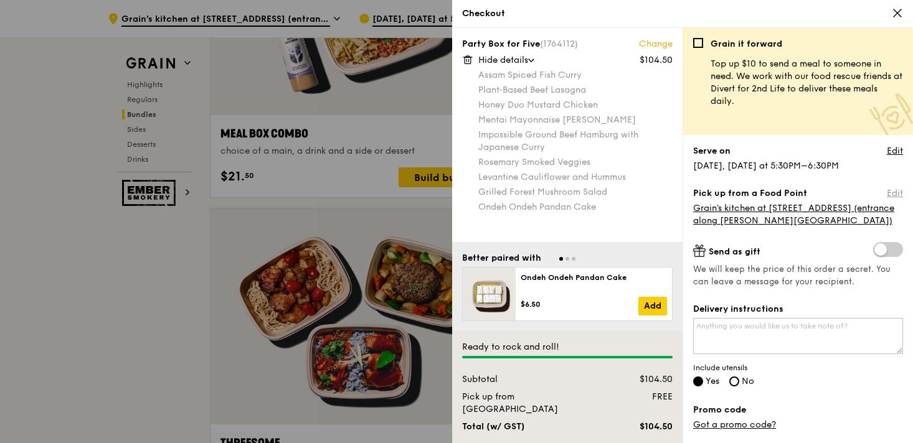
click at [888, 192] on link "Edit" at bounding box center [894, 193] width 16 height 12
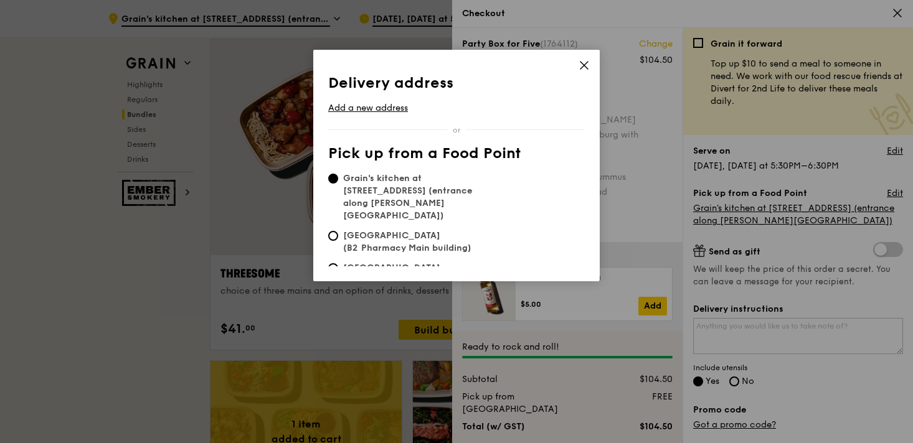
click at [581, 67] on icon at bounding box center [583, 65] width 7 height 7
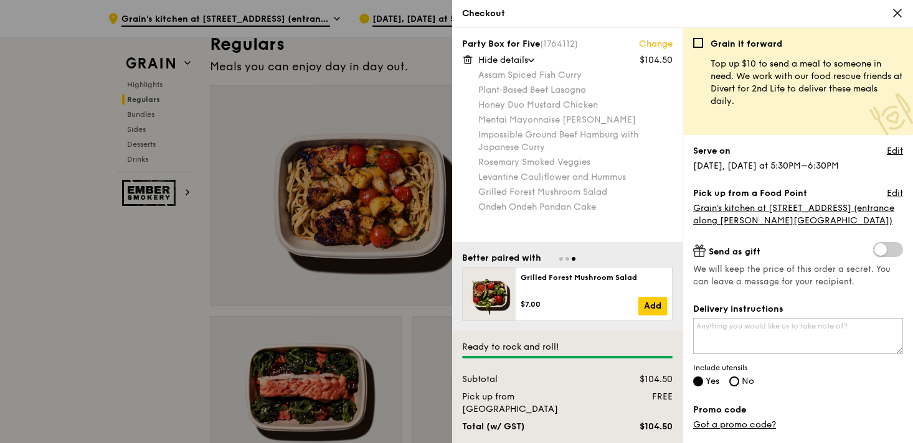
scroll to position [860, 0]
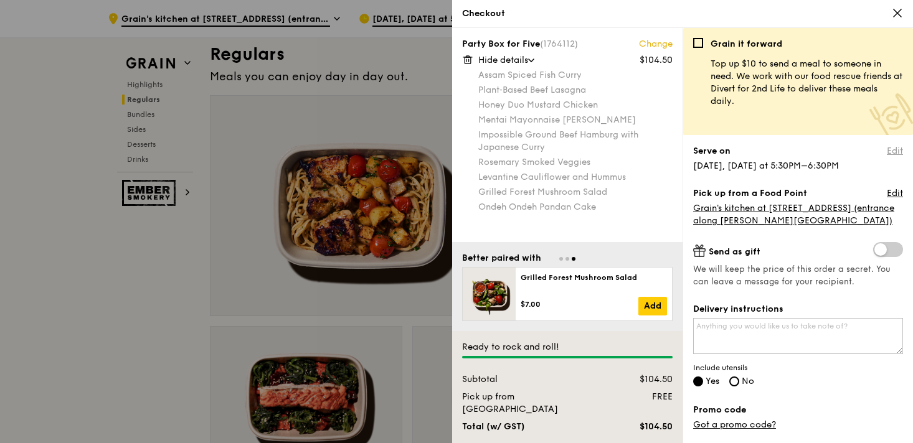
click at [897, 151] on link "Edit" at bounding box center [894, 151] width 16 height 12
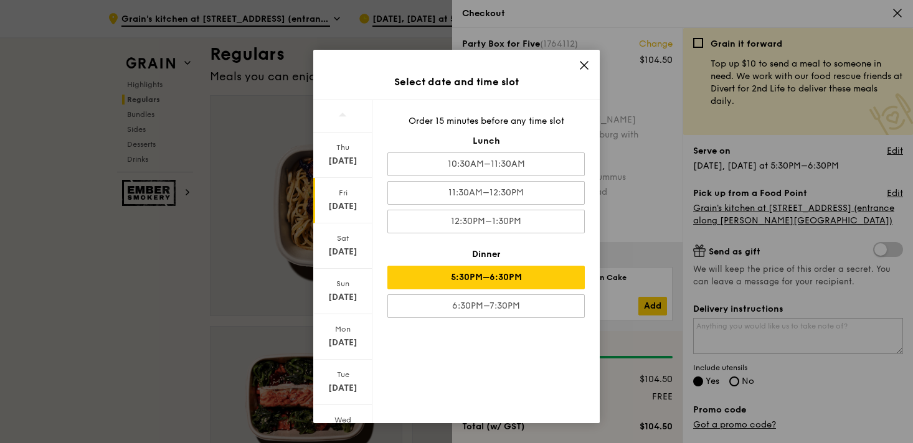
click at [578, 65] on icon at bounding box center [583, 65] width 11 height 11
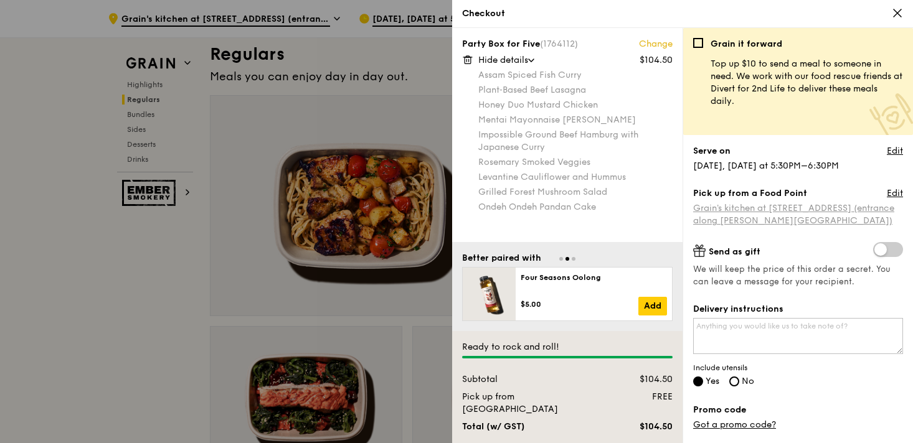
click at [817, 205] on span "Grain's kitchen at 5 Burn Road #05-01 (entrance along Harrison Road)" at bounding box center [793, 214] width 201 height 23
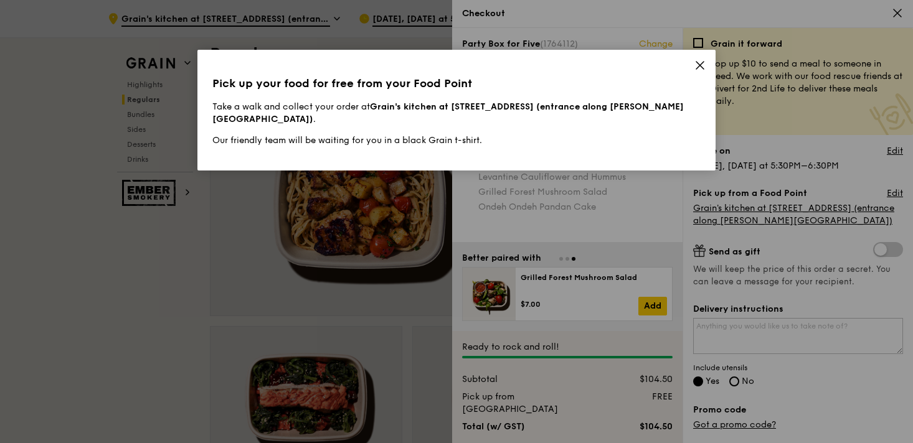
click at [700, 63] on icon at bounding box center [699, 65] width 11 height 11
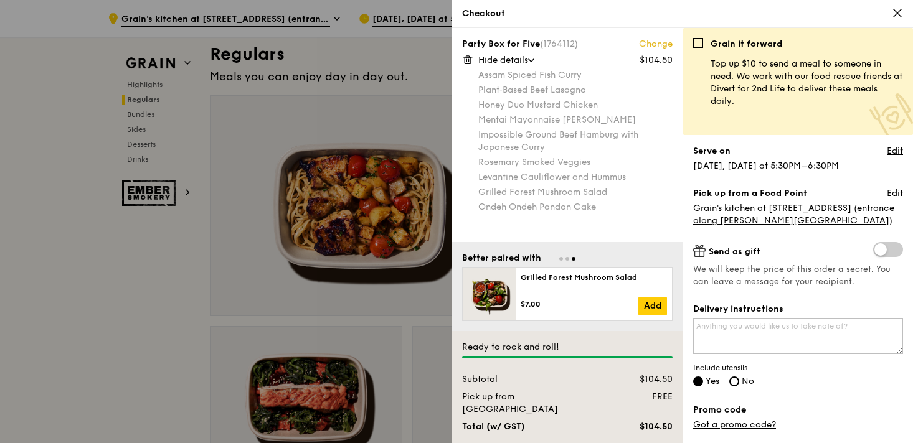
click at [888, 245] on span at bounding box center [888, 249] width 30 height 15
click at [875, 251] on input "checkbox" at bounding box center [875, 251] width 0 height 0
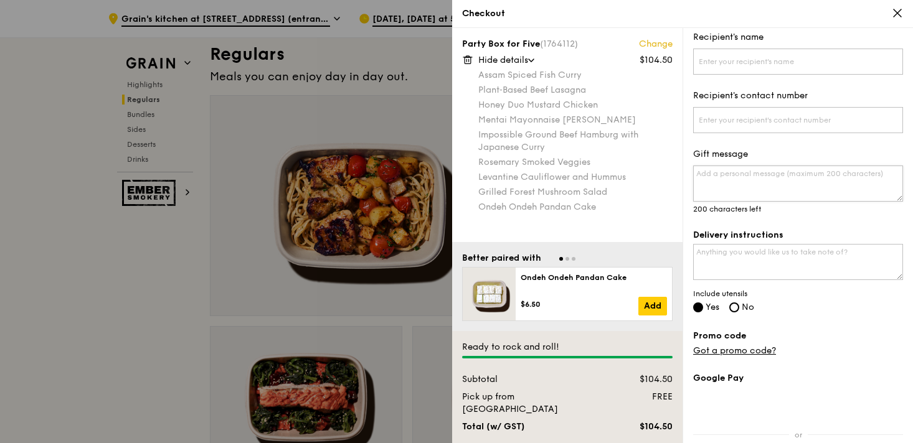
scroll to position [273, 0]
click at [796, 239] on label "Delivery instructions" at bounding box center [798, 234] width 210 height 12
click at [796, 243] on textarea "Delivery instructions" at bounding box center [798, 261] width 210 height 36
click at [794, 262] on textarea "Delivery instructions" at bounding box center [798, 261] width 210 height 36
type textarea "f"
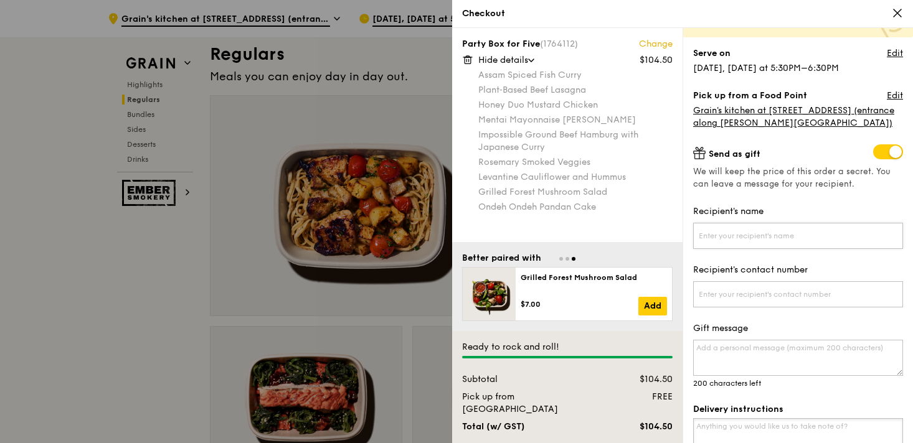
scroll to position [0, 0]
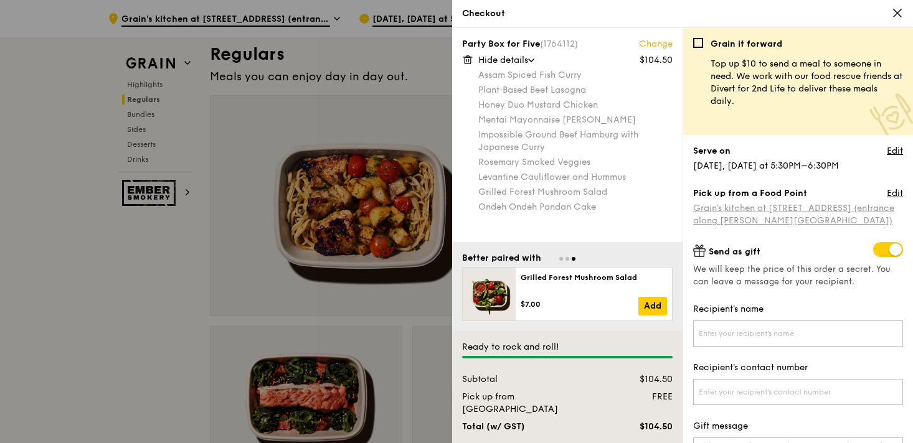
click at [804, 204] on span "Grain's kitchen at 5 Burn Road #05-01 (entrance along Harrison Road)" at bounding box center [793, 214] width 201 height 23
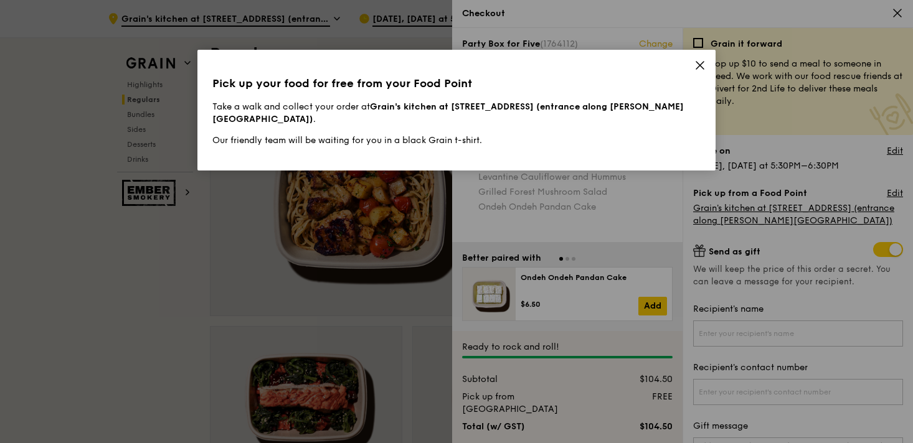
click at [700, 71] on span at bounding box center [699, 67] width 11 height 14
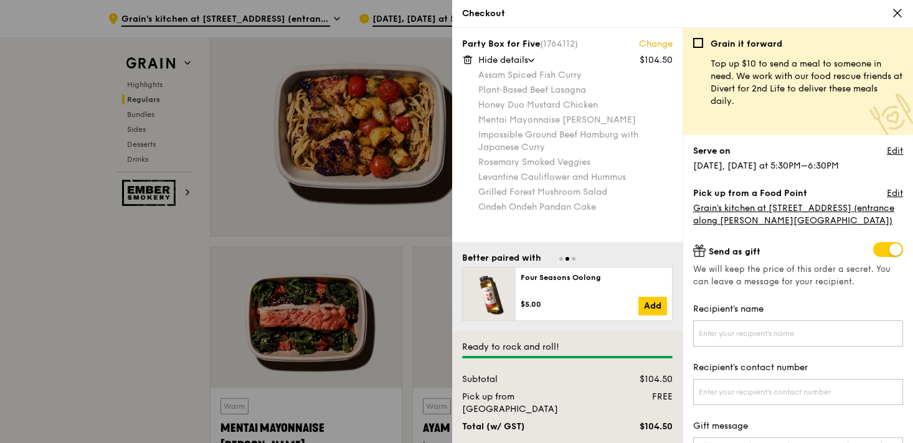
scroll to position [969, 0]
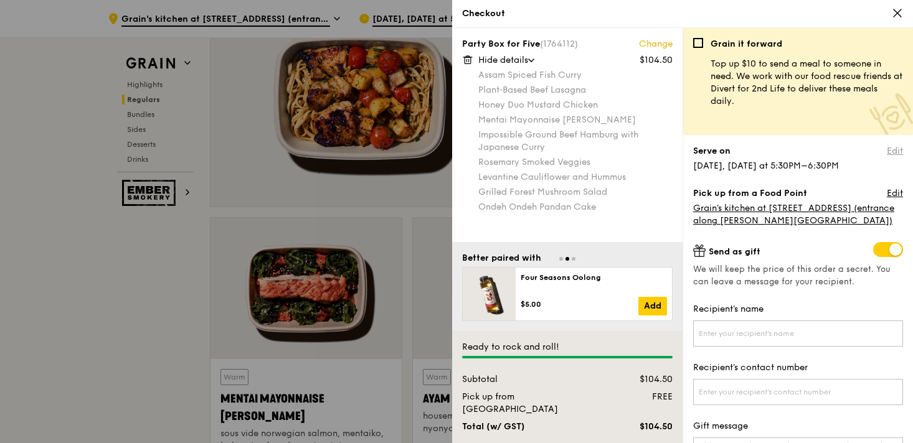
click at [896, 148] on link "Edit" at bounding box center [894, 151] width 16 height 12
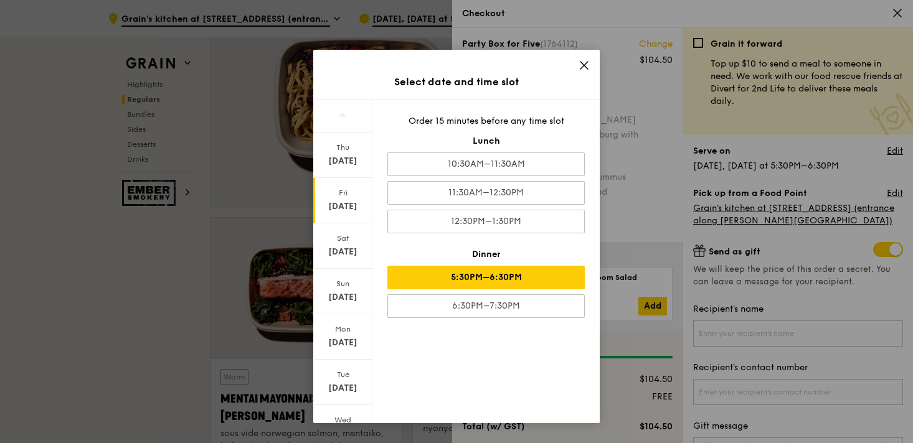
click at [578, 63] on icon at bounding box center [583, 65] width 11 height 11
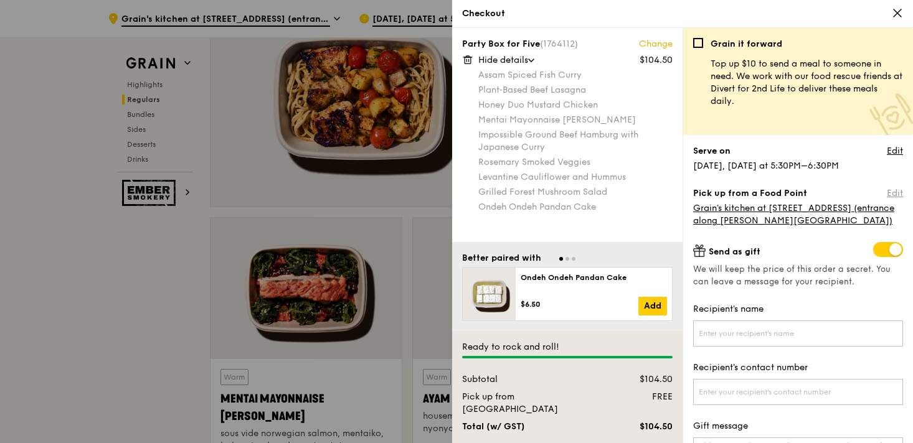
click at [893, 195] on link "Edit" at bounding box center [894, 193] width 16 height 12
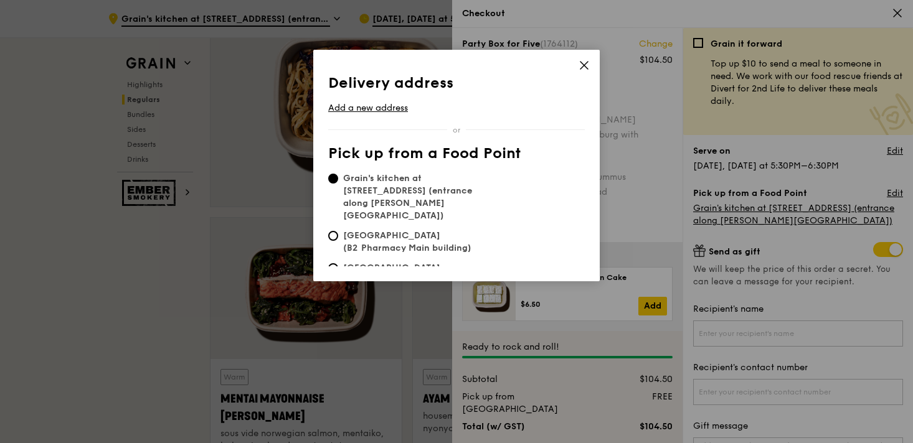
scroll to position [23, 0]
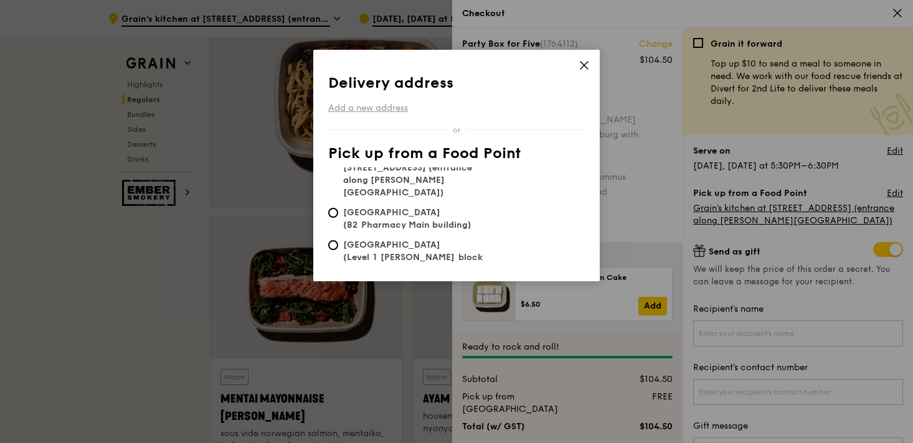
click at [358, 106] on link "Add a new address" at bounding box center [456, 108] width 256 height 12
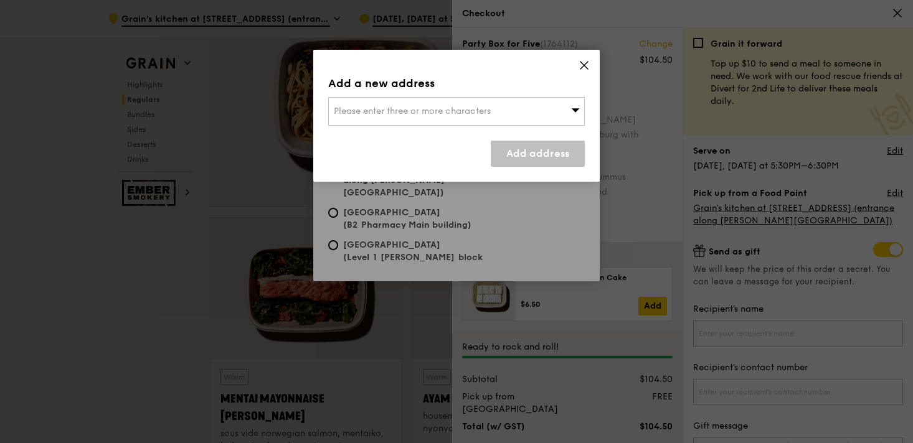
click at [383, 117] on div "Please enter three or more characters" at bounding box center [456, 111] width 256 height 29
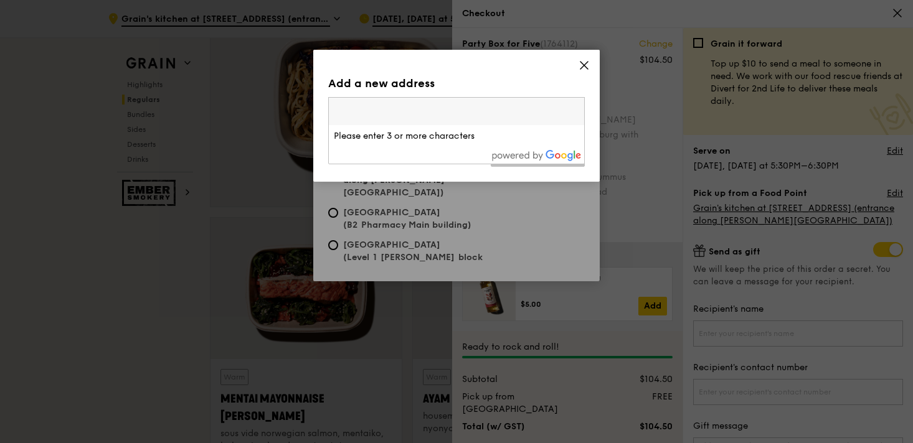
type input "3"
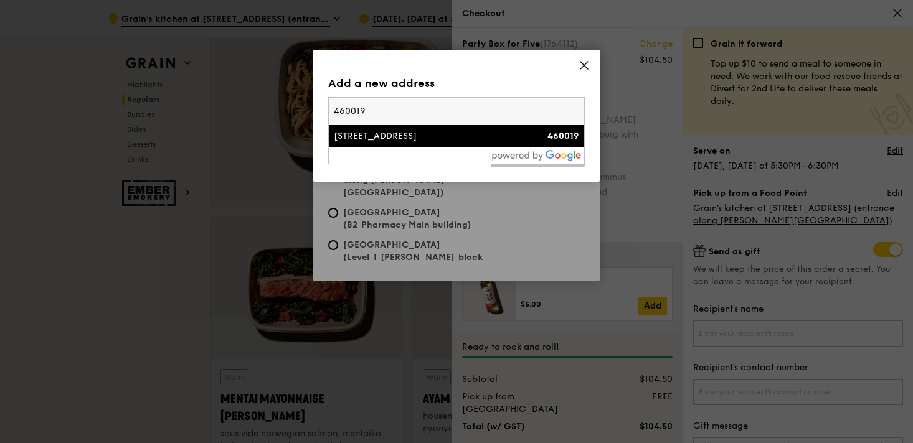
type input "460019"
click at [370, 133] on div "19 Bedok South Road" at bounding box center [426, 136] width 184 height 12
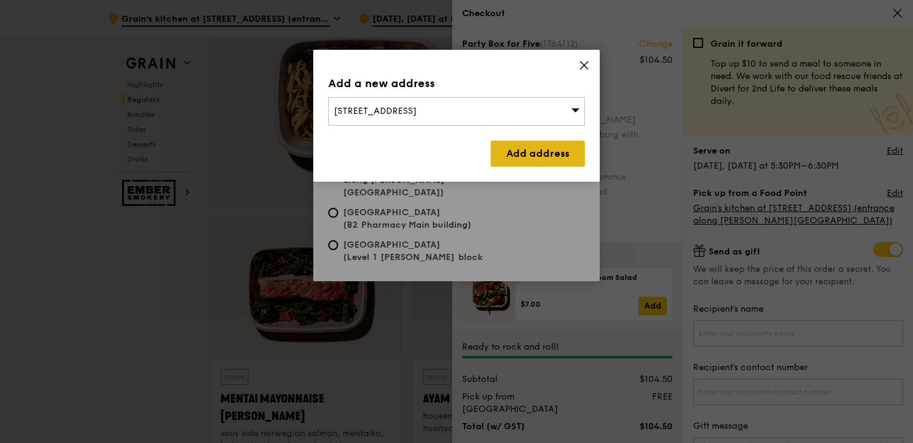
click at [541, 159] on link "Add address" at bounding box center [538, 154] width 94 height 26
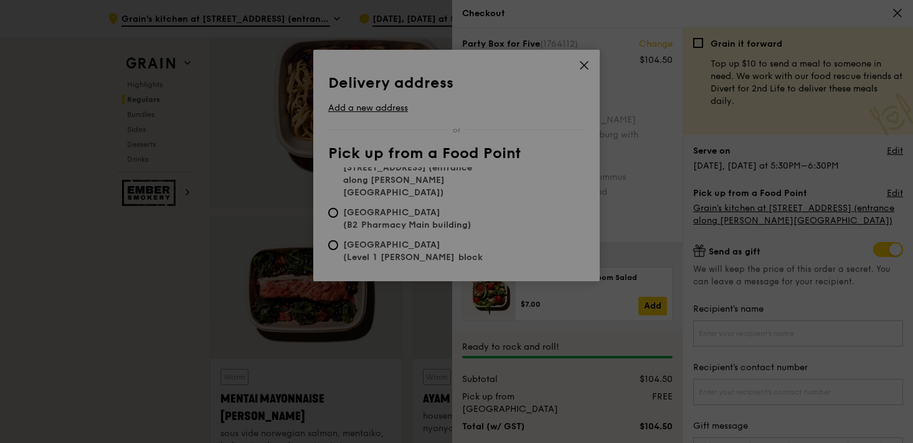
radio input "false"
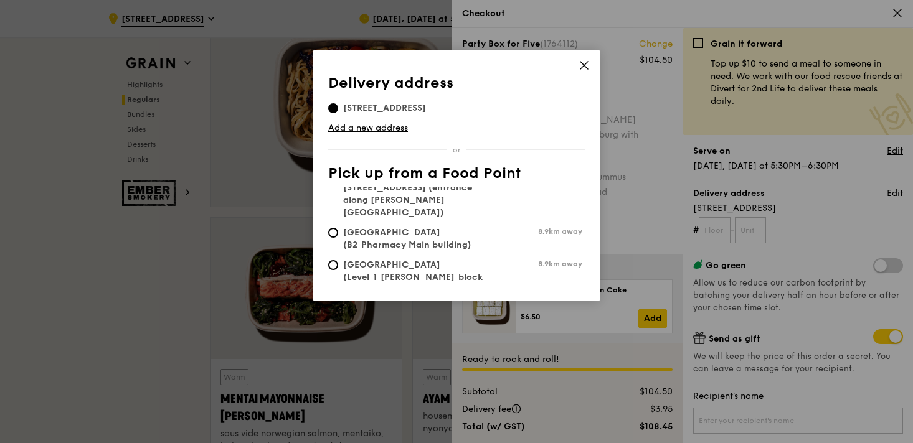
click at [583, 65] on icon at bounding box center [583, 65] width 11 height 11
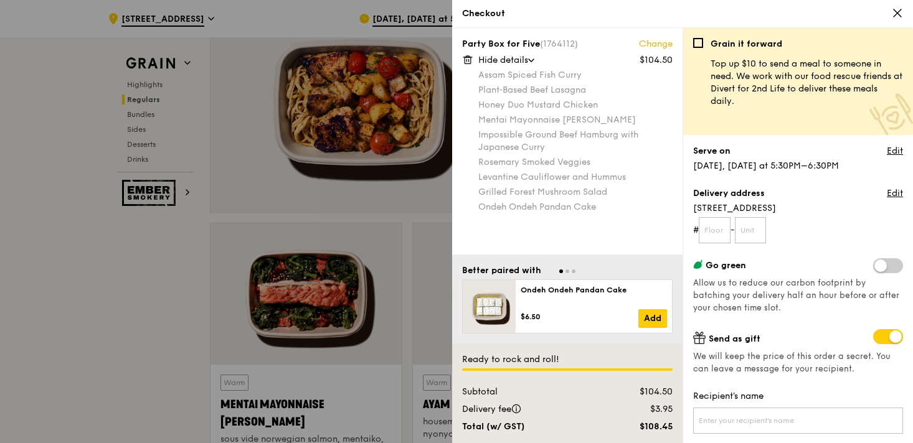
scroll to position [963, 0]
click at [722, 240] on input "text" at bounding box center [714, 230] width 32 height 26
type input "21"
click at [881, 339] on span at bounding box center [888, 336] width 30 height 15
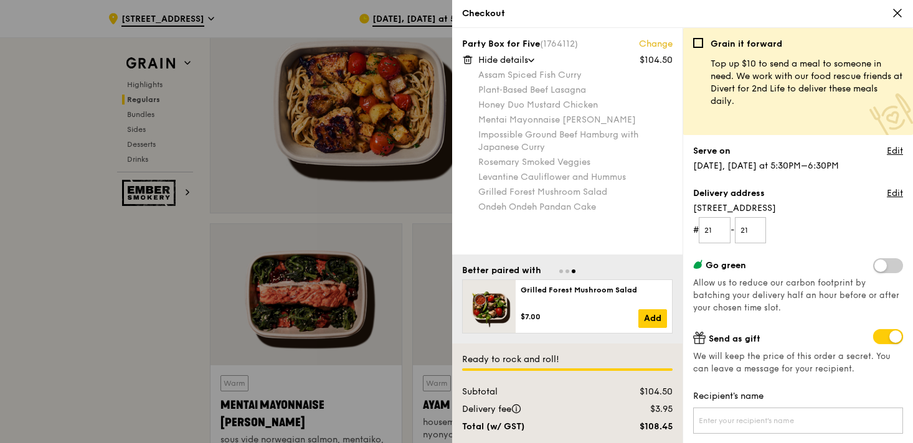
click at [875, 338] on input "checkbox" at bounding box center [875, 338] width 0 height 0
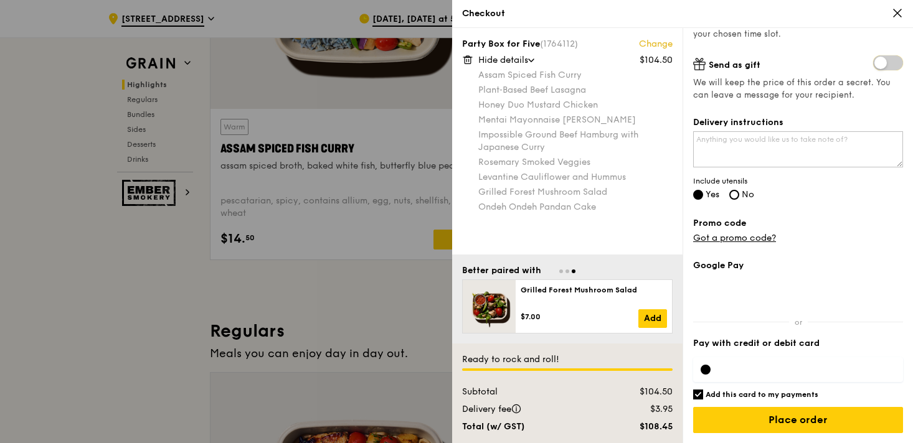
scroll to position [273, 0]
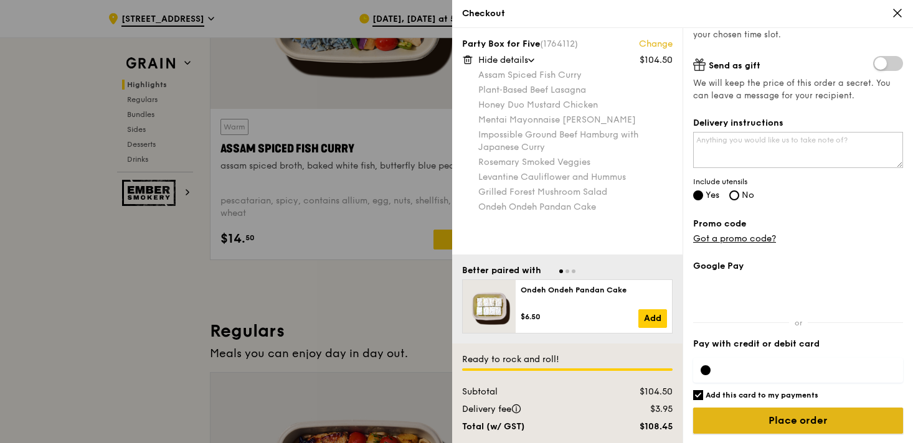
click at [756, 425] on input "Place order" at bounding box center [798, 421] width 210 height 26
